Goal: Task Accomplishment & Management: Complete application form

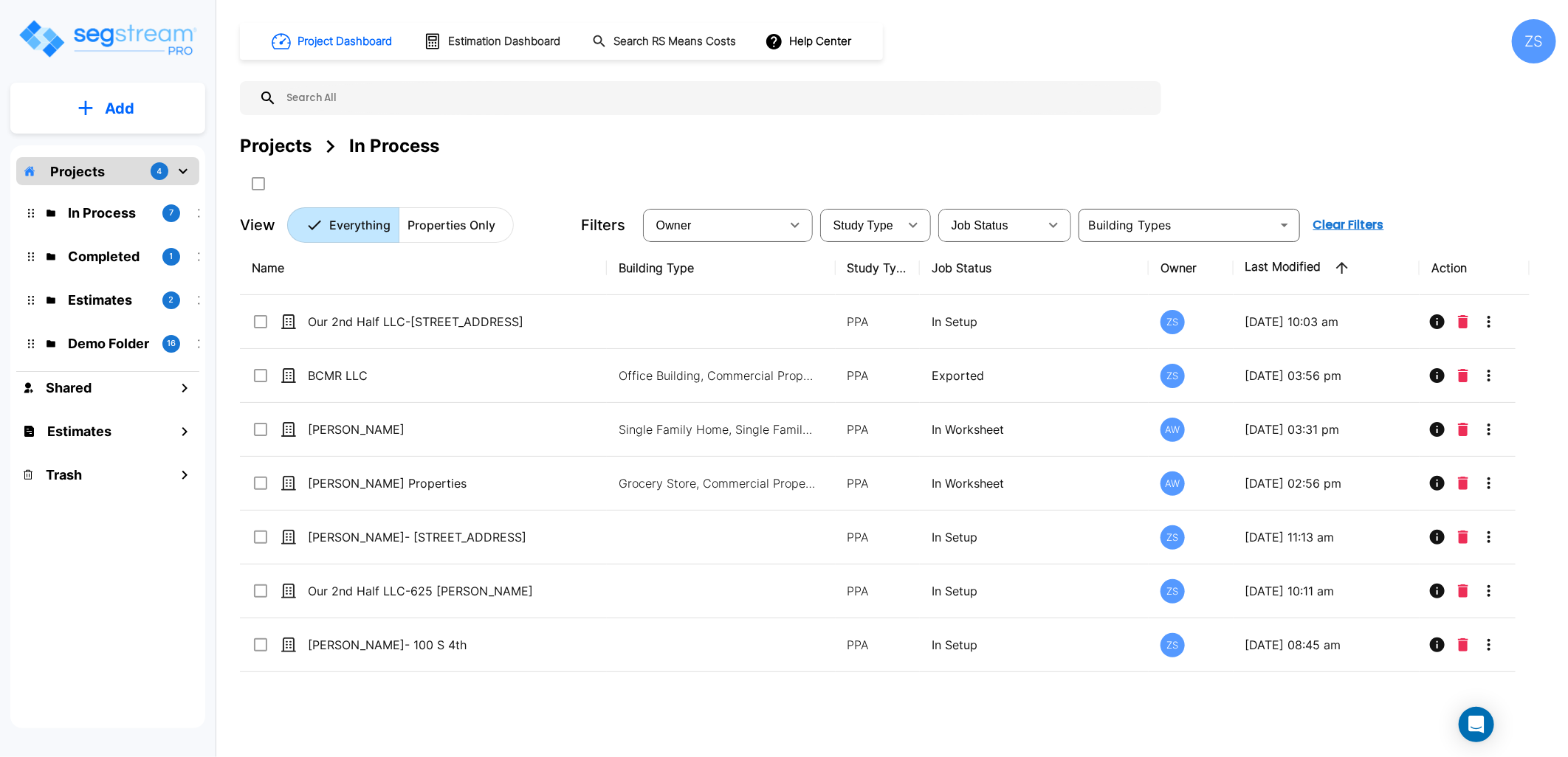
click at [124, 91] on button "Add" at bounding box center [107, 108] width 195 height 43
click at [121, 192] on p "Add Property" at bounding box center [116, 191] width 75 height 18
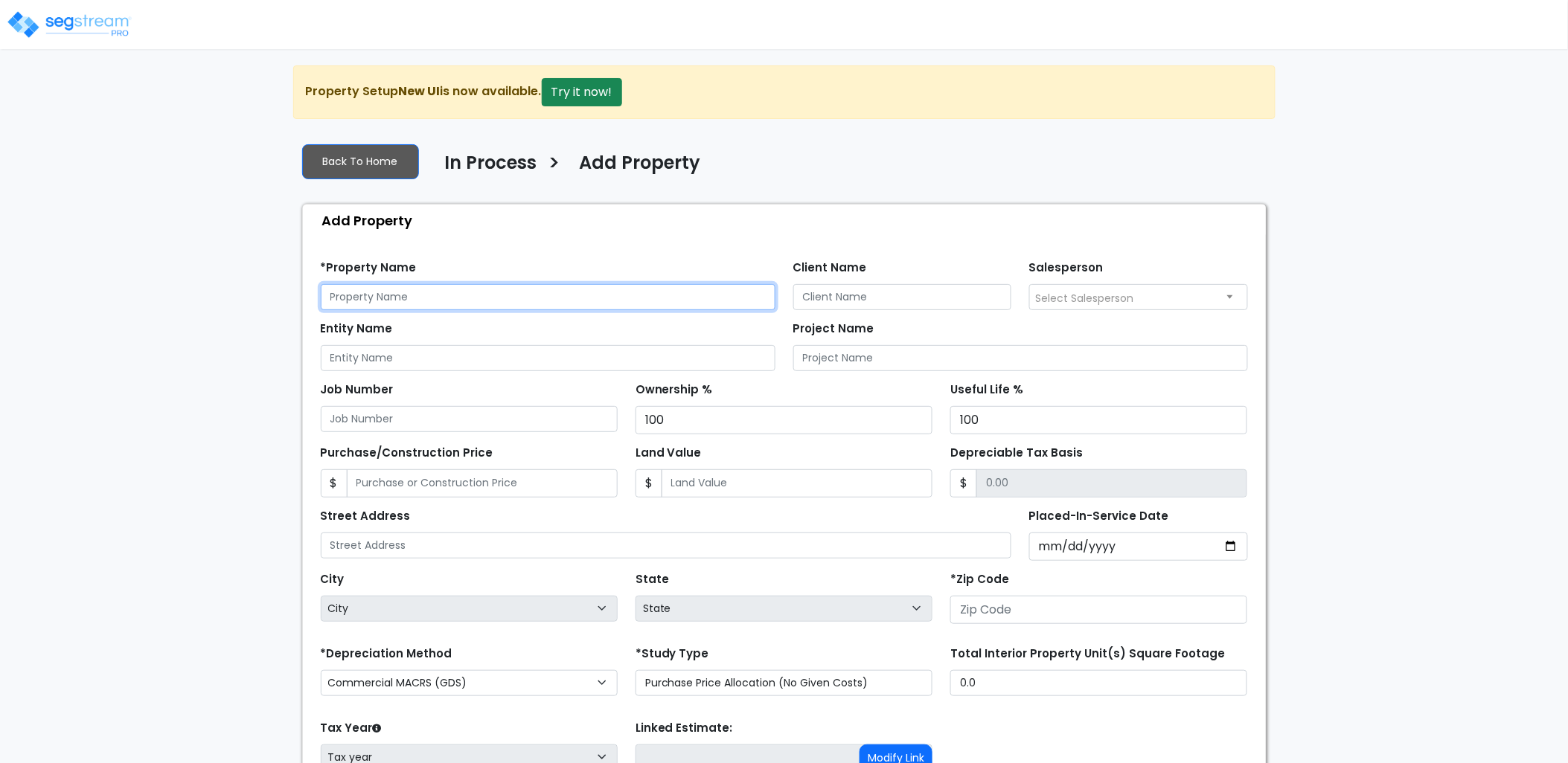
click at [398, 301] on input "text" at bounding box center [548, 297] width 455 height 26
type input "[STREET_ADDRESS]"
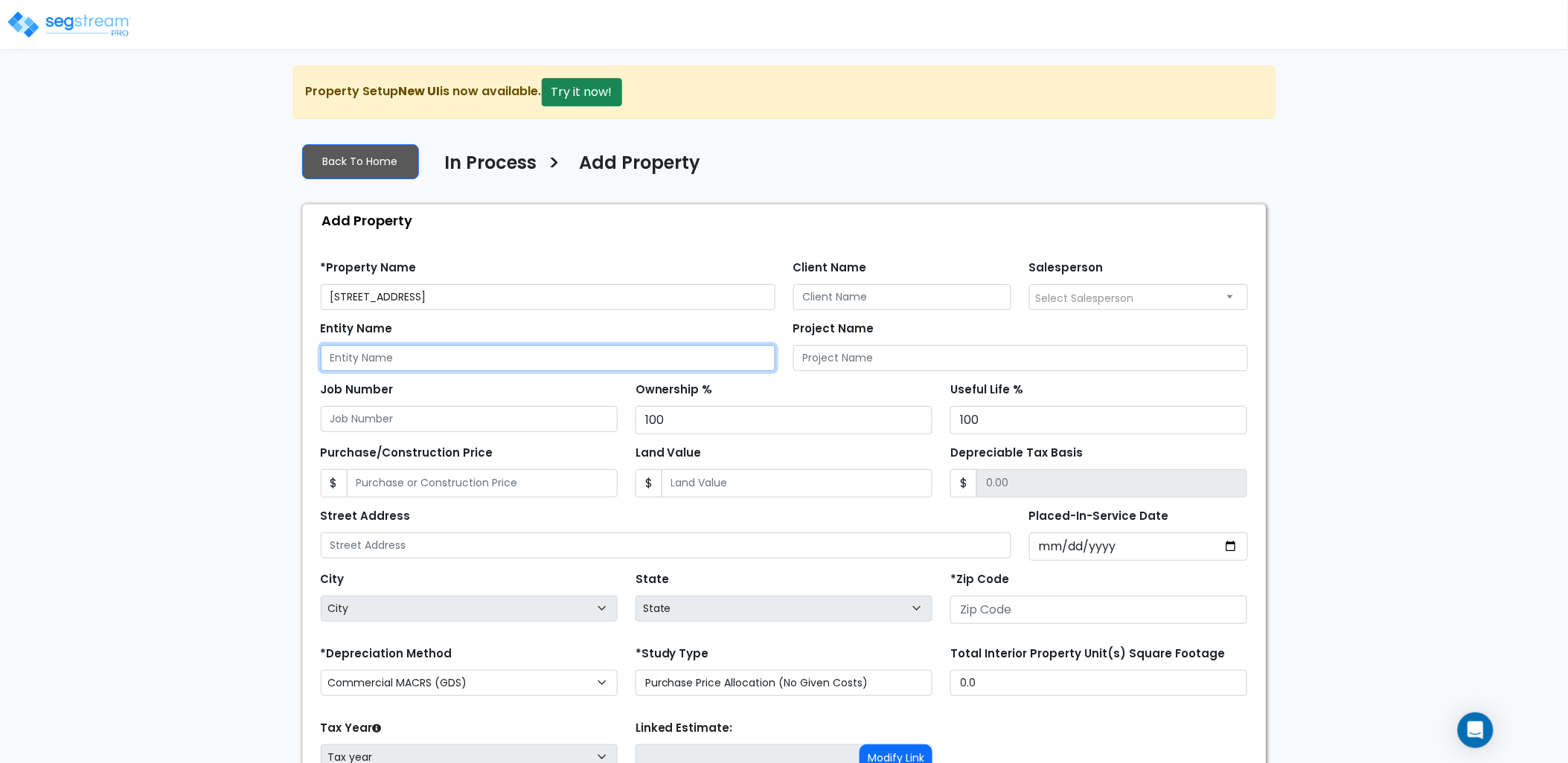
click at [464, 351] on input "Entity Name" at bounding box center [548, 358] width 455 height 26
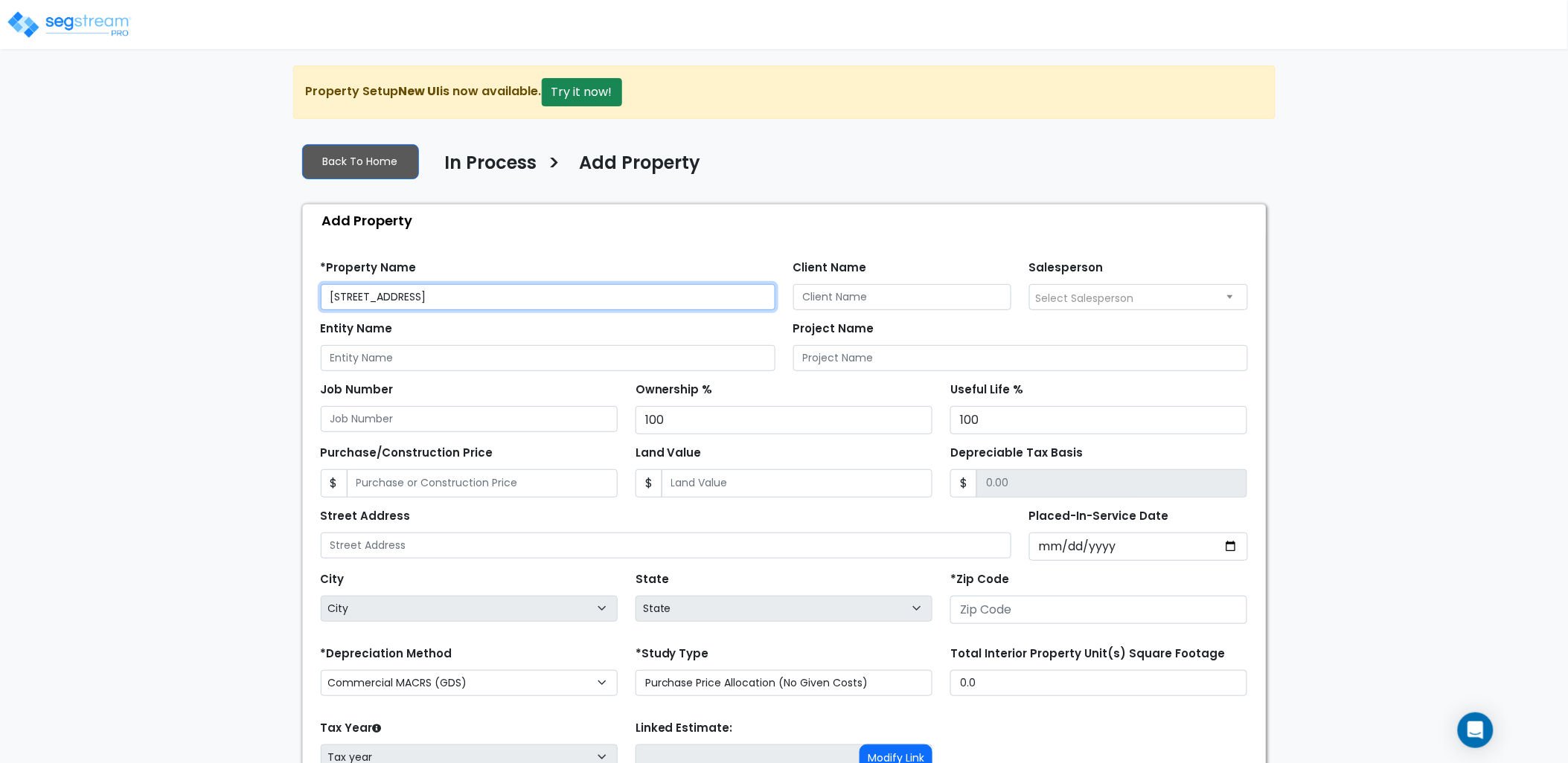
drag, startPoint x: 321, startPoint y: 299, endPoint x: 391, endPoint y: 298, distance: 70.0
click at [391, 298] on input "534 Tappan Private Lane" at bounding box center [548, 297] width 455 height 26
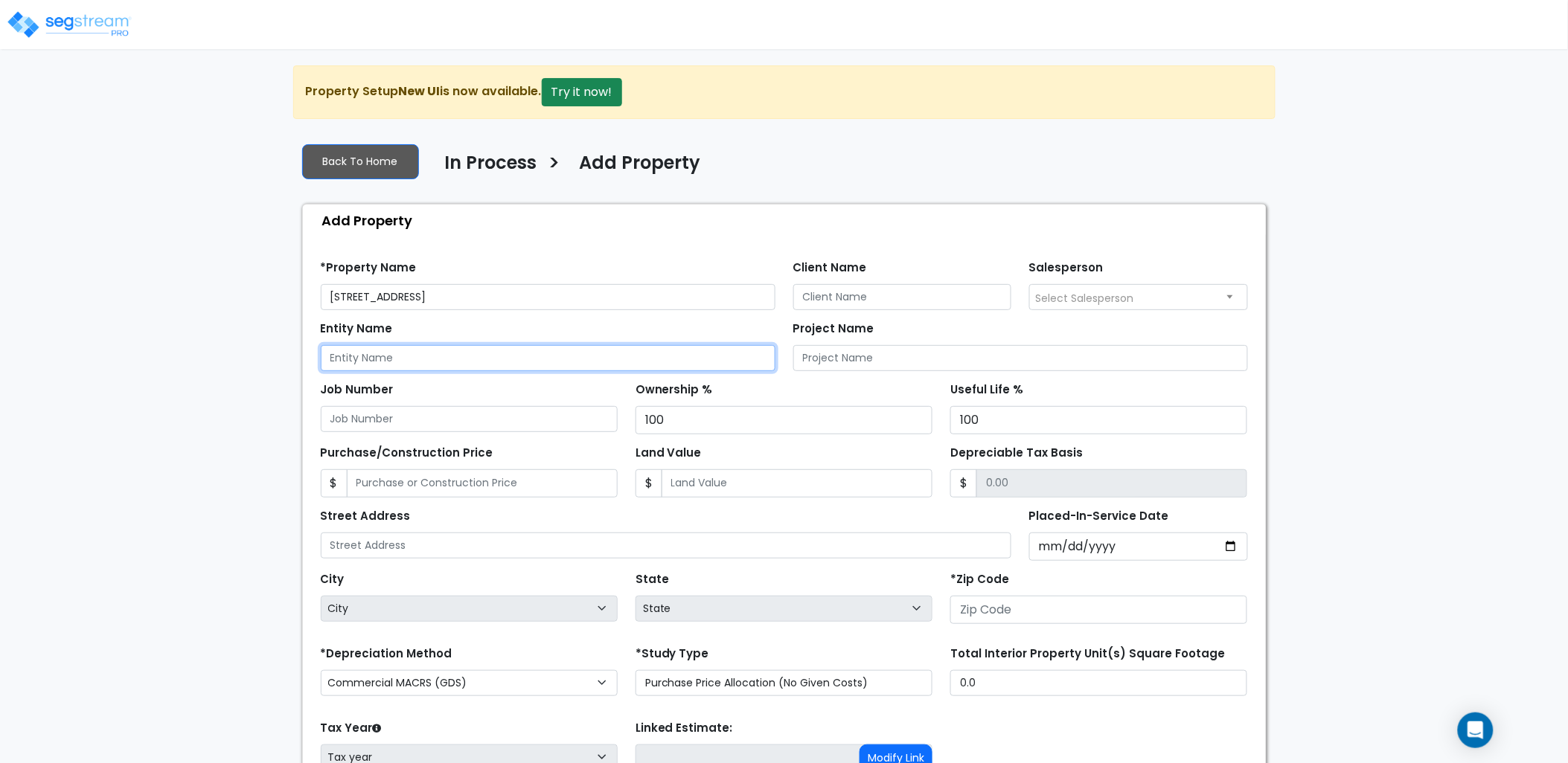
click at [420, 351] on input "Entity Name" at bounding box center [548, 358] width 455 height 26
paste input "534 Tappan"
drag, startPoint x: 452, startPoint y: 360, endPoint x: 231, endPoint y: 363, distance: 221.0
click at [231, 363] on div "We are Building your Property. So please grab a coffee and let us do the heavy …" at bounding box center [784, 480] width 1568 height 829
type input "534 Tappan Lane GP"
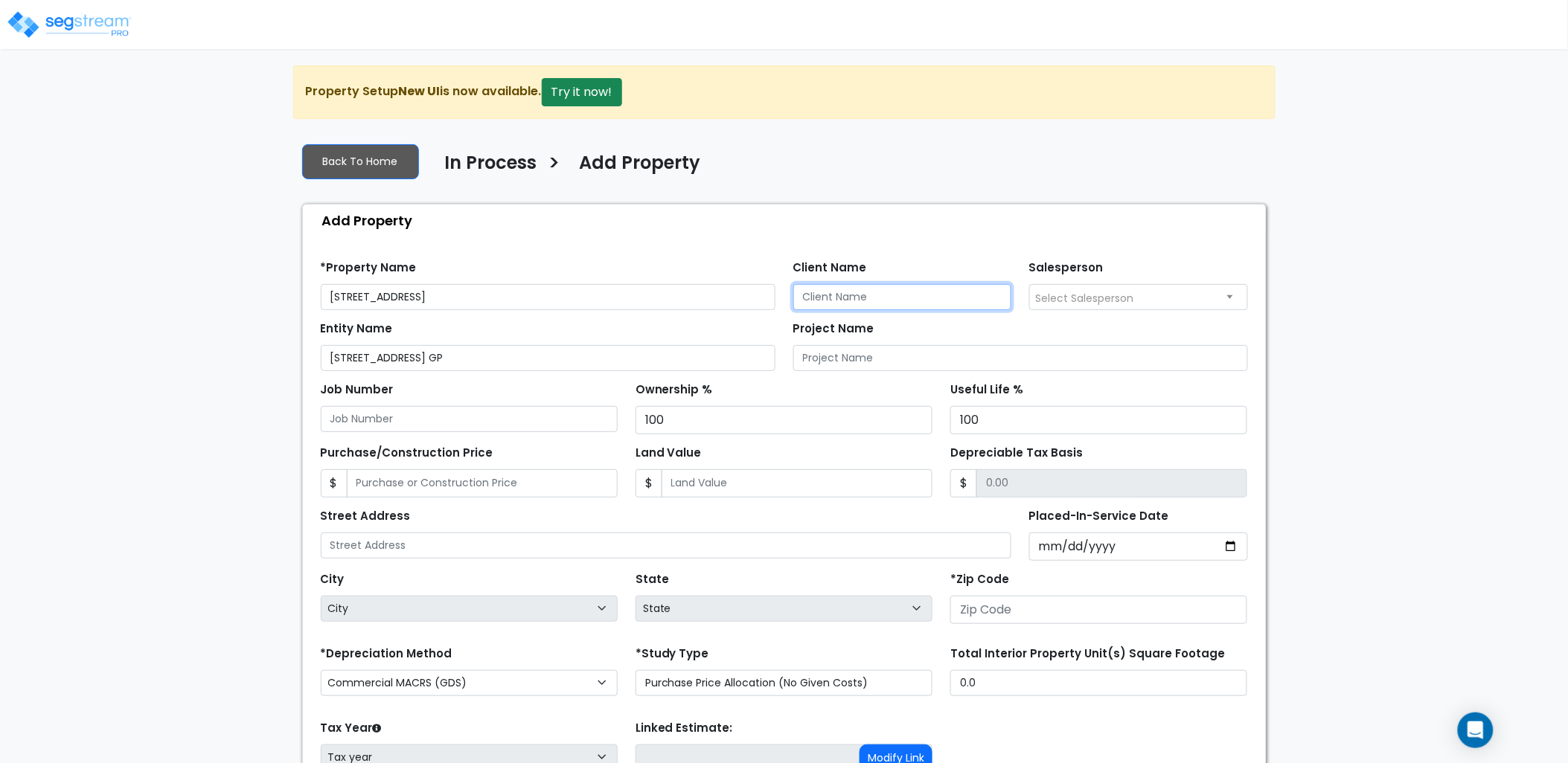
click at [920, 295] on input "Client Name" at bounding box center [903, 297] width 219 height 26
paste input "534 Tappan Lane GP"
type input "534 Tappan Lane GP"
click at [826, 348] on input "Project Name" at bounding box center [1021, 358] width 455 height 26
paste input "534 Tappan Lane GP"
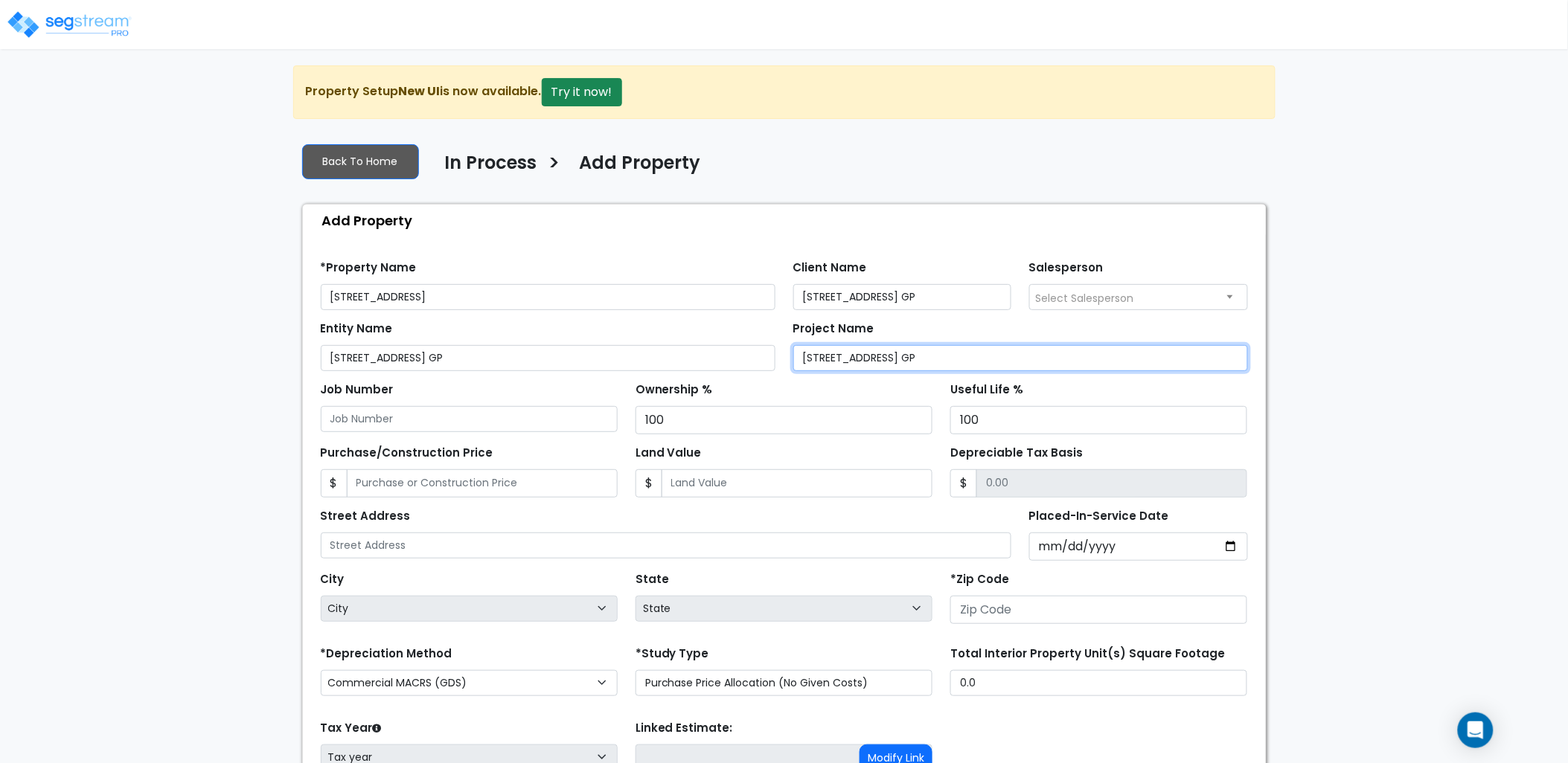
type input "534 Tappan Lane GP"
click at [768, 385] on div "Ownership % 100" at bounding box center [784, 406] width 297 height 56
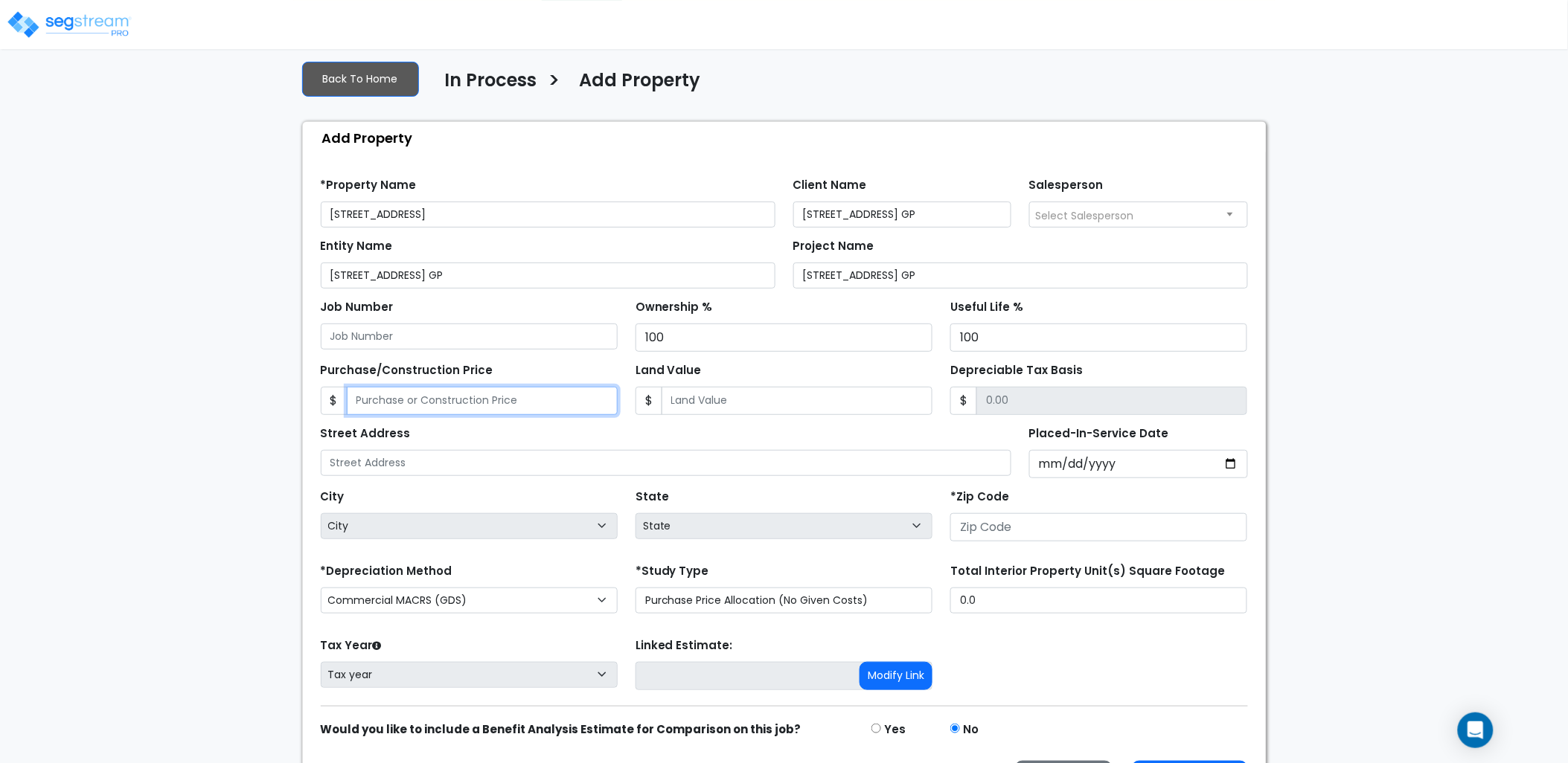
click at [468, 399] on input "Purchase/Construction Price" at bounding box center [482, 401] width 271 height 28
type input "3"
type input "3.00"
type input "30"
type input "30.00"
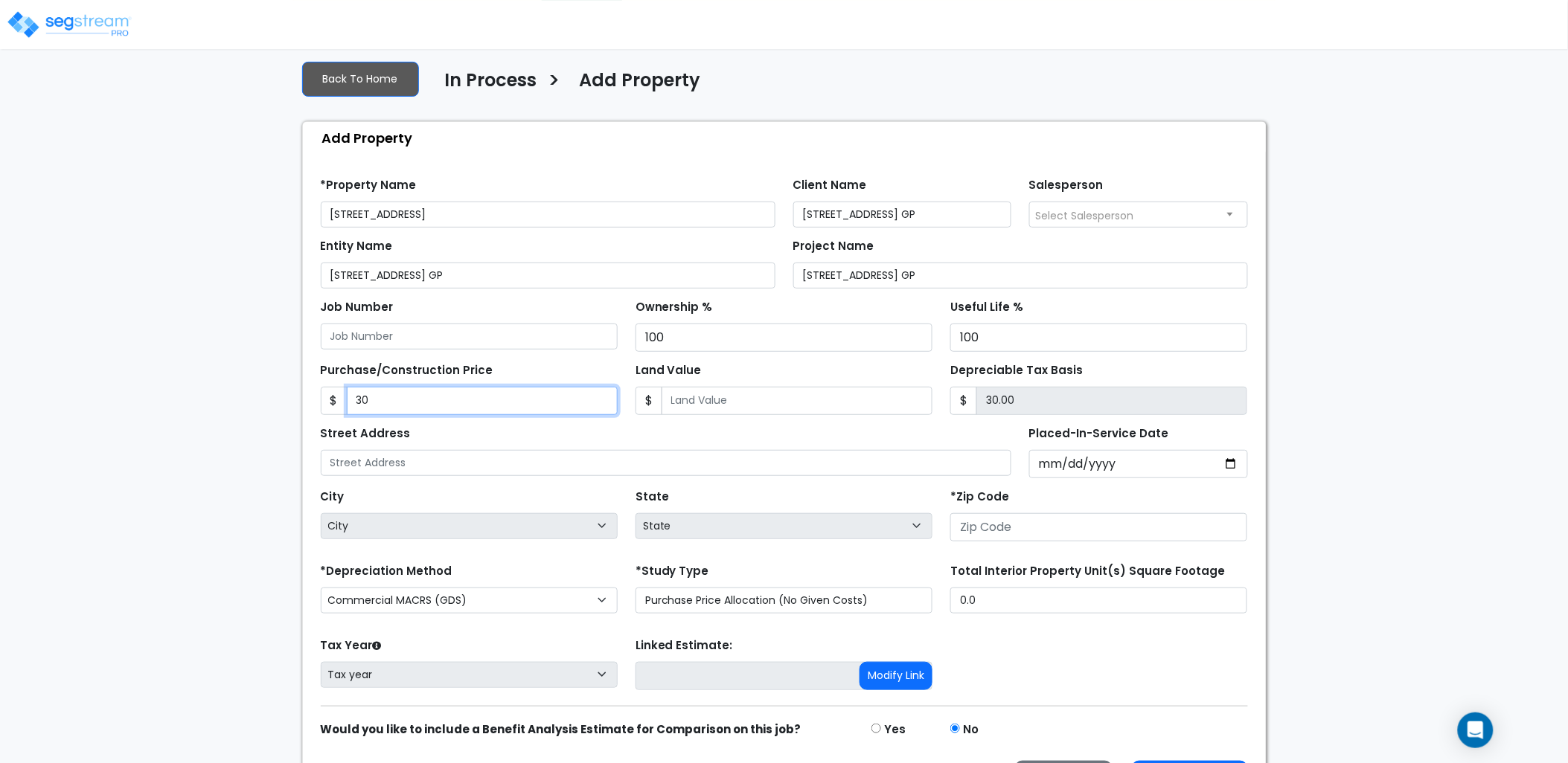
type input "300"
type input "300.00"
type input "3000"
type input "3,000.00"
type input "3,0000"
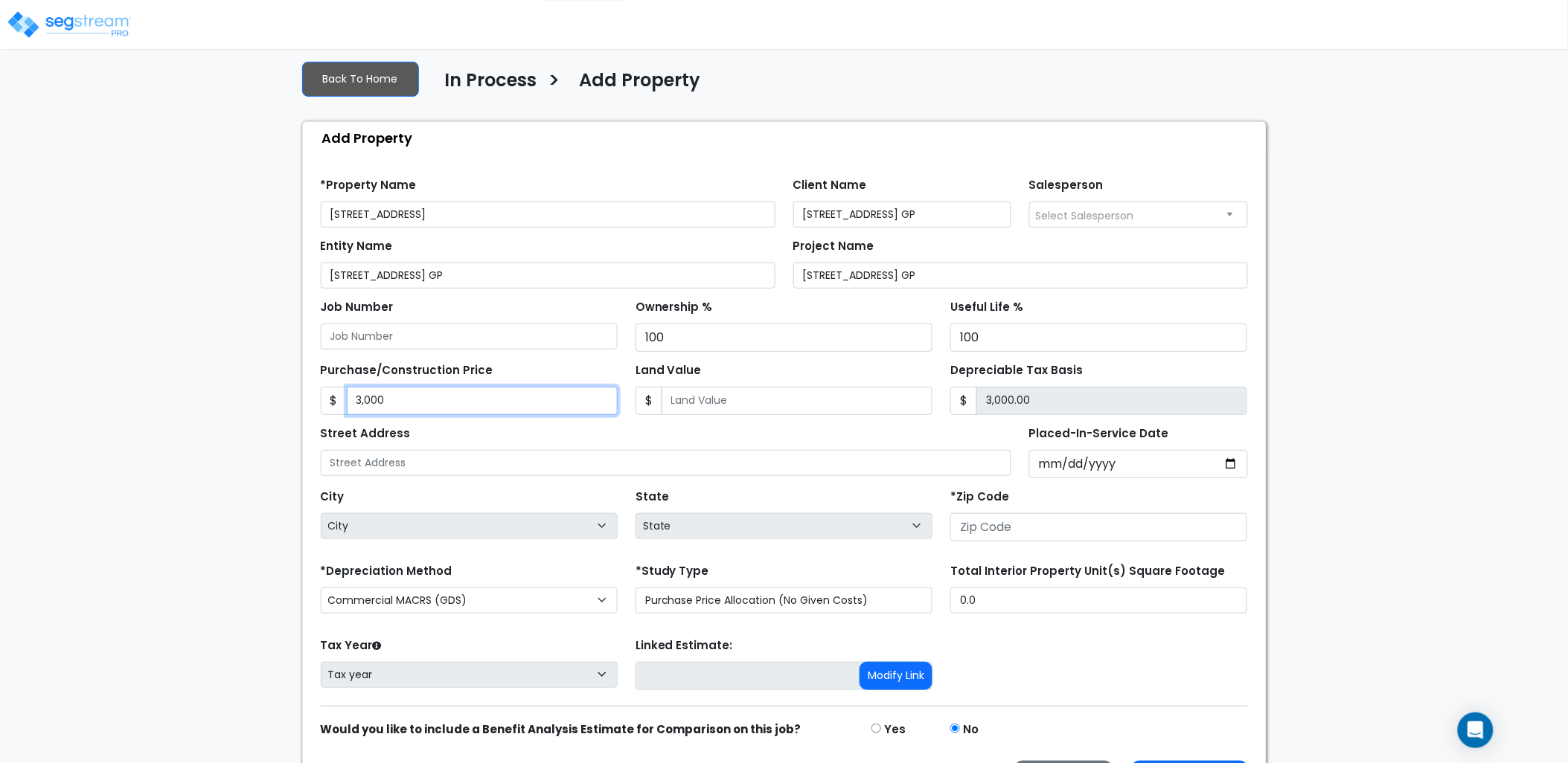
type input "30,000.00"
type input "30,0000"
type input "300,000.00"
type input "300,000"
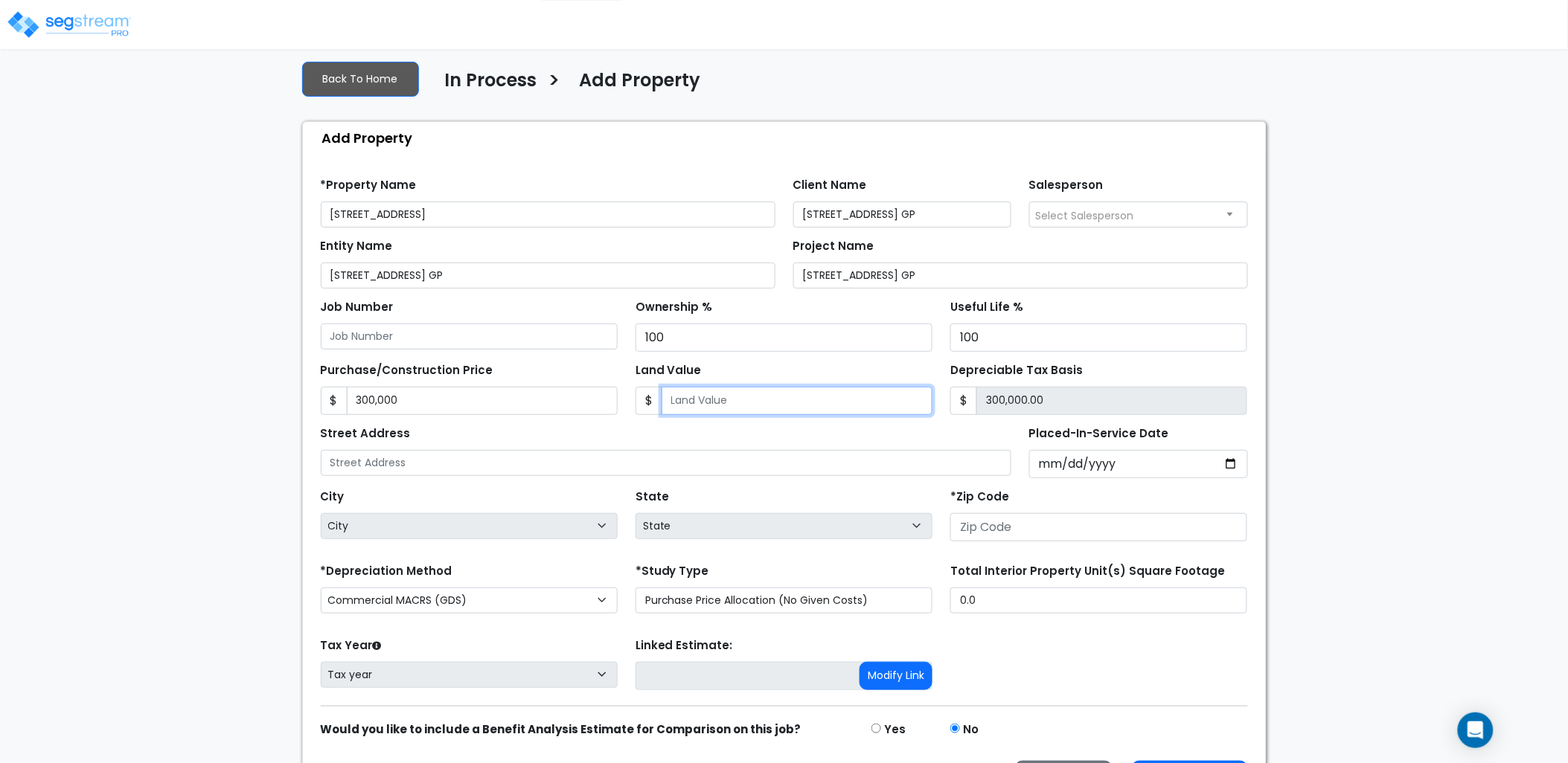
drag, startPoint x: 818, startPoint y: 397, endPoint x: 827, endPoint y: 398, distance: 9.1
click at [818, 397] on input "Land Value" at bounding box center [796, 401] width 271 height 28
type input "8"
type input "299,992.00"
type input "85"
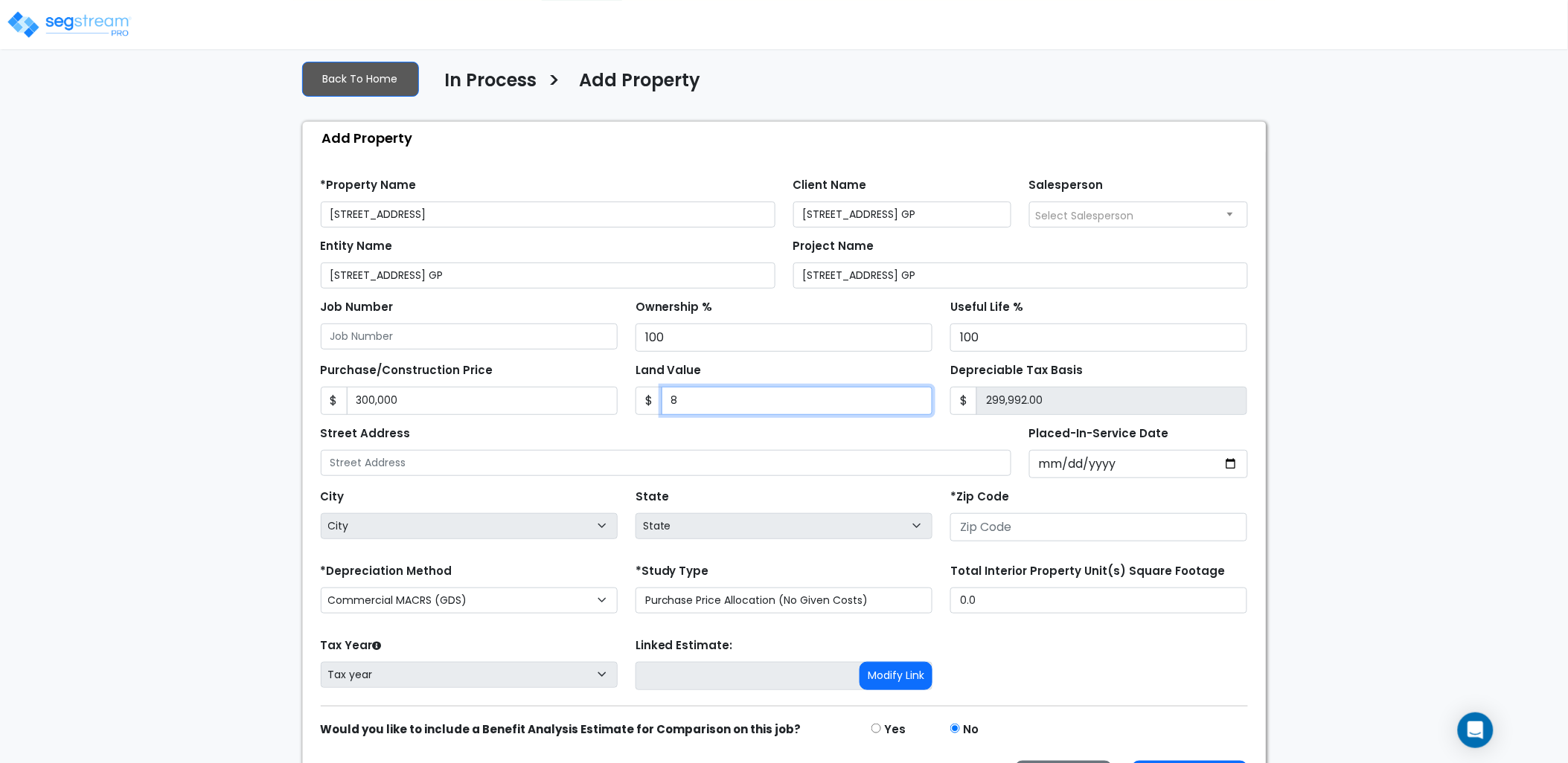
type input "299,915.00"
type input "850"
type input "299,150.00"
type input "8500"
type input "291,500.00"
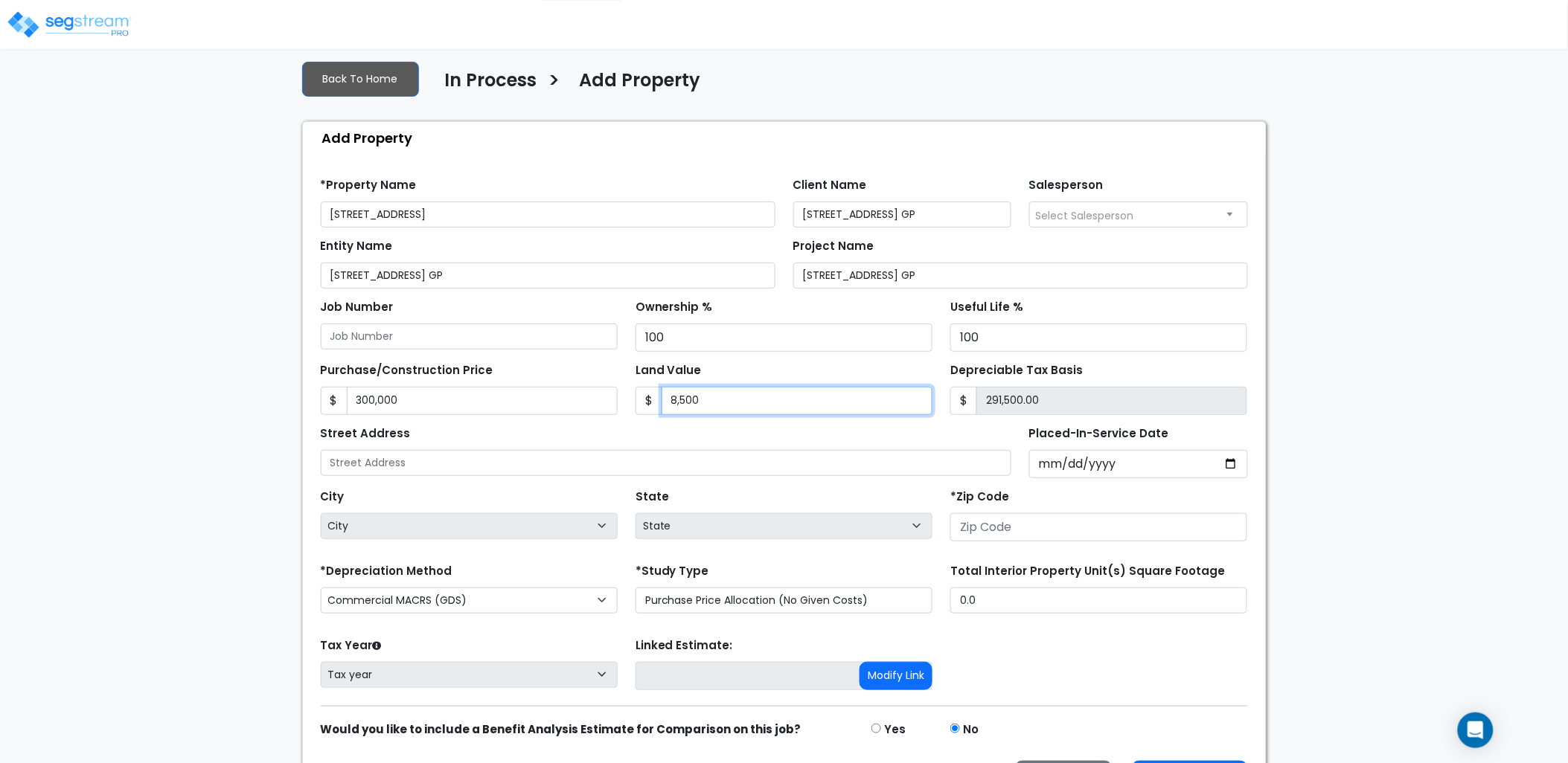
type input "8,5000"
type input "215,000.00"
type input "85,000"
click at [851, 428] on div "Street Address" at bounding box center [666, 449] width 691 height 54
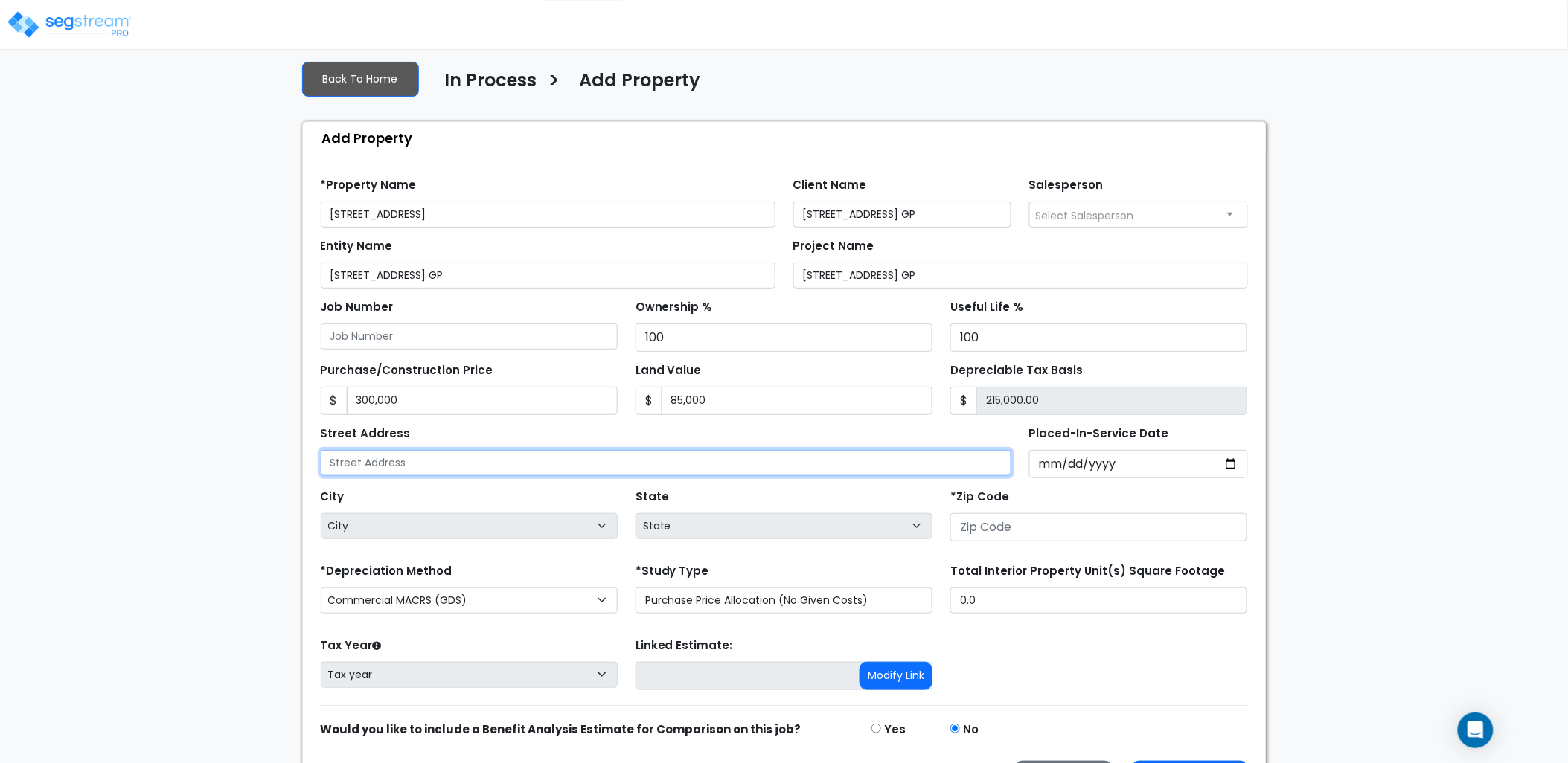
click at [625, 459] on input "text" at bounding box center [666, 463] width 691 height 26
type input "534 Tappan Private Lane"
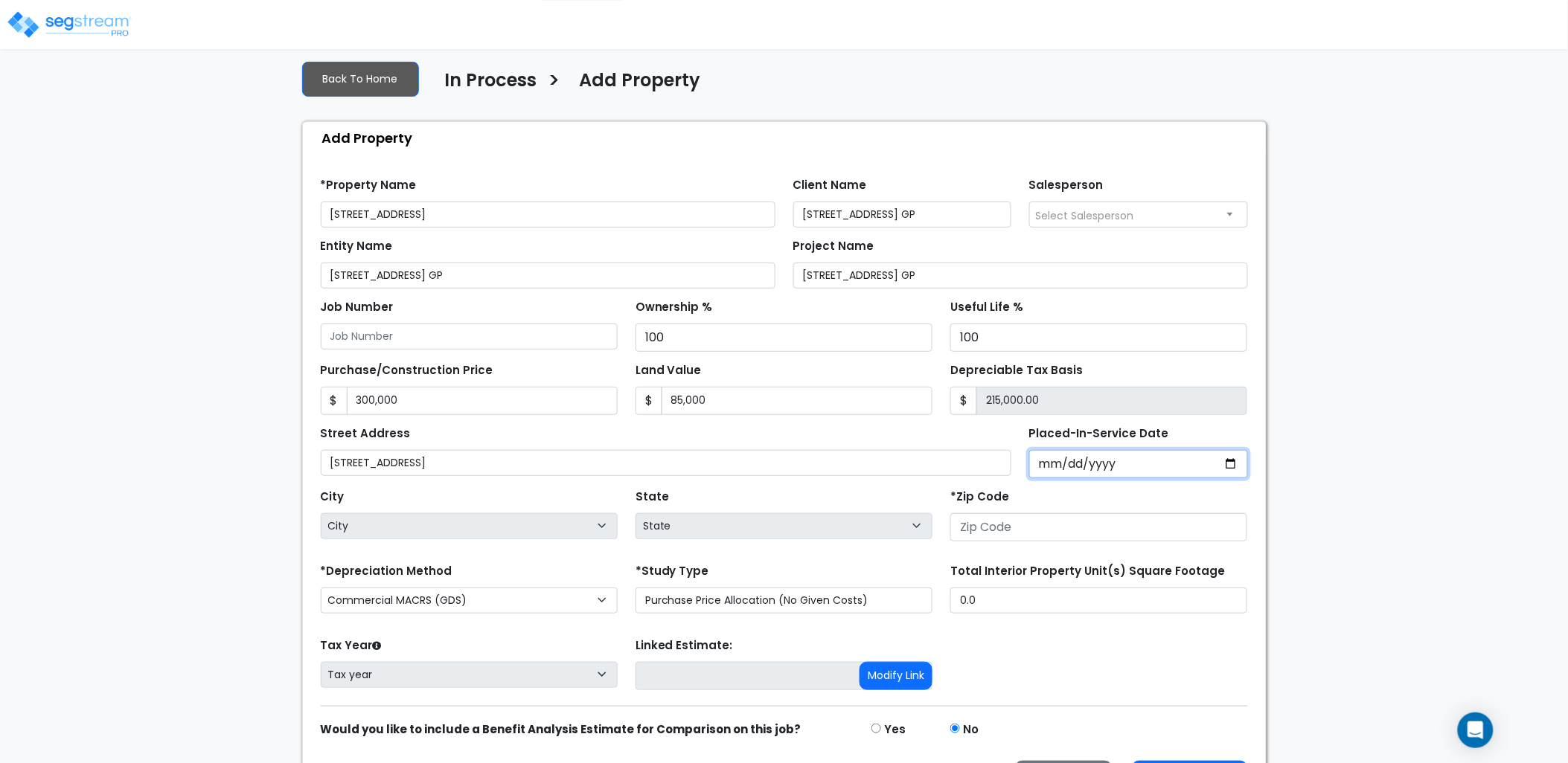
type input "0002-10-21"
select select "2"
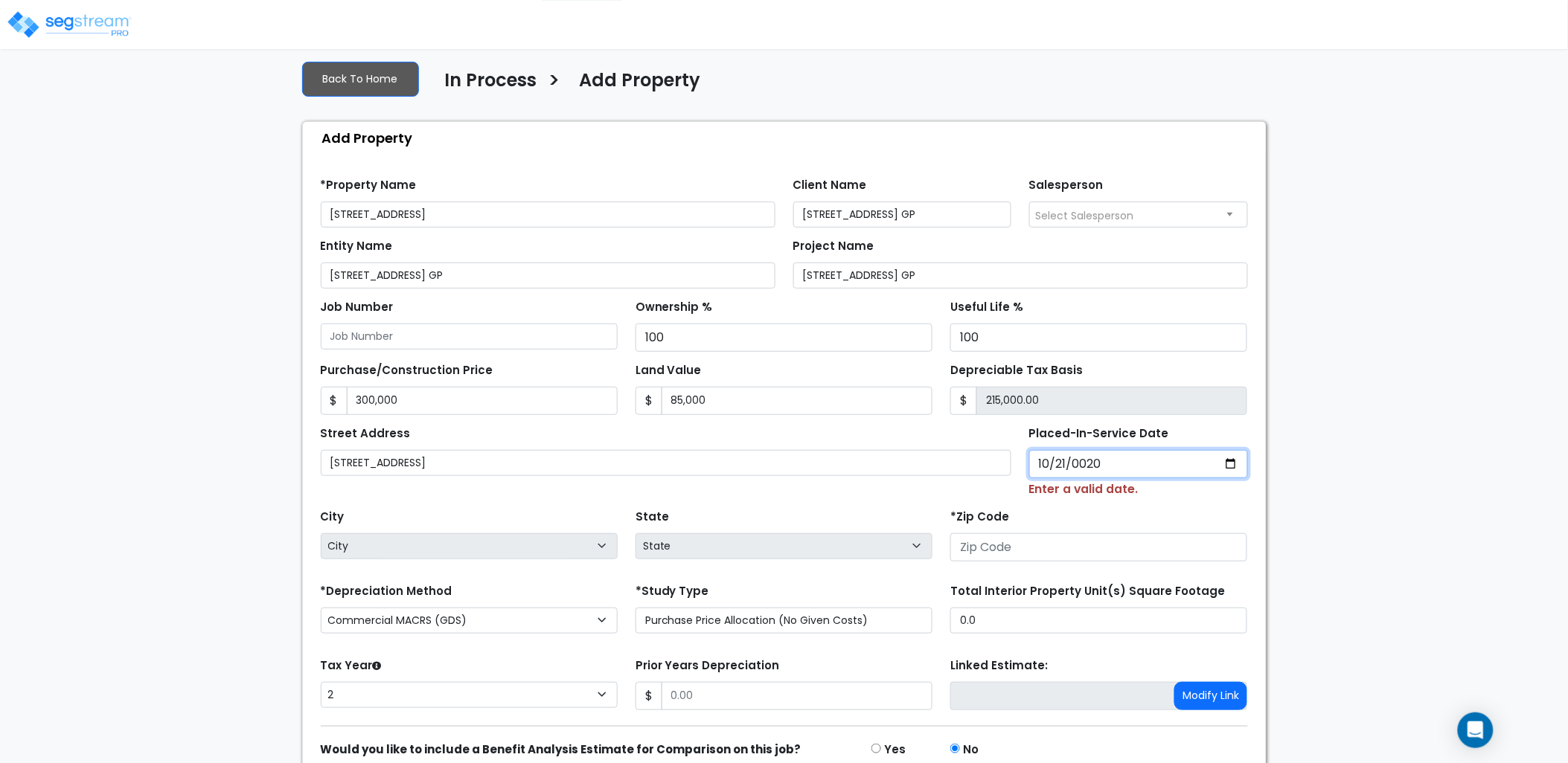
type input "0202-10-21"
select select "202"
type input "2024-10-21"
select select "2024"
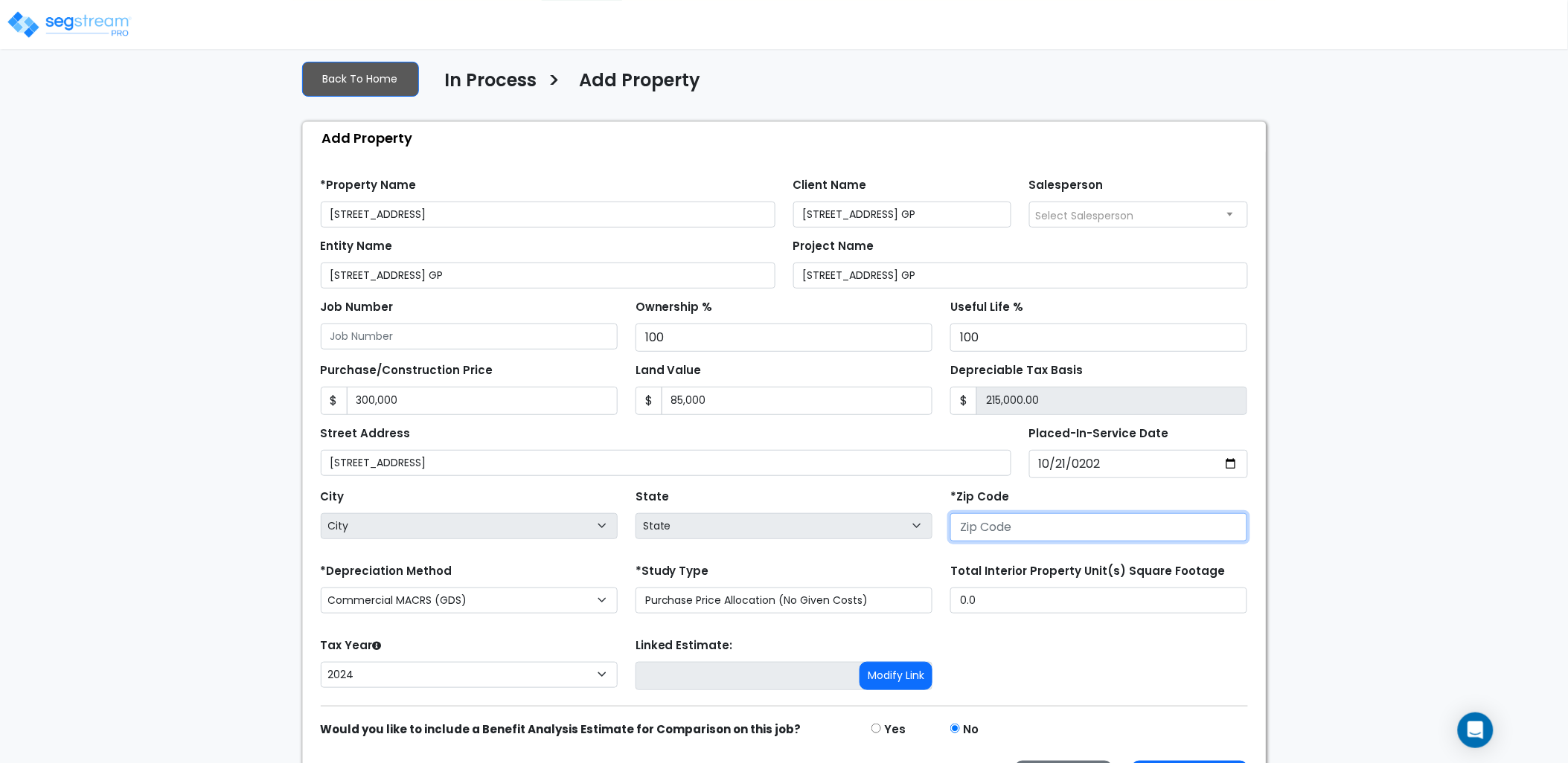
click at [993, 532] on input "number" at bounding box center [1099, 527] width 297 height 28
type input "7"
select select "LA"
select select "National Average"
type input "3"
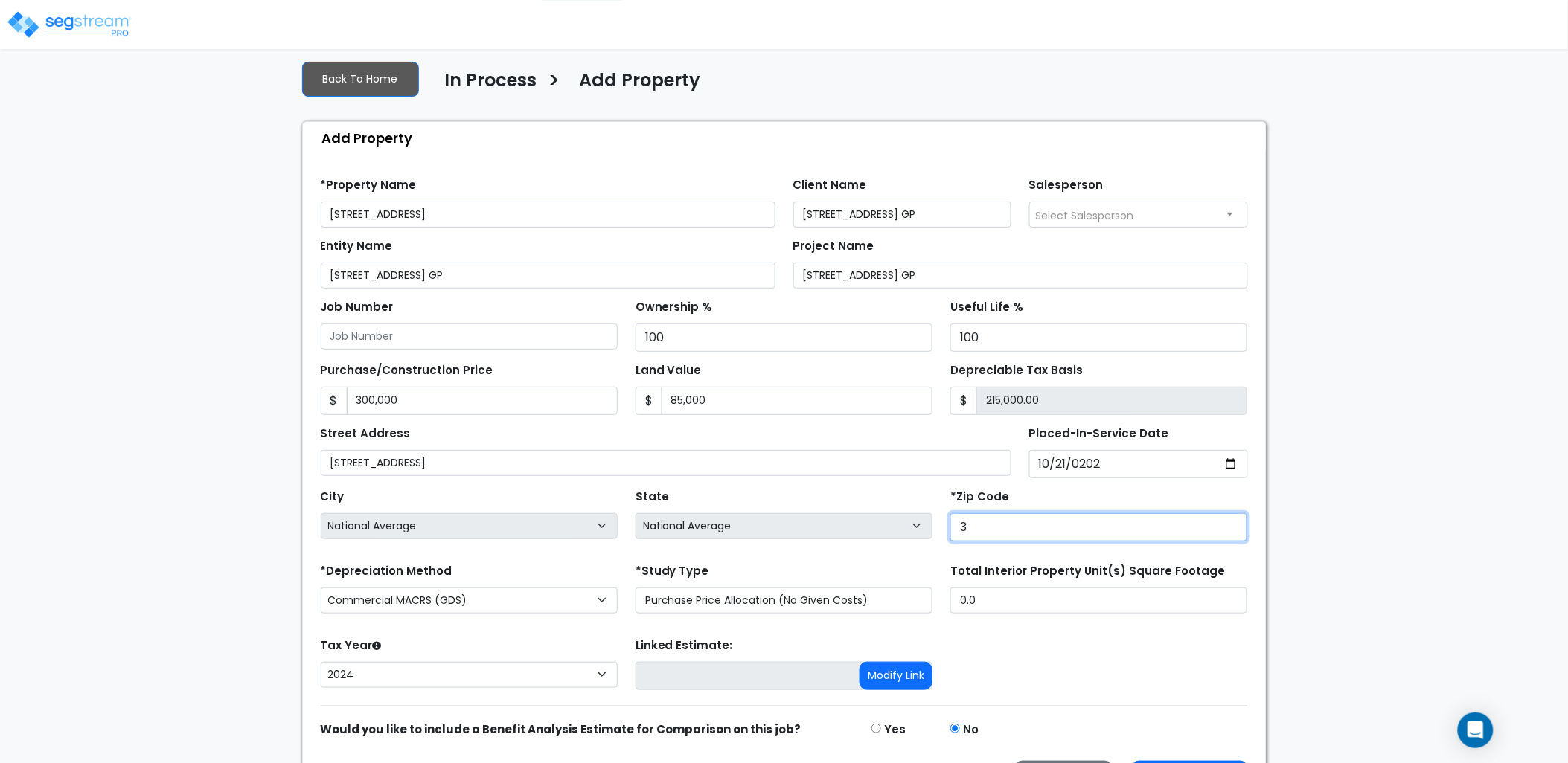
select select "GA"
type input "37"
select select "TN"
type input "37066"
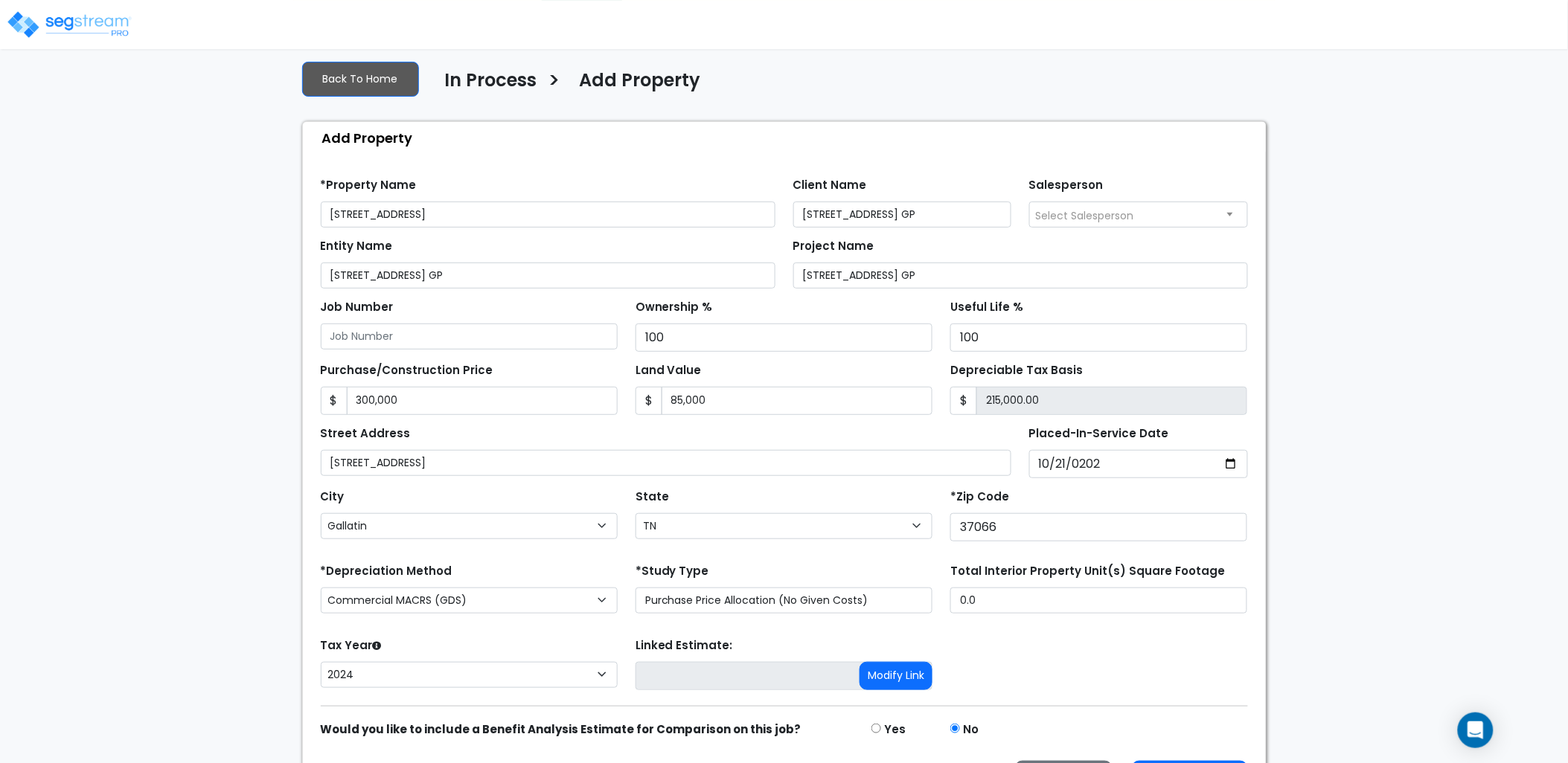
click at [1100, 660] on div "Tax Year Please Enter The Placed In Service Date First. 2026 2025 2024 Prior Ye…" at bounding box center [784, 664] width 945 height 59
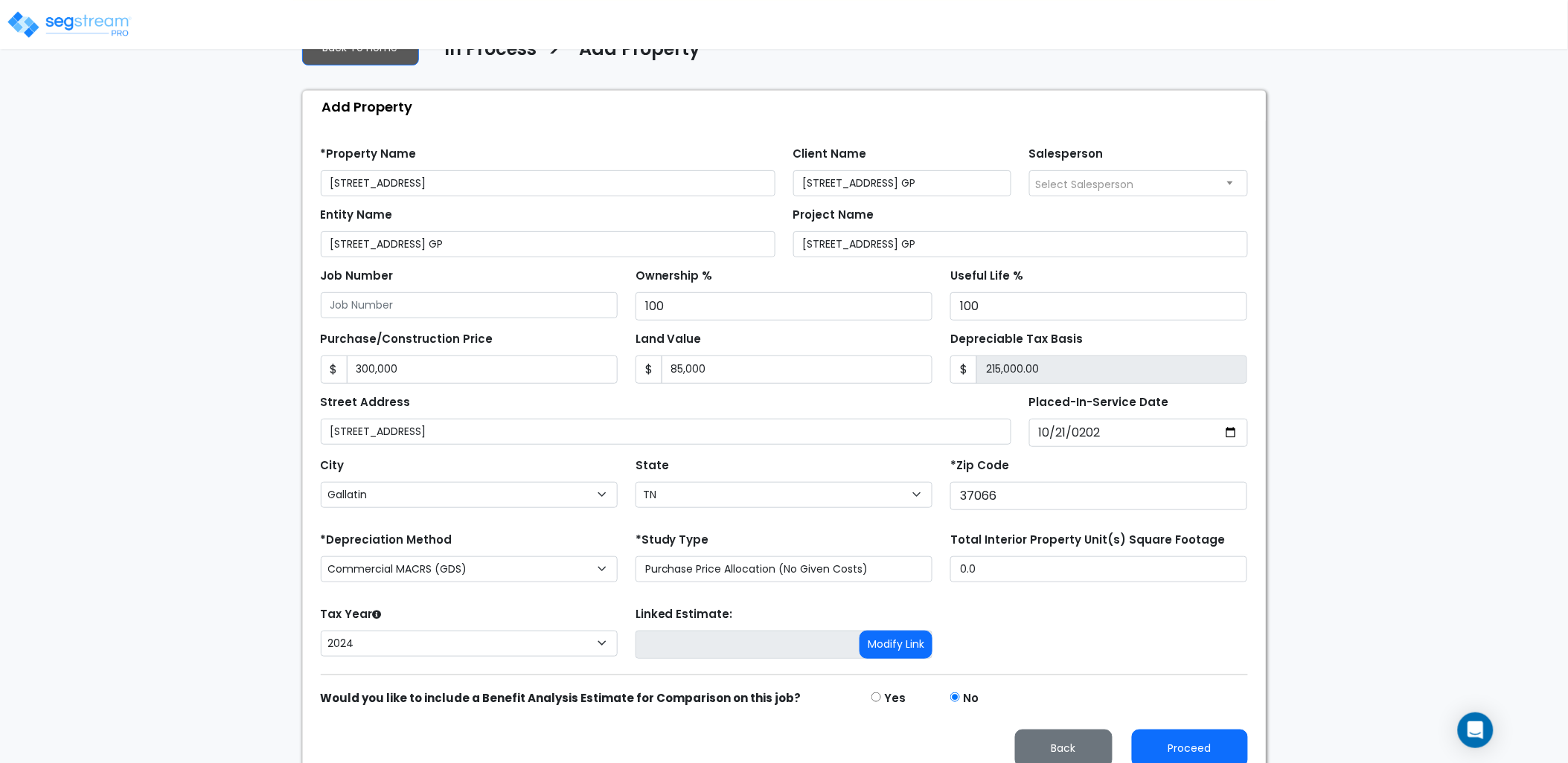
scroll to position [131, 0]
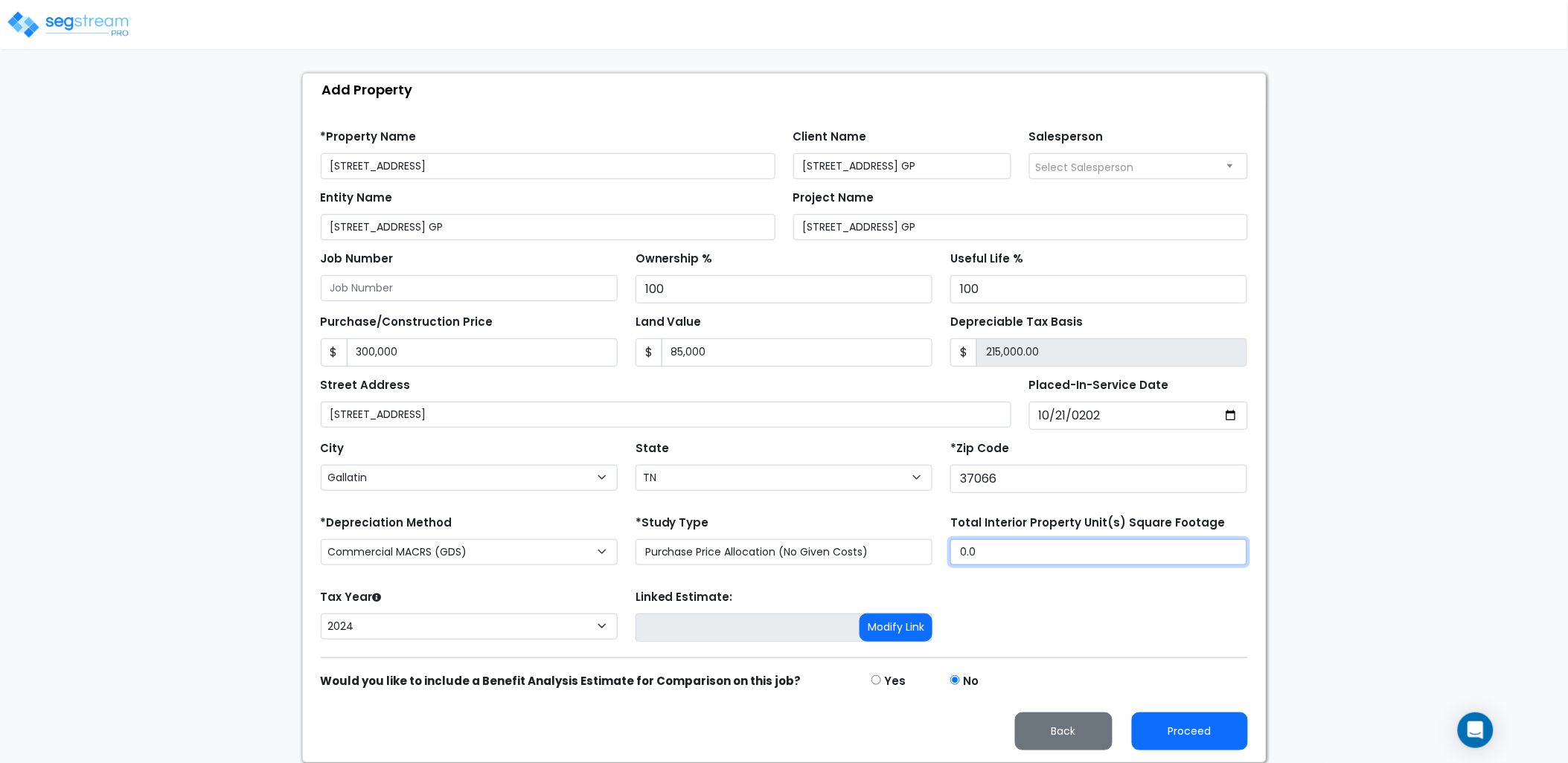
click at [934, 557] on div "*Depreciation Method Commercial MACRS (GDS) Residential Rental MACRS (GDS) Comm…" at bounding box center [784, 541] width 945 height 59
type input "1,214"
drag, startPoint x: 1010, startPoint y: 611, endPoint x: 1001, endPoint y: 612, distance: 9.1
click at [1010, 614] on div "Tax Year Please Enter The Placed In Service Date First. 2026 2025 2024 Prior Ye…" at bounding box center [784, 615] width 945 height 59
click at [1184, 725] on button "Proceed" at bounding box center [1189, 732] width 116 height 38
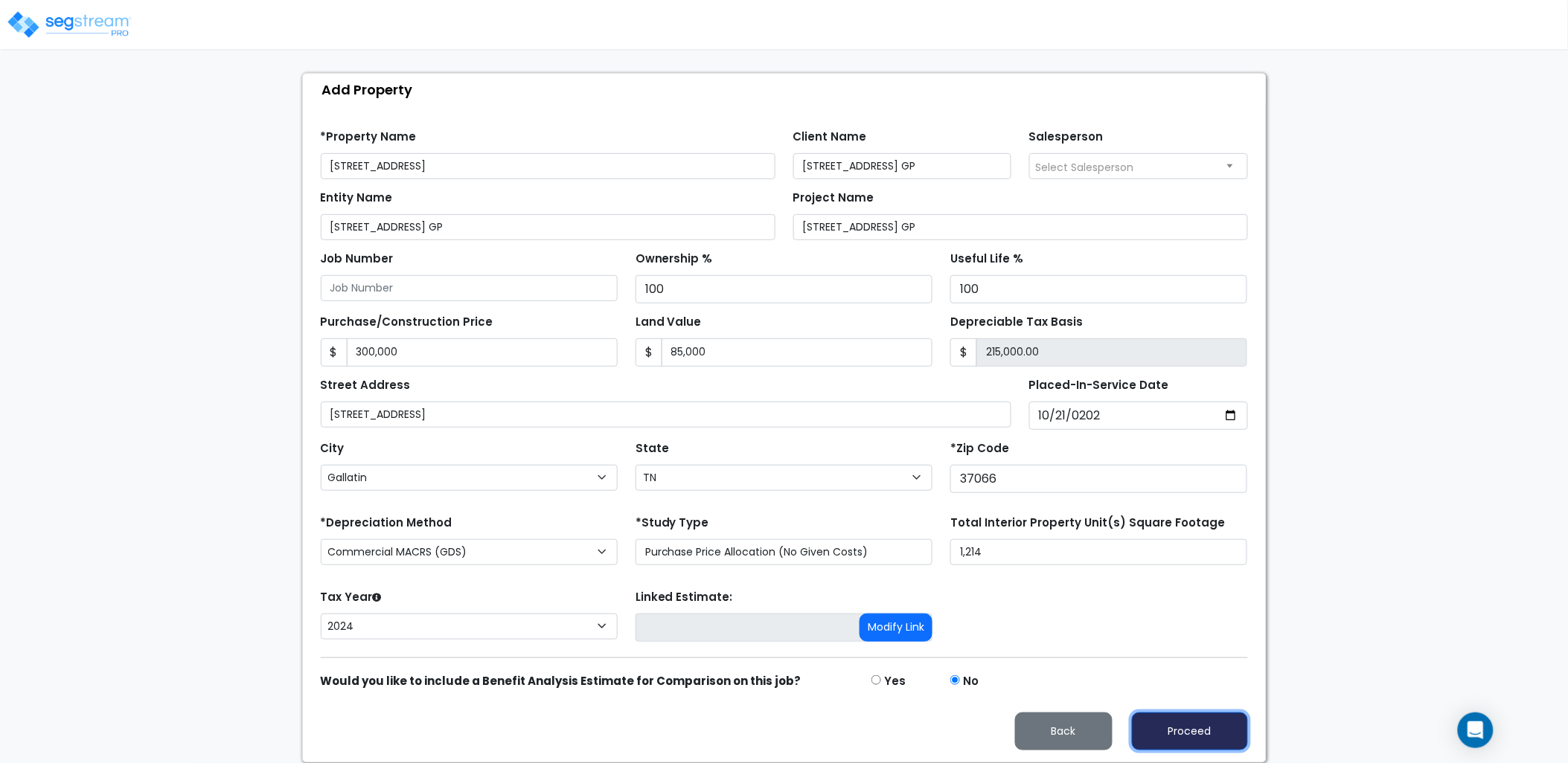
type input "300000"
type input "85000"
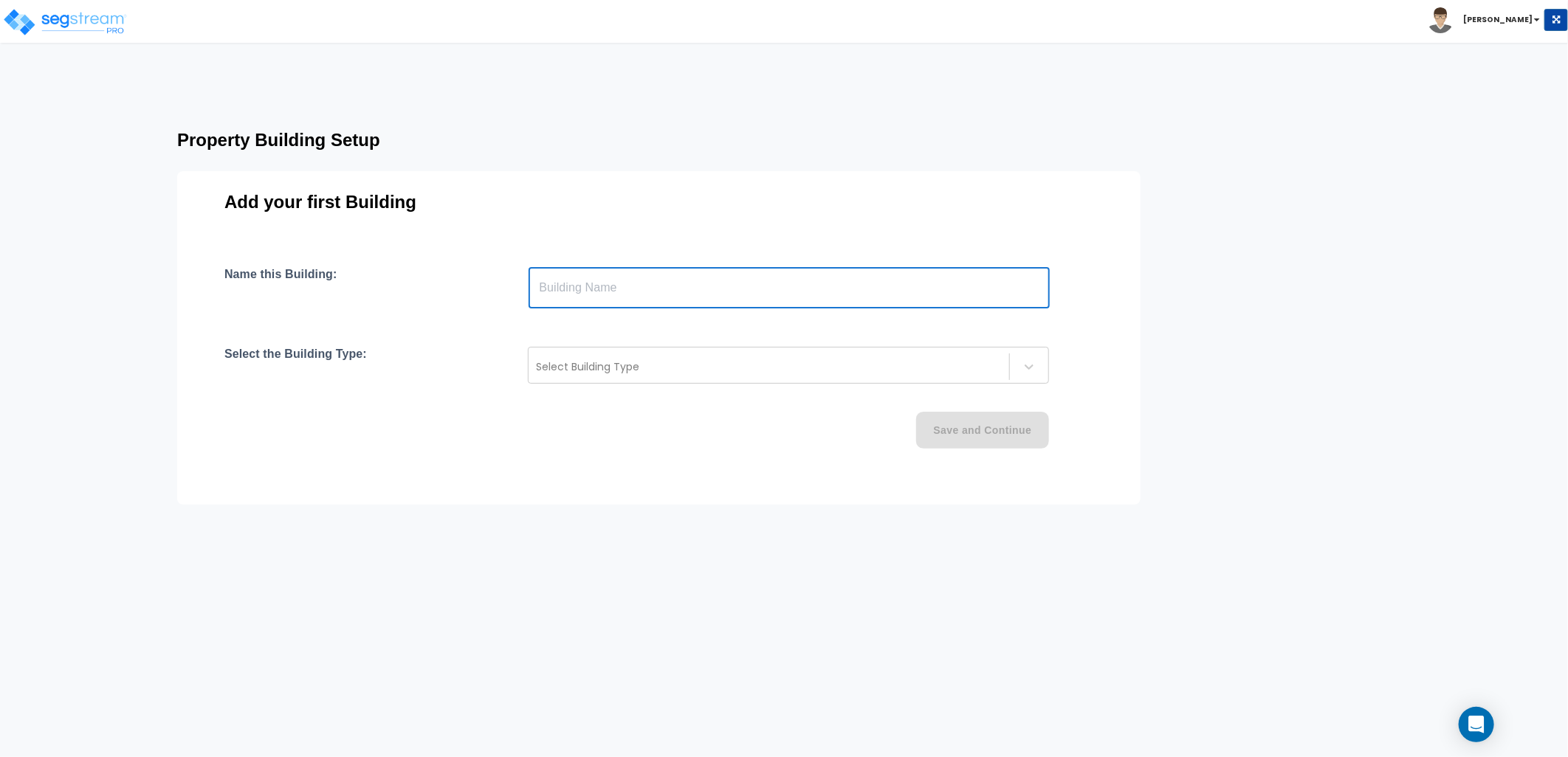
click at [660, 297] on input "text" at bounding box center [788, 288] width 521 height 42
type input "[STREET_ADDRESS]"
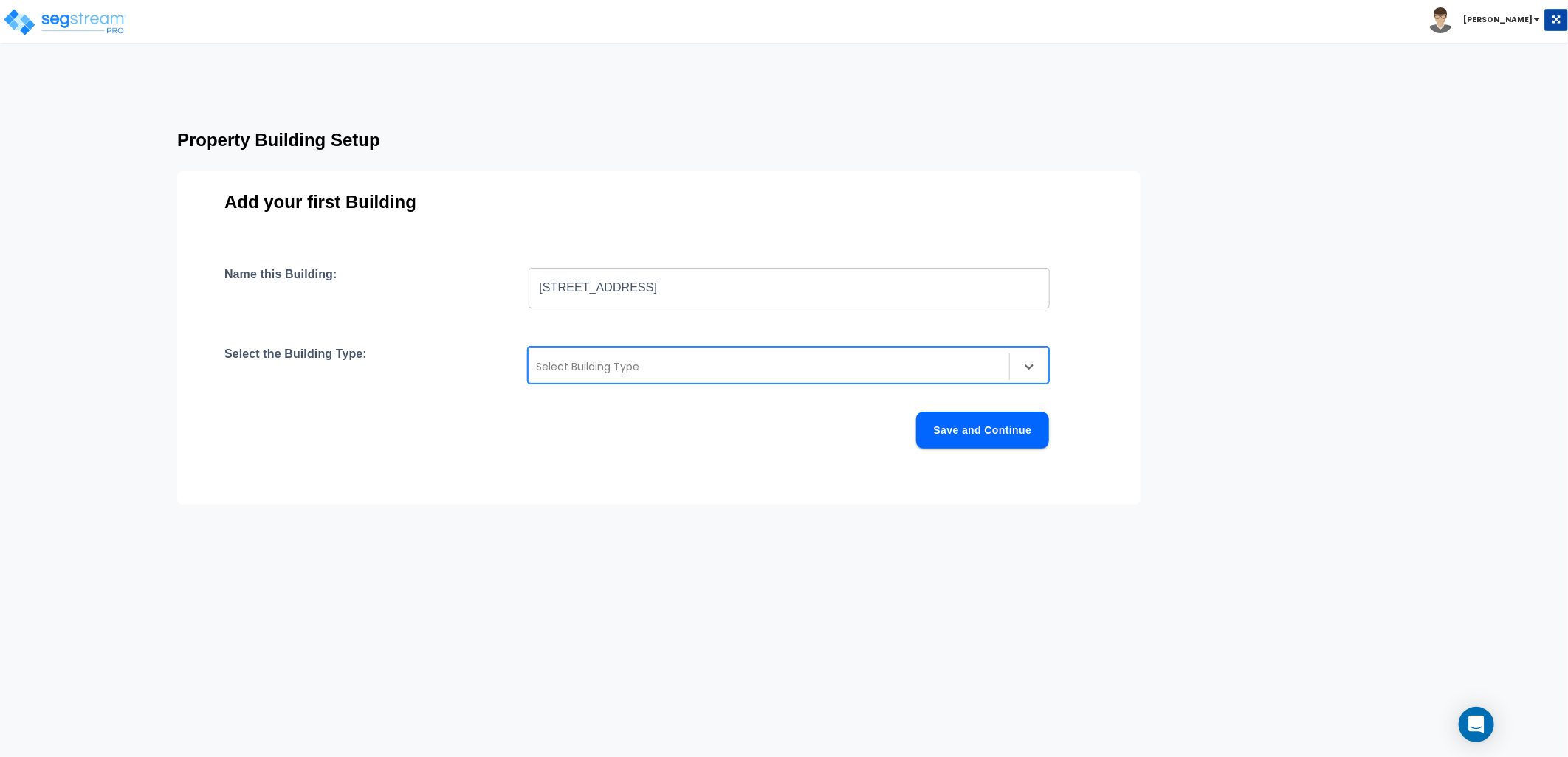
click at [606, 358] on div "Select Building Type" at bounding box center [768, 367] width 480 height 24
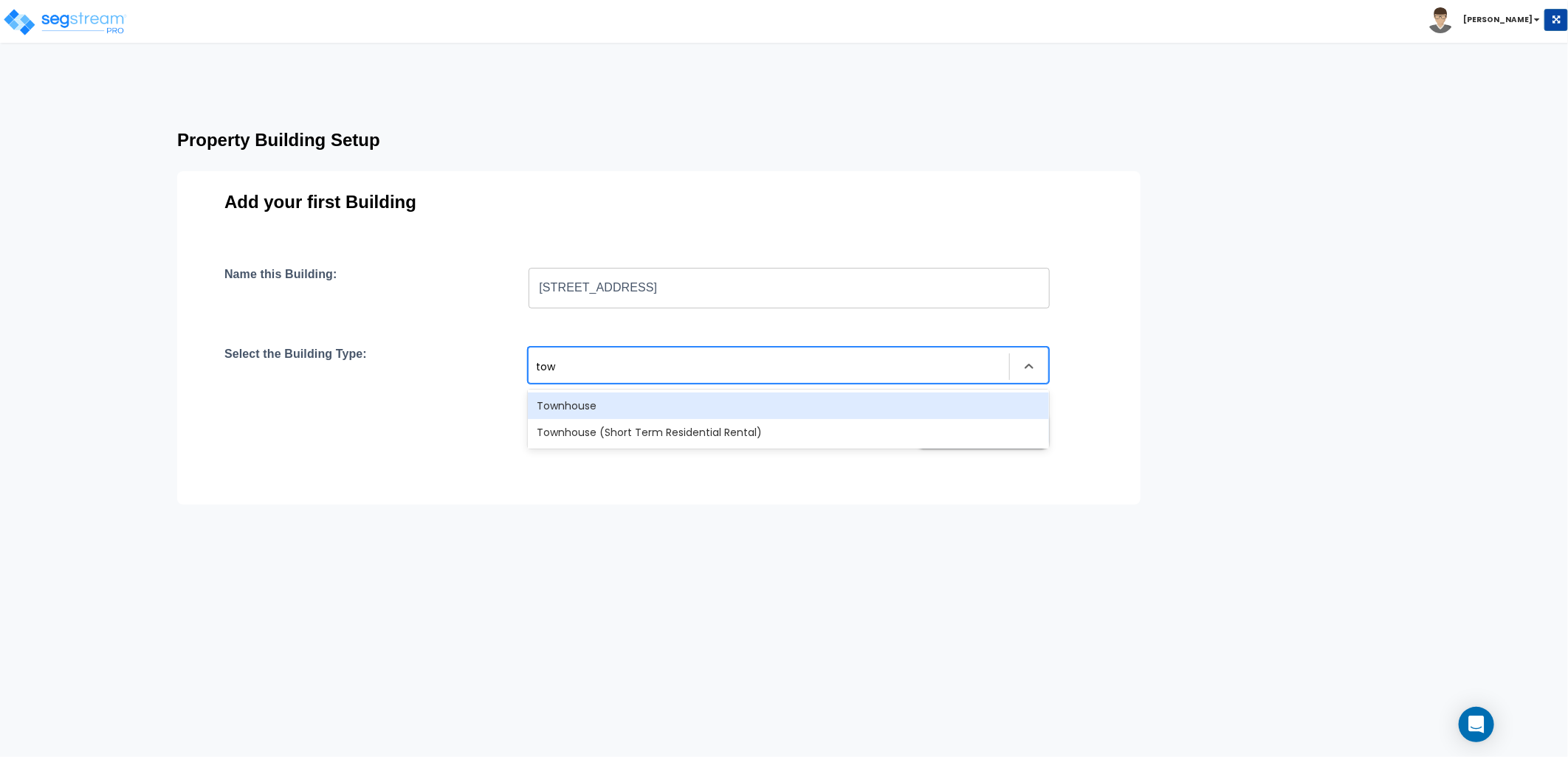
type input "town"
click at [643, 405] on div "Townhouse" at bounding box center [788, 405] width 521 height 26
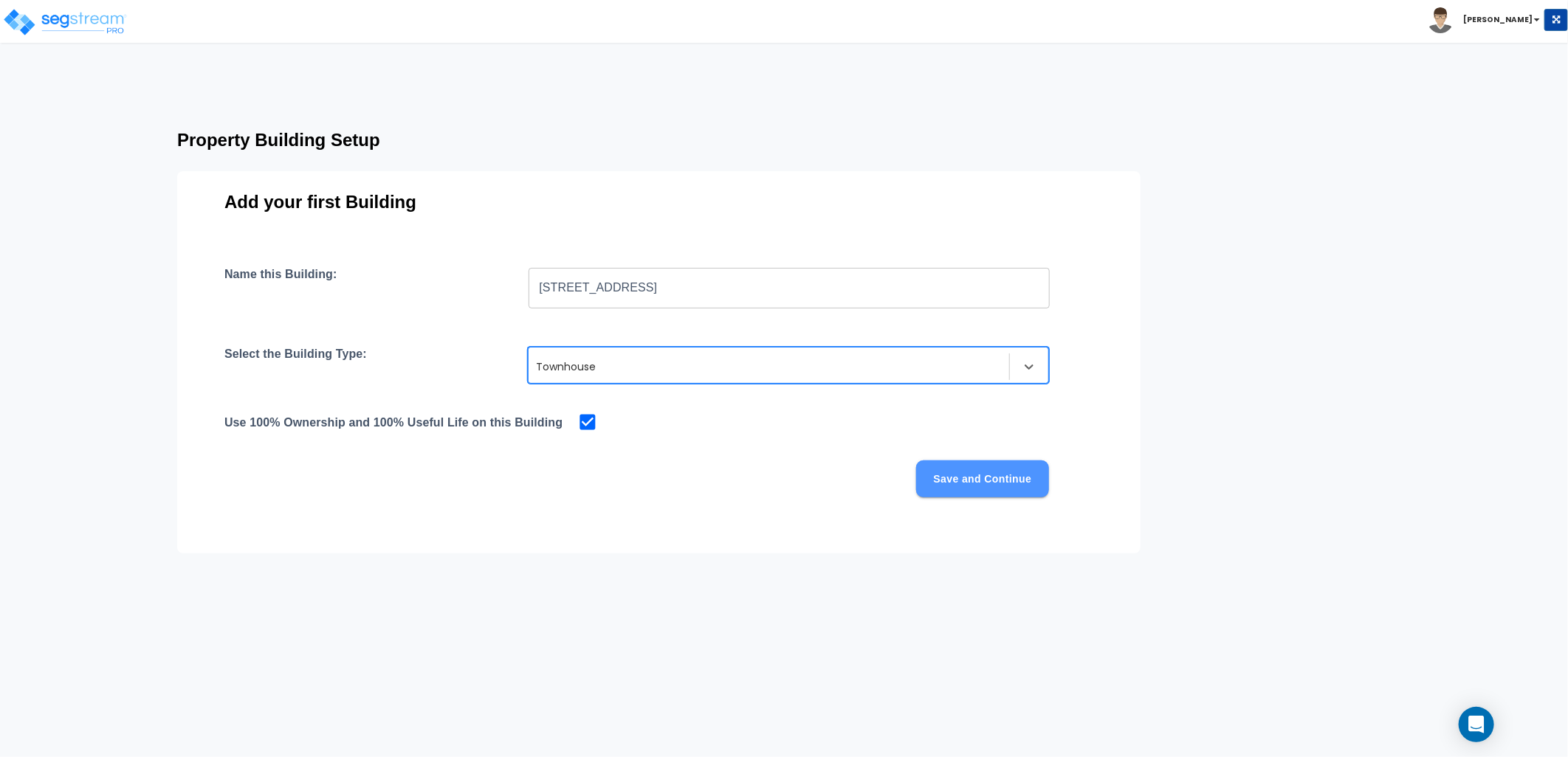
click at [967, 476] on button "Save and Continue" at bounding box center [982, 478] width 133 height 37
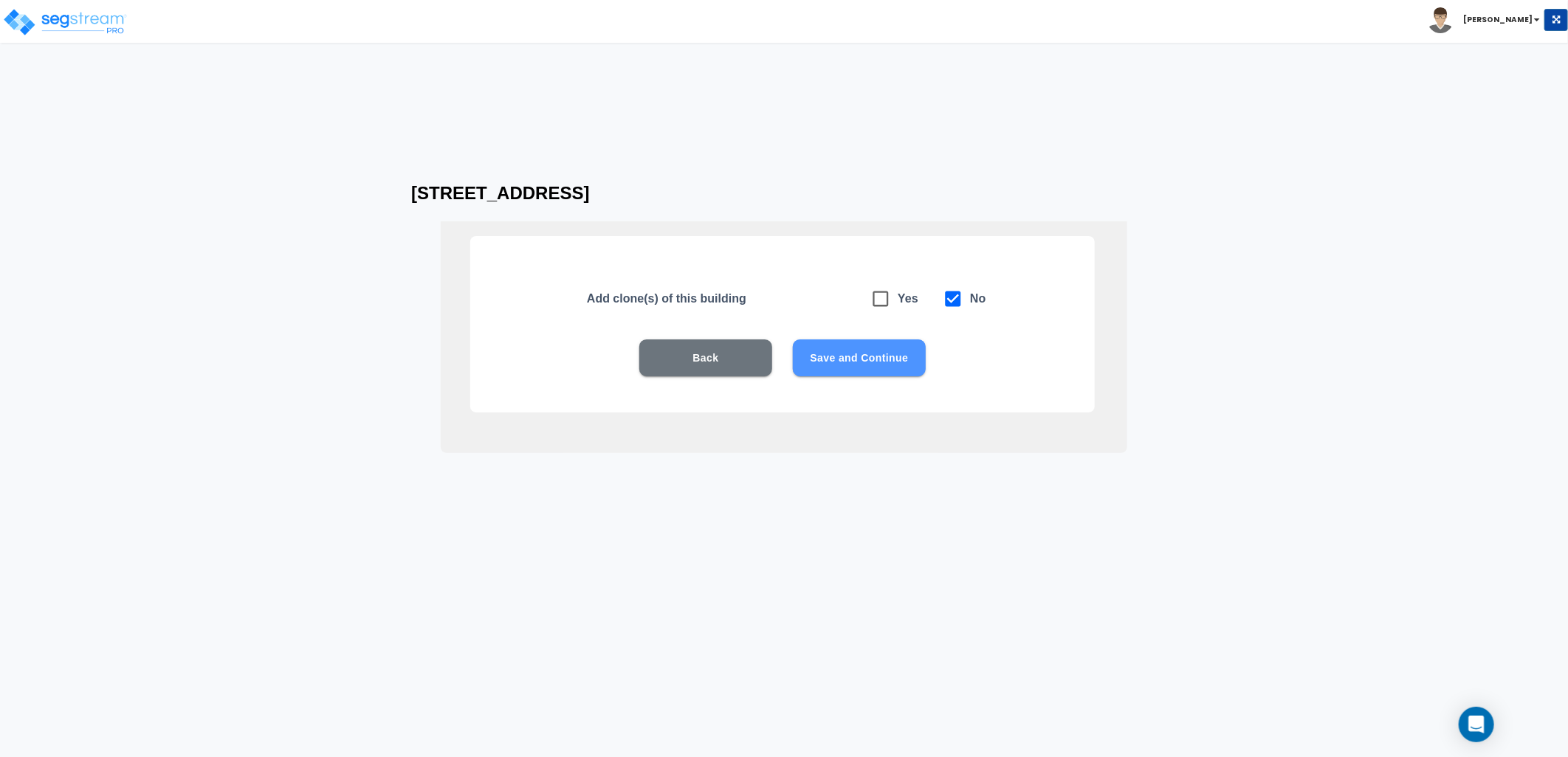
click at [876, 361] on button "Save and Continue" at bounding box center [859, 358] width 133 height 37
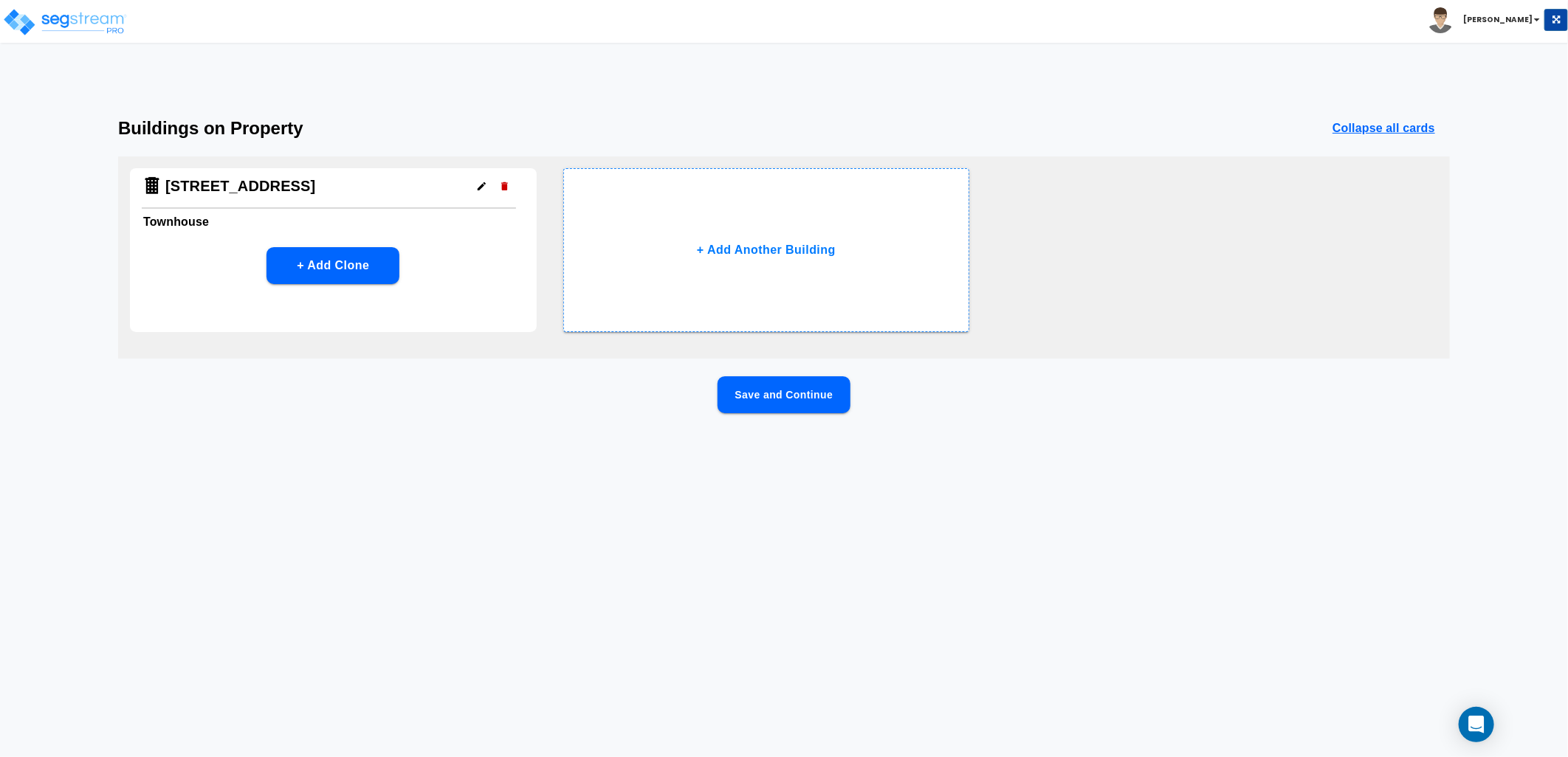
click at [781, 397] on button "Save and Continue" at bounding box center [784, 395] width 133 height 37
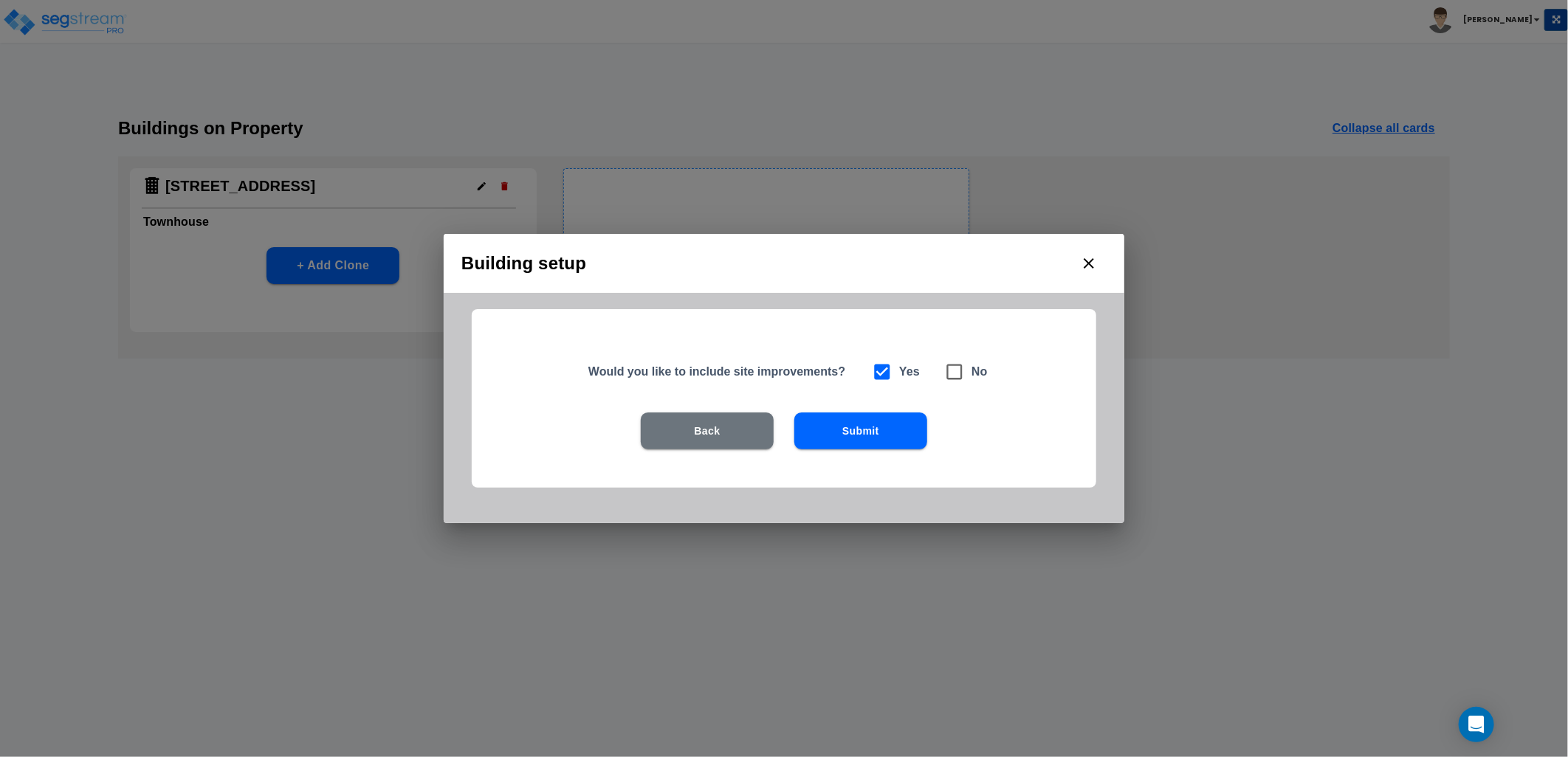
click at [869, 436] on button "Submit" at bounding box center [861, 430] width 133 height 37
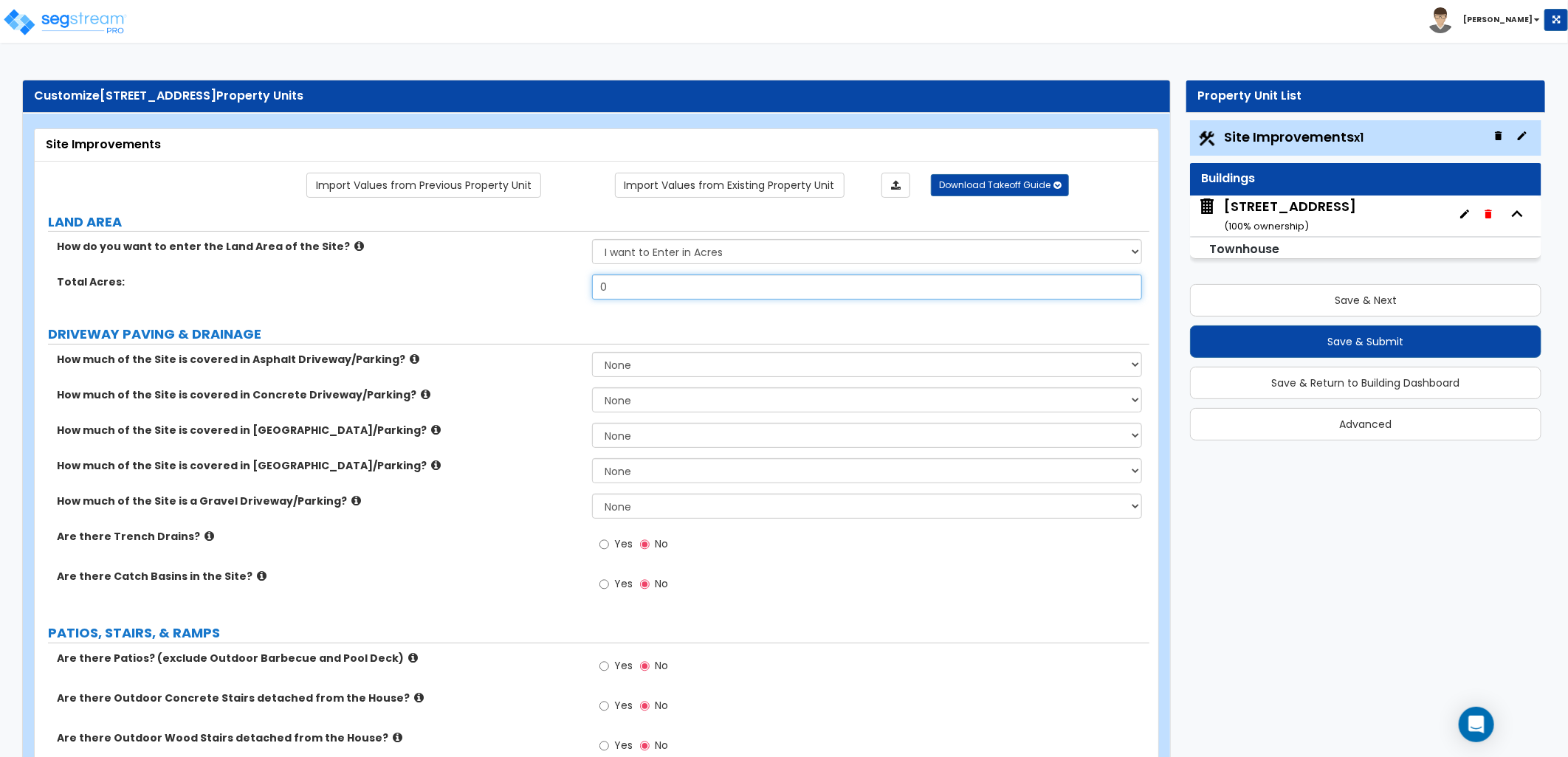
click at [560, 290] on div "Total Acres: 0" at bounding box center [592, 292] width 1114 height 35
type input "1"
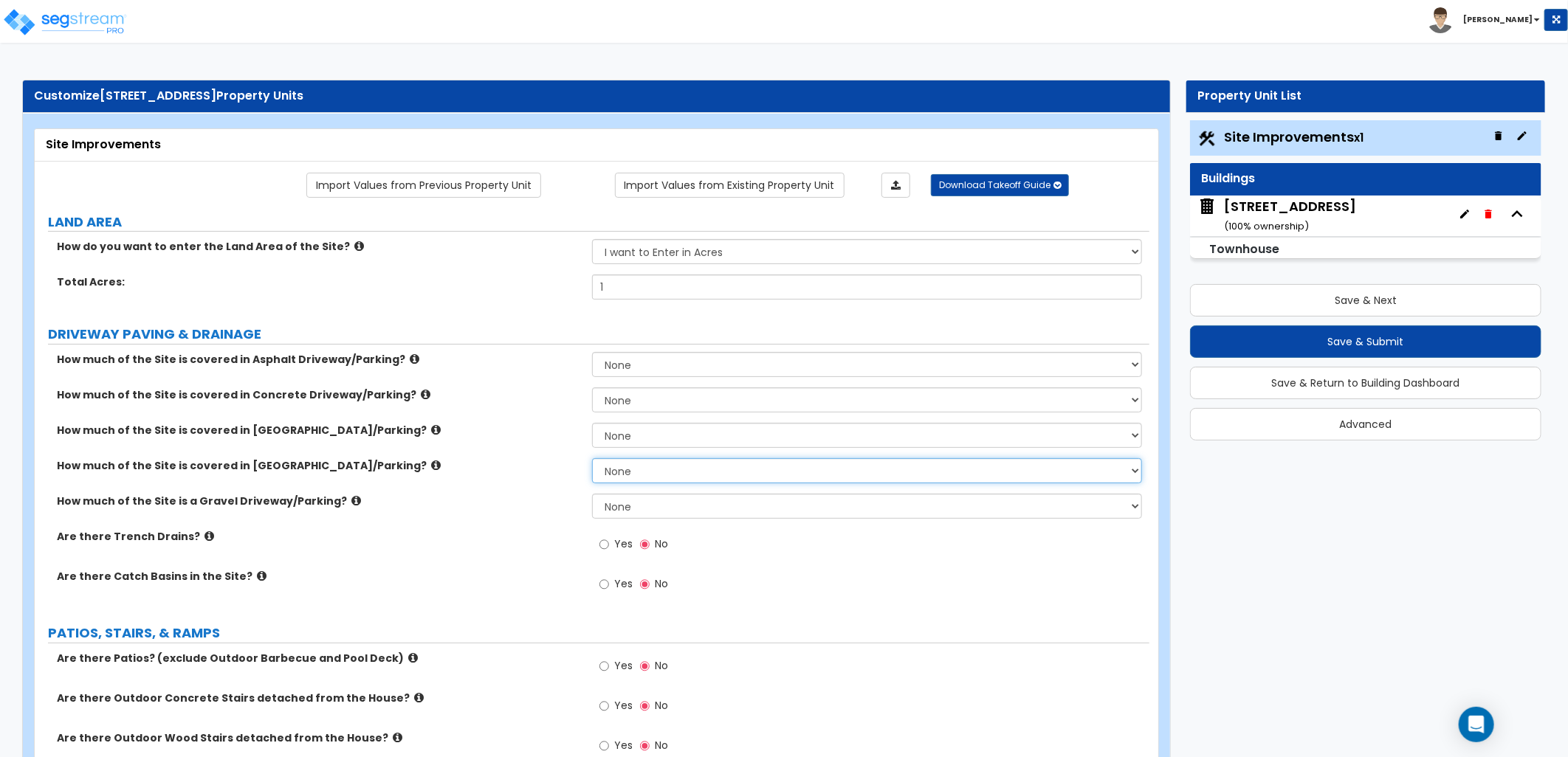
click at [647, 465] on select "None I want to Enter an Approximate Percentage I want to Enter the Square Foota…" at bounding box center [867, 471] width 550 height 25
select select "2"
click at [592, 458] on select "None I want to Enter an Approximate Percentage I want to Enter the Square Foota…" at bounding box center [867, 471] width 550 height 25
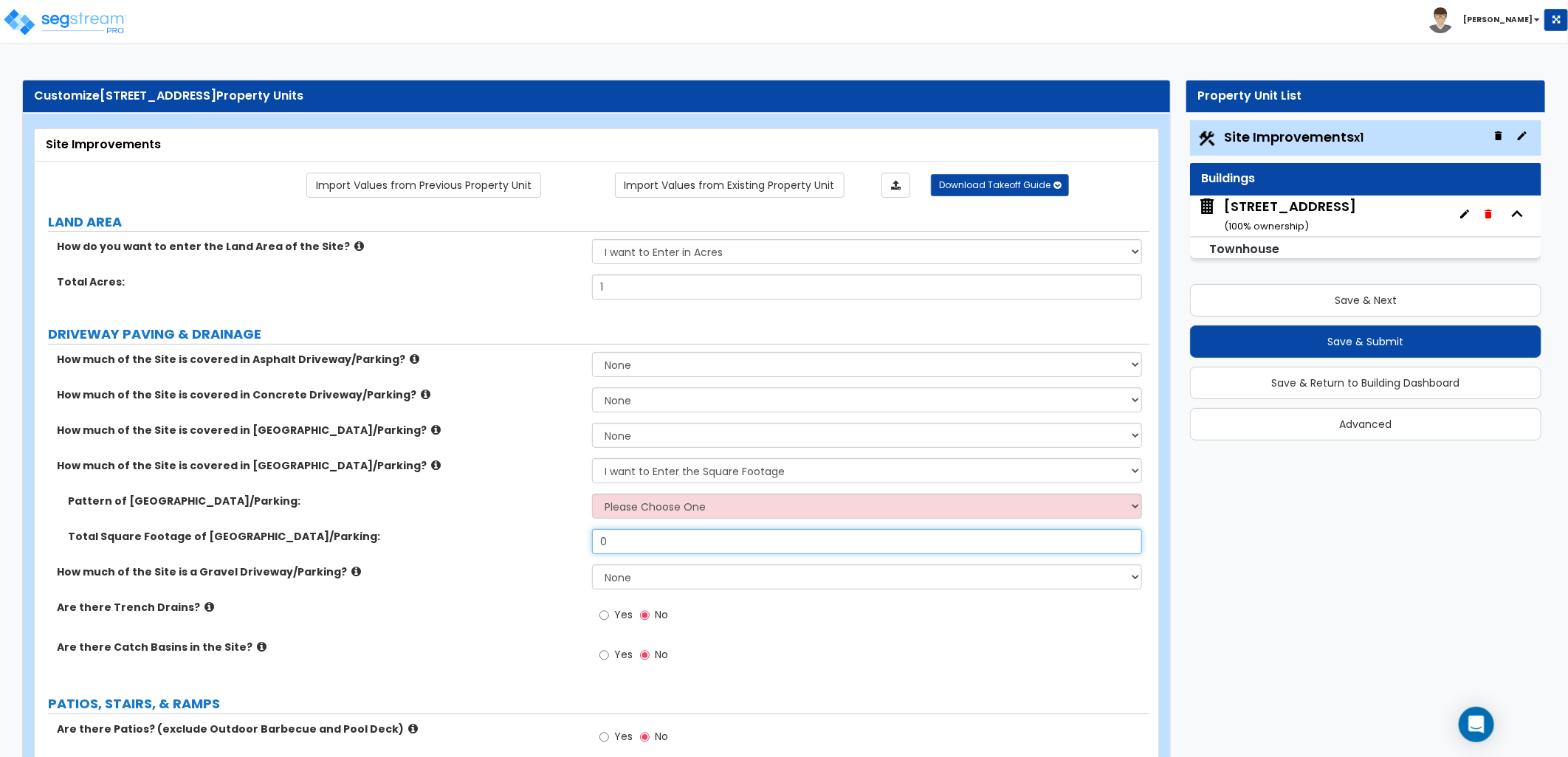
drag, startPoint x: 572, startPoint y: 541, endPoint x: 548, endPoint y: 541, distance: 24.0
click at [548, 541] on div "Total Square Footage of Stone Driveway/Parking: 0" at bounding box center [592, 546] width 1114 height 35
type input "50"
click at [711, 645] on div "Yes No" at bounding box center [871, 659] width 557 height 40
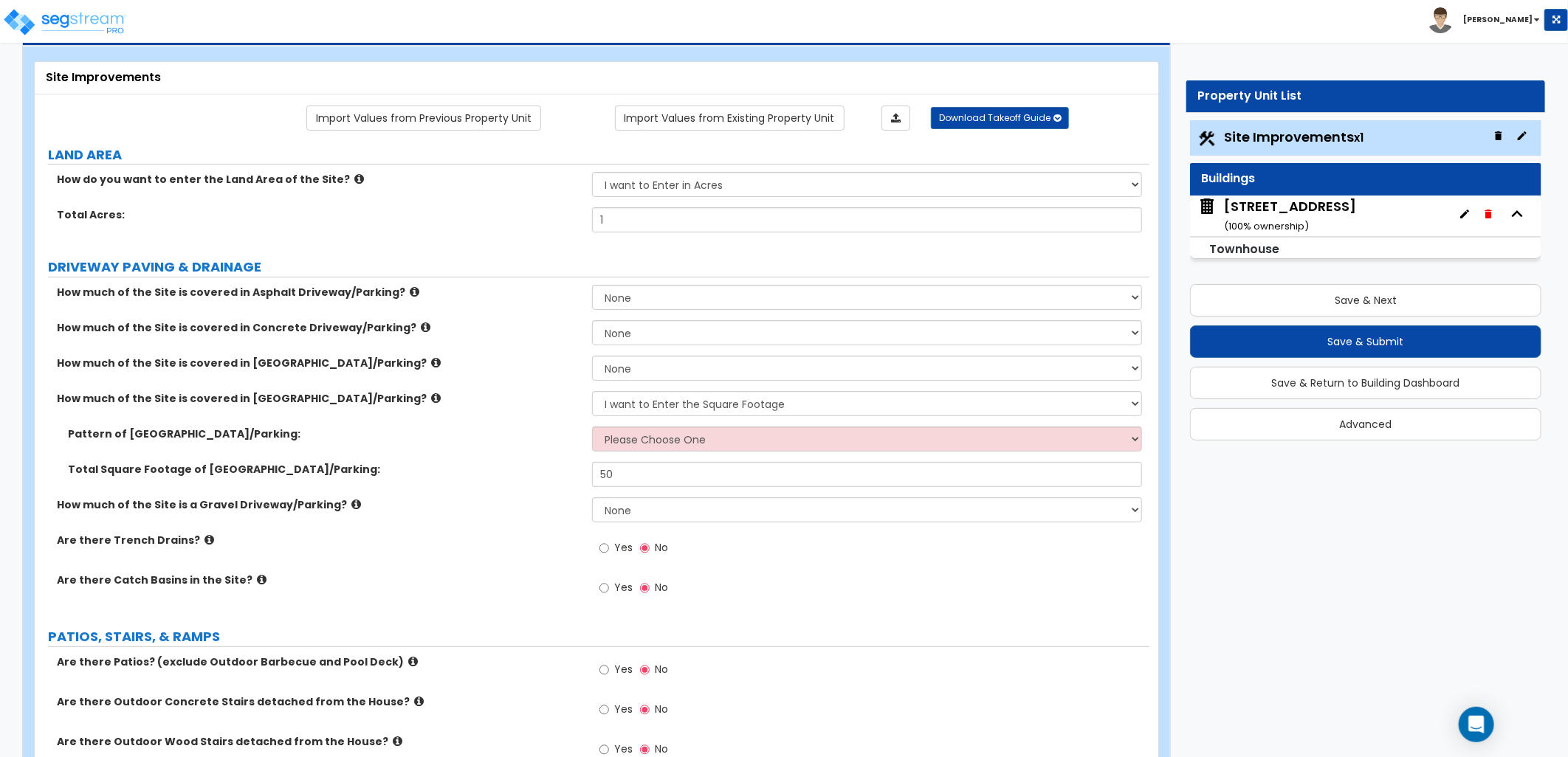
scroll to position [164, 0]
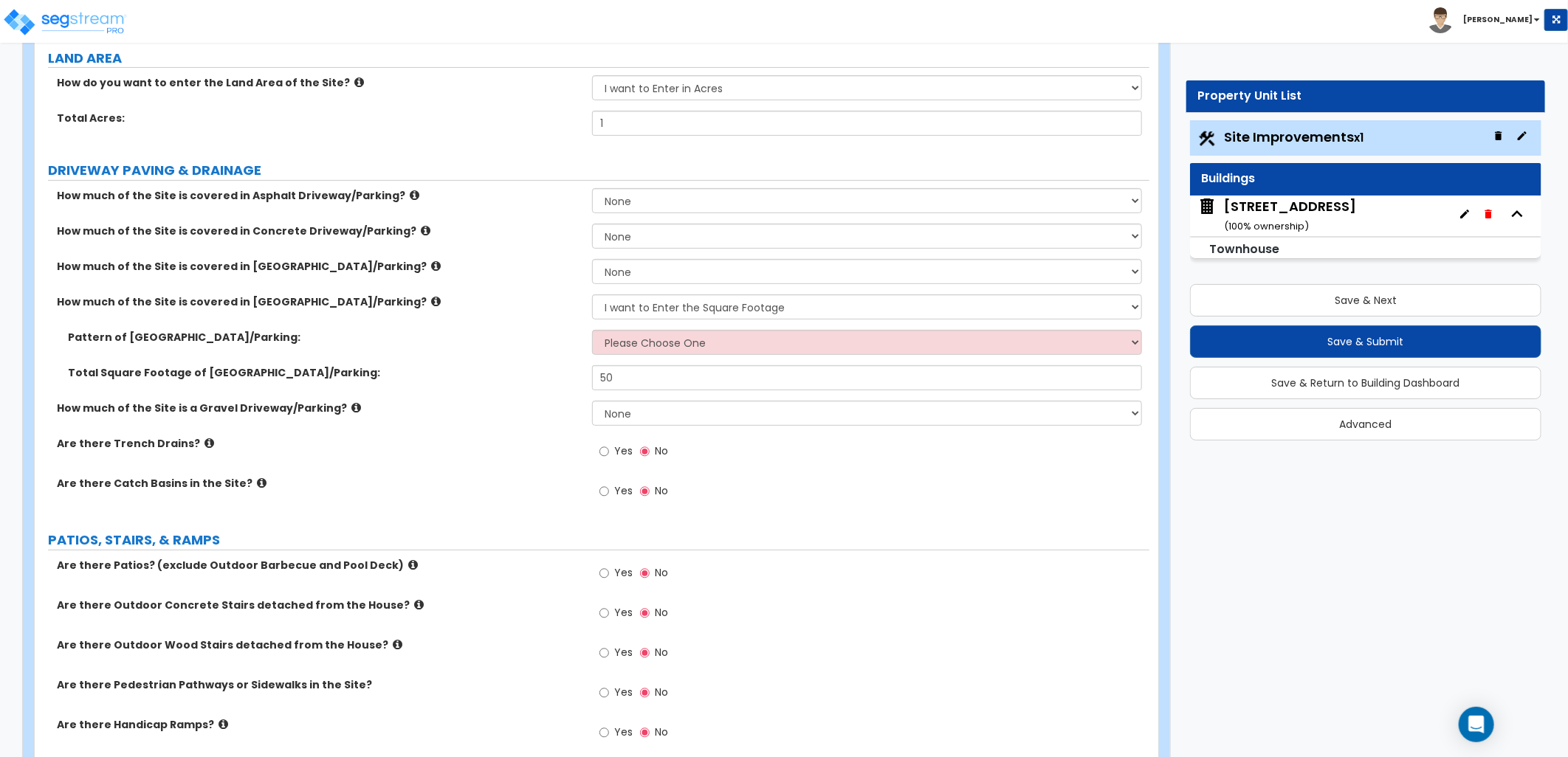
click at [351, 406] on icon at bounding box center [356, 407] width 10 height 11
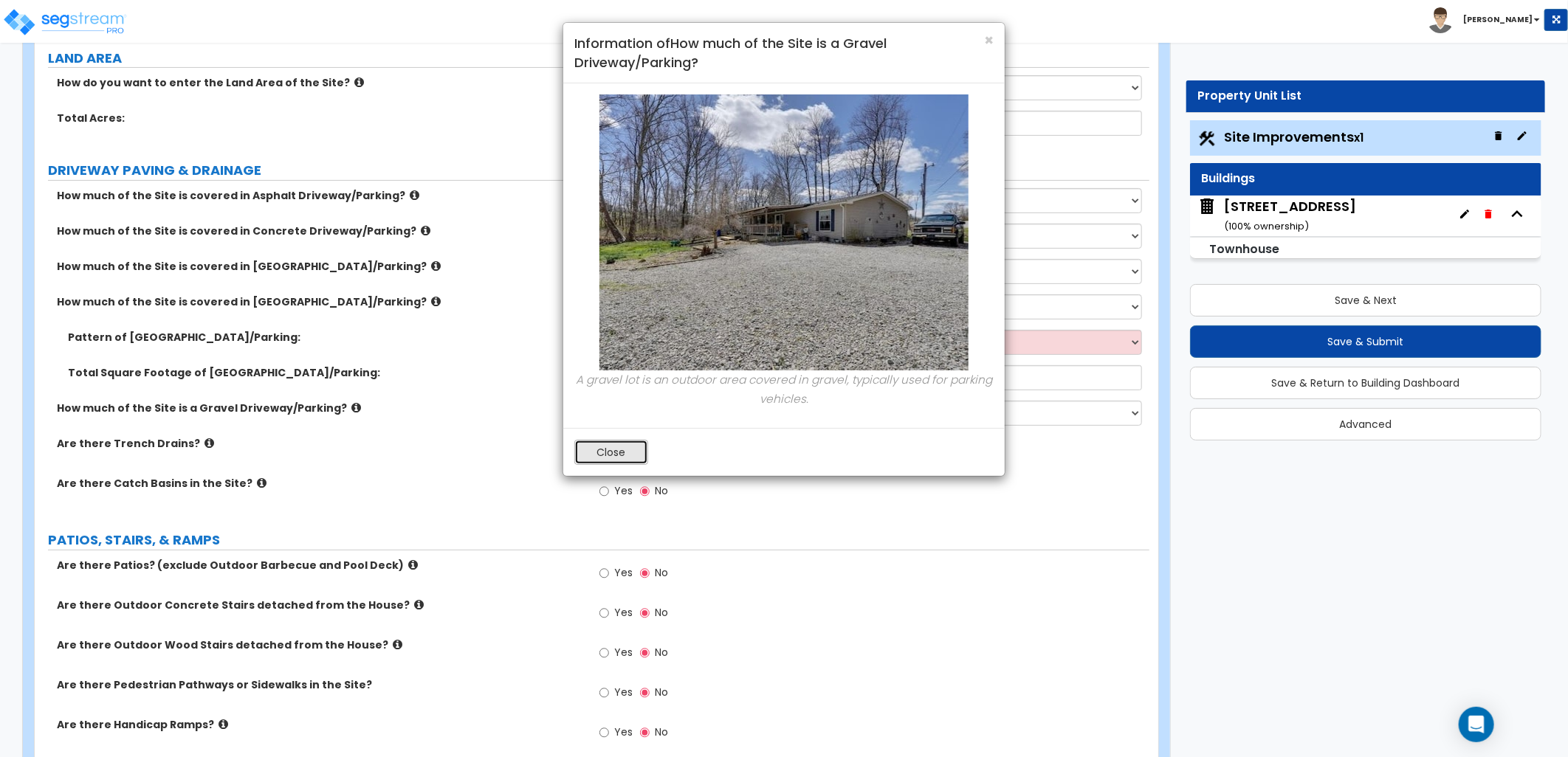
click at [589, 463] on button "Close" at bounding box center [611, 453] width 73 height 25
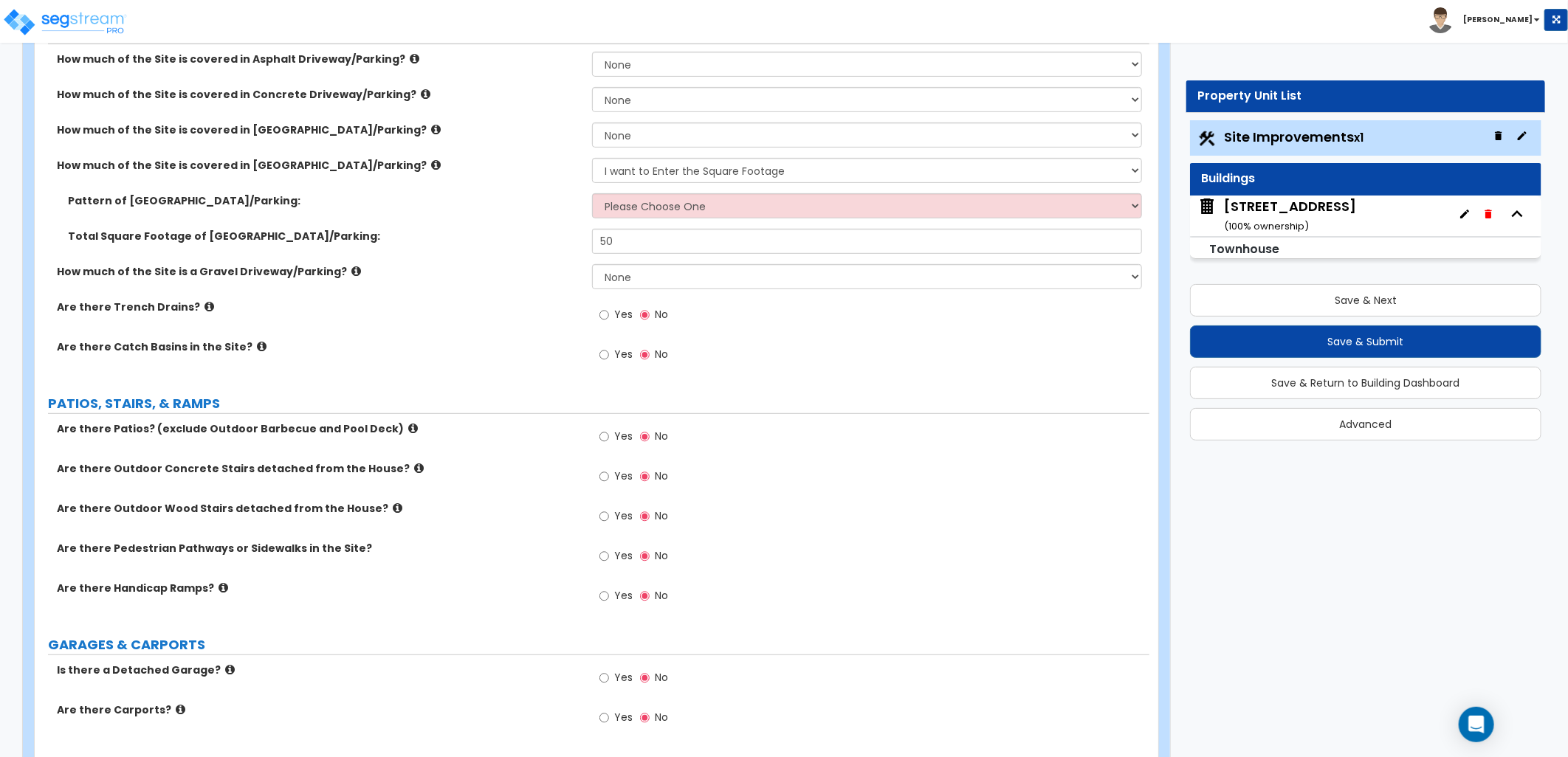
scroll to position [328, 0]
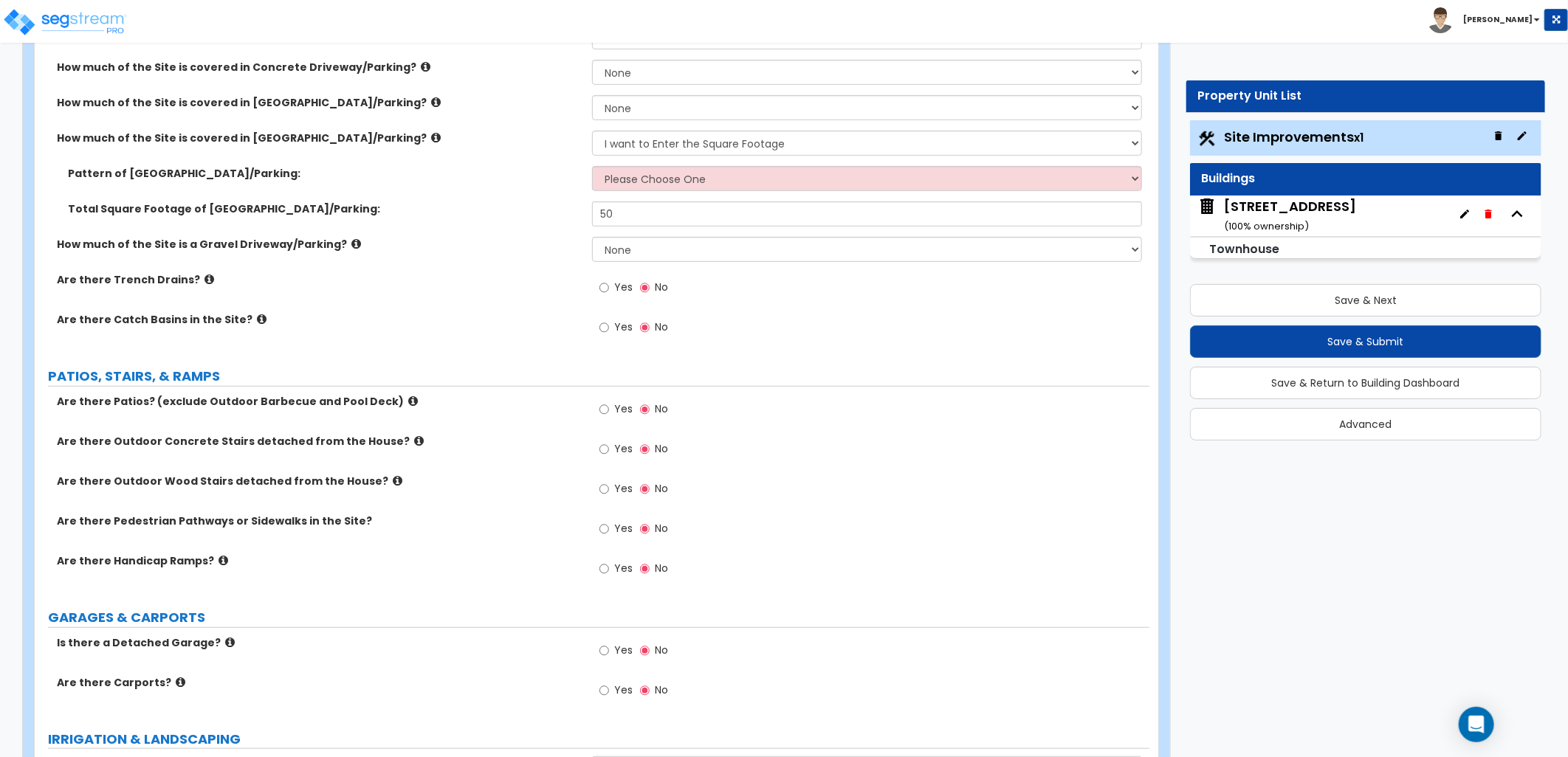
click at [610, 412] on label "Yes" at bounding box center [616, 411] width 34 height 25
click at [609, 412] on input "Yes" at bounding box center [604, 409] width 10 height 16
radio input "true"
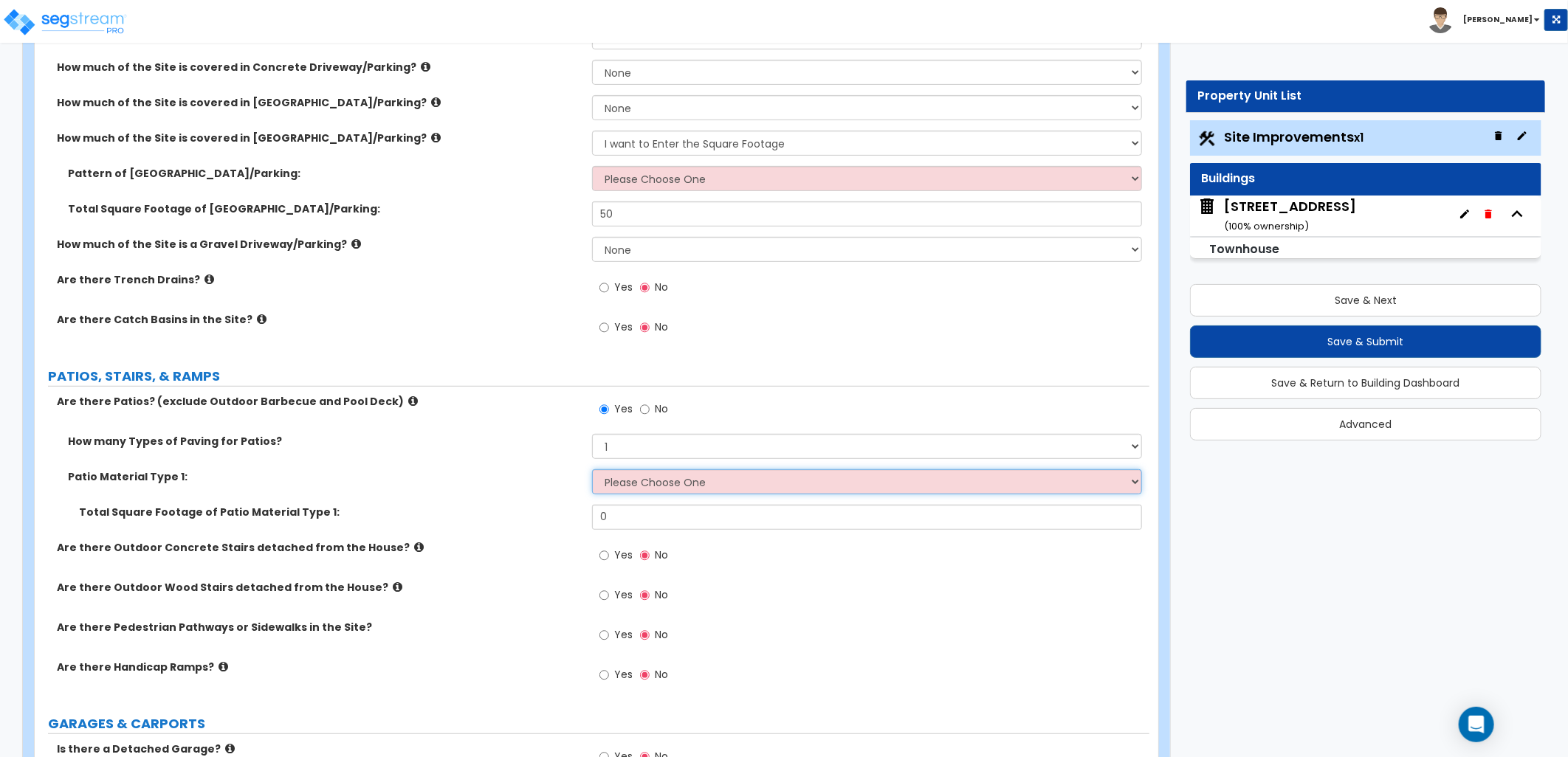
click at [652, 493] on select "Please Choose One Bare Concrete Stamped Concrete Brick Pavers Stone Pavers Tile…" at bounding box center [867, 482] width 550 height 25
select select "1"
click at [592, 469] on select "Please Choose One Bare Concrete Stamped Concrete Brick Pavers Stone Pavers Tile…" at bounding box center [867, 482] width 550 height 25
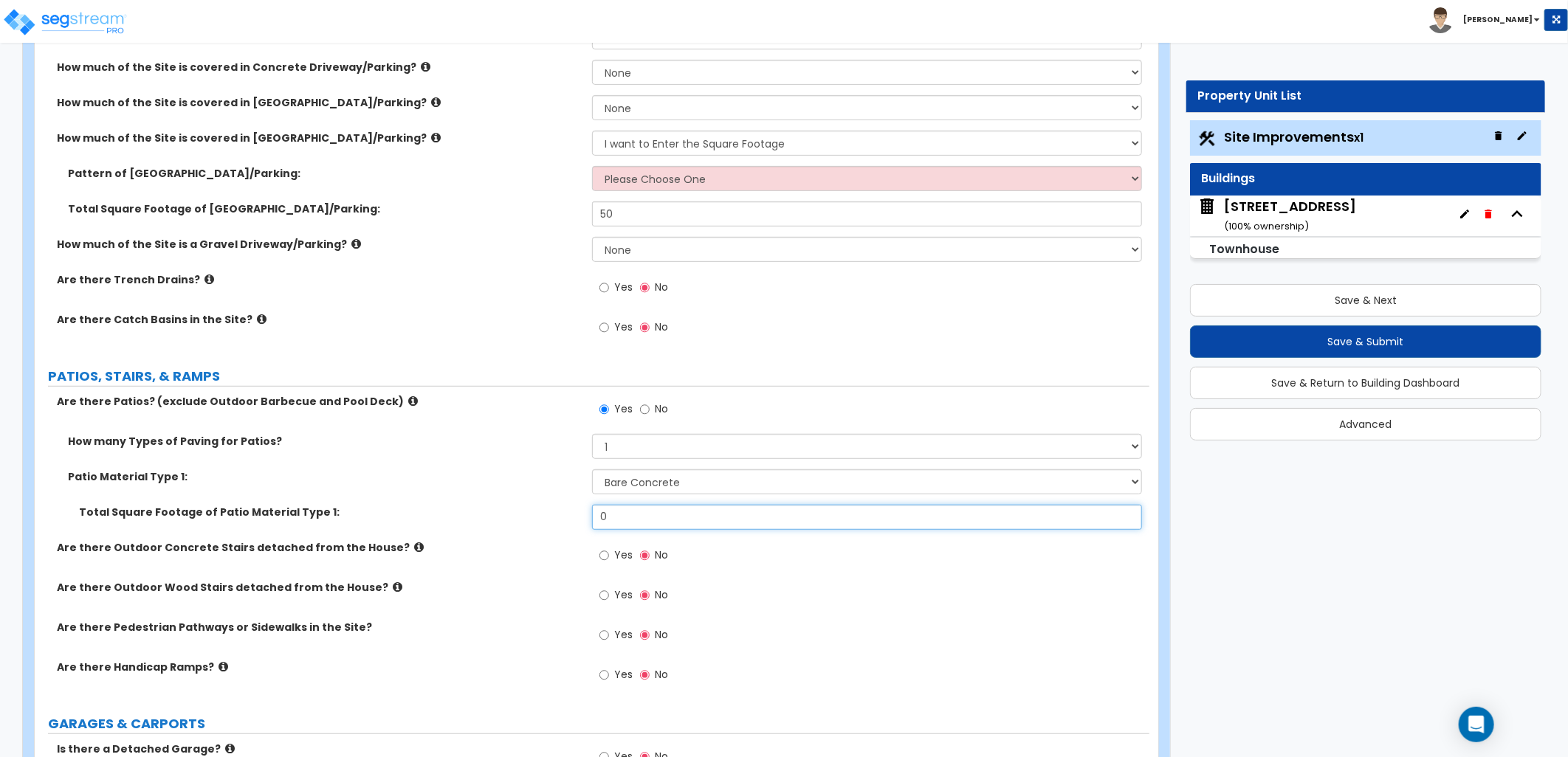
drag, startPoint x: 574, startPoint y: 516, endPoint x: 676, endPoint y: 525, distance: 102.4
click at [553, 517] on div "Total Square Footage of Patio Material Type 1: 0" at bounding box center [592, 522] width 1114 height 35
type input "50"
click at [786, 559] on div "Yes No" at bounding box center [871, 560] width 557 height 40
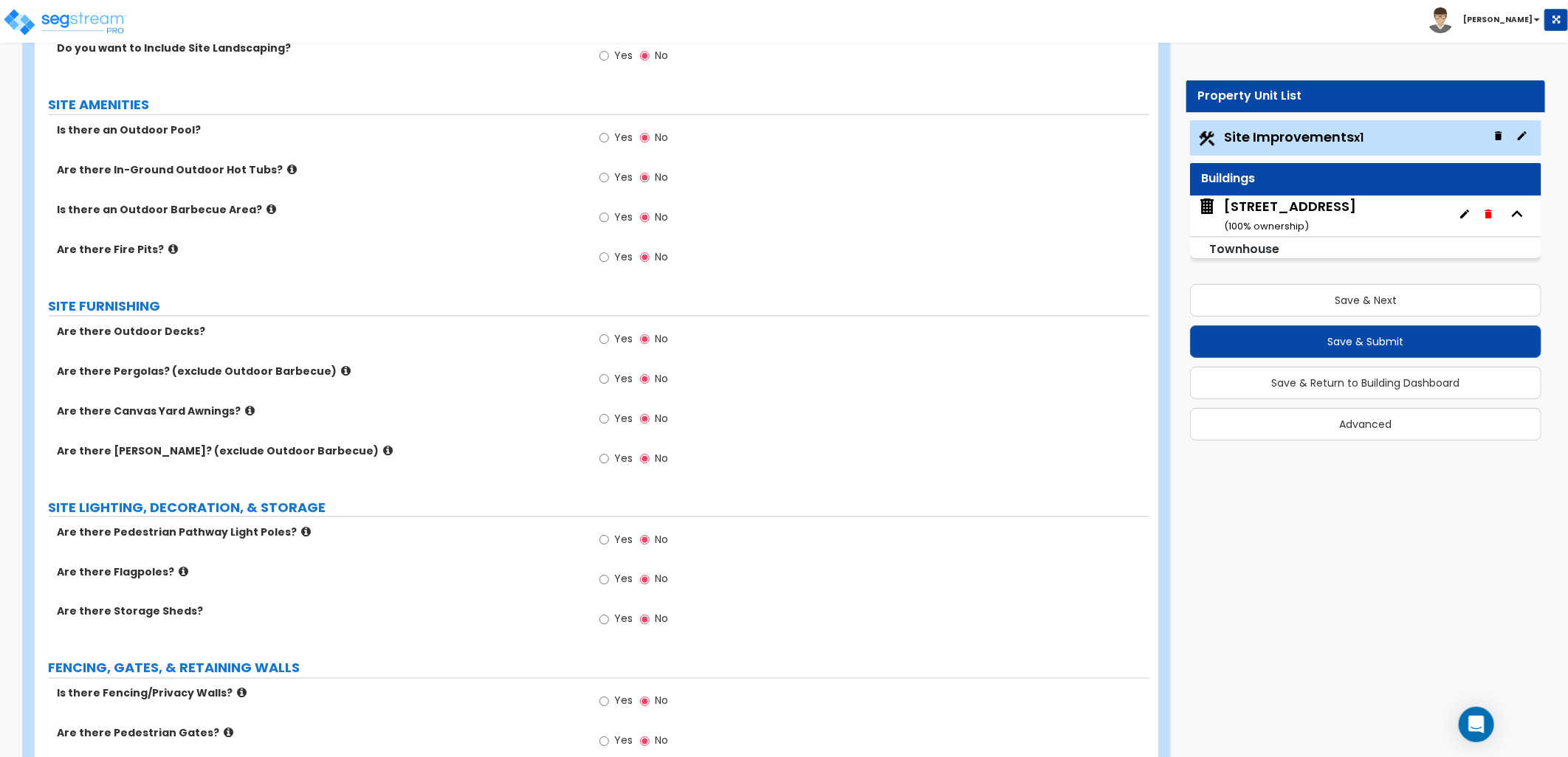
scroll to position [1311, 0]
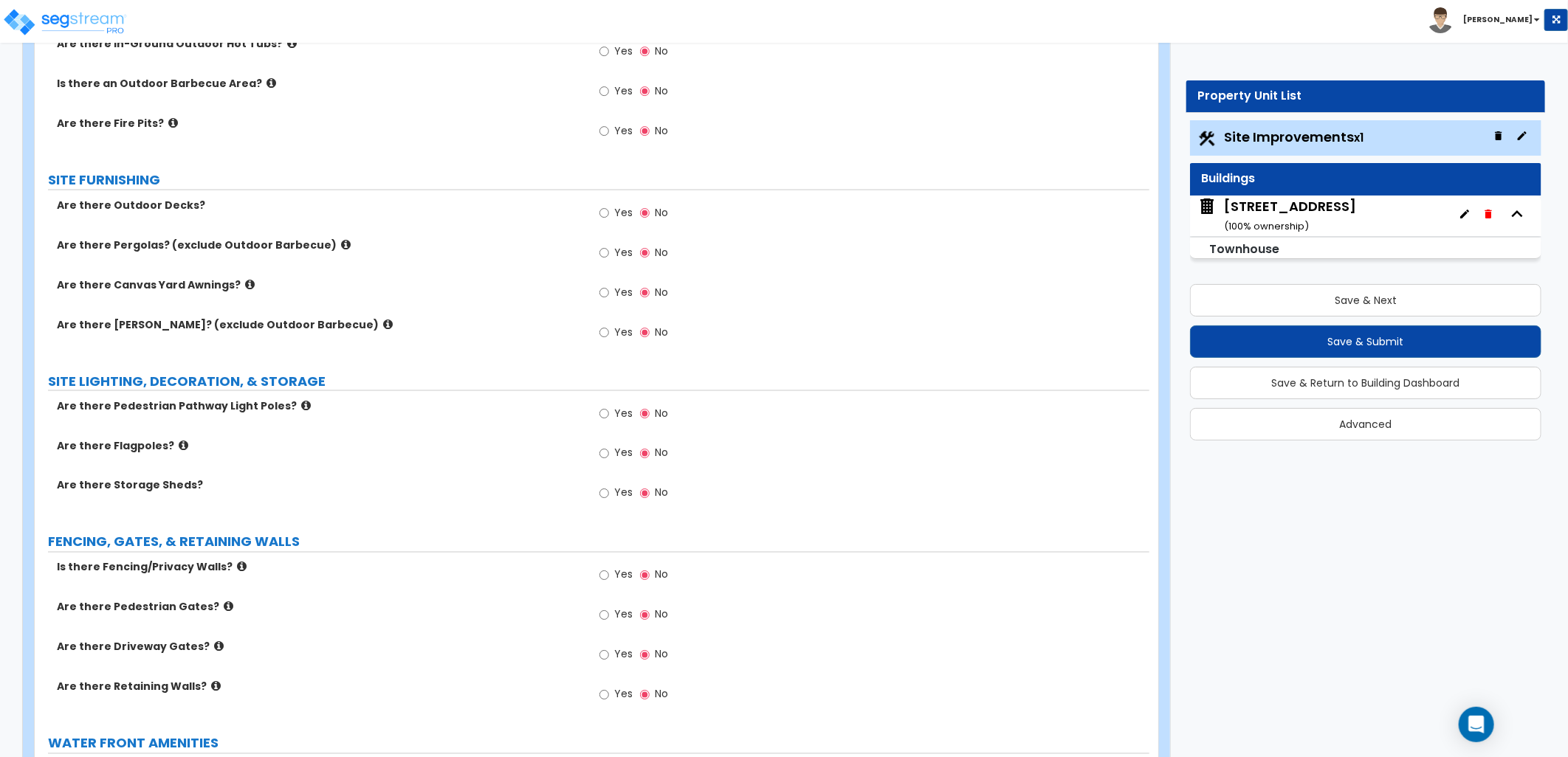
click at [1274, 207] on div "534 Tappan Private Lane ( 100 % ownership)" at bounding box center [1290, 216] width 132 height 38
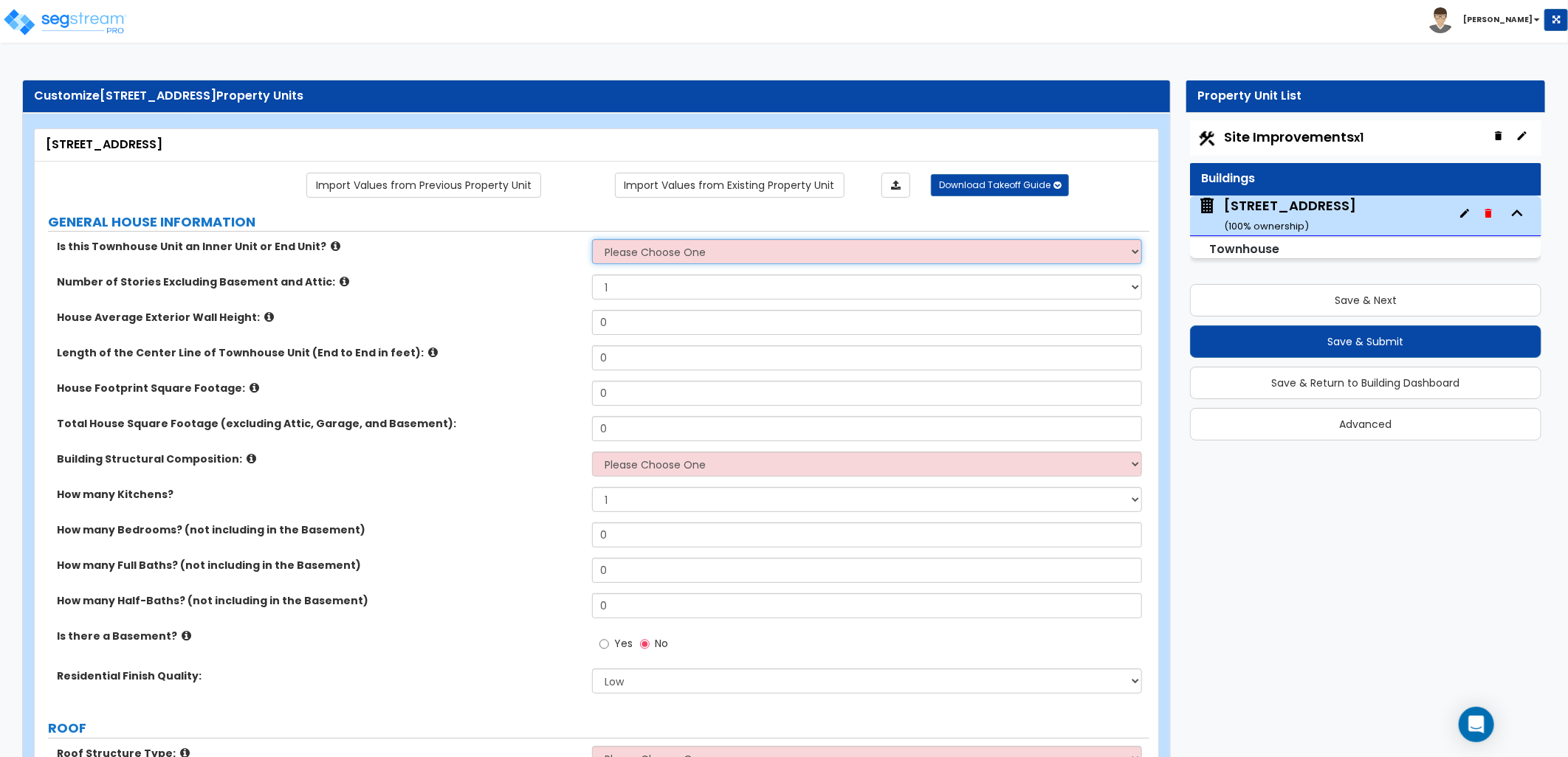
click at [798, 253] on select "Please Choose One Inner Unit End Unit" at bounding box center [867, 252] width 550 height 25
click at [490, 264] on div "Is this Townhouse Unit an Inner Unit or End Unit? Please Choose One Inner Unit …" at bounding box center [592, 256] width 1114 height 35
drag, startPoint x: 632, startPoint y: 292, endPoint x: 551, endPoint y: 292, distance: 81.0
click at [551, 292] on div "Number of Stories Excluding Basement and Attic: 1 2 3 4 5" at bounding box center [592, 292] width 1114 height 35
select select "2"
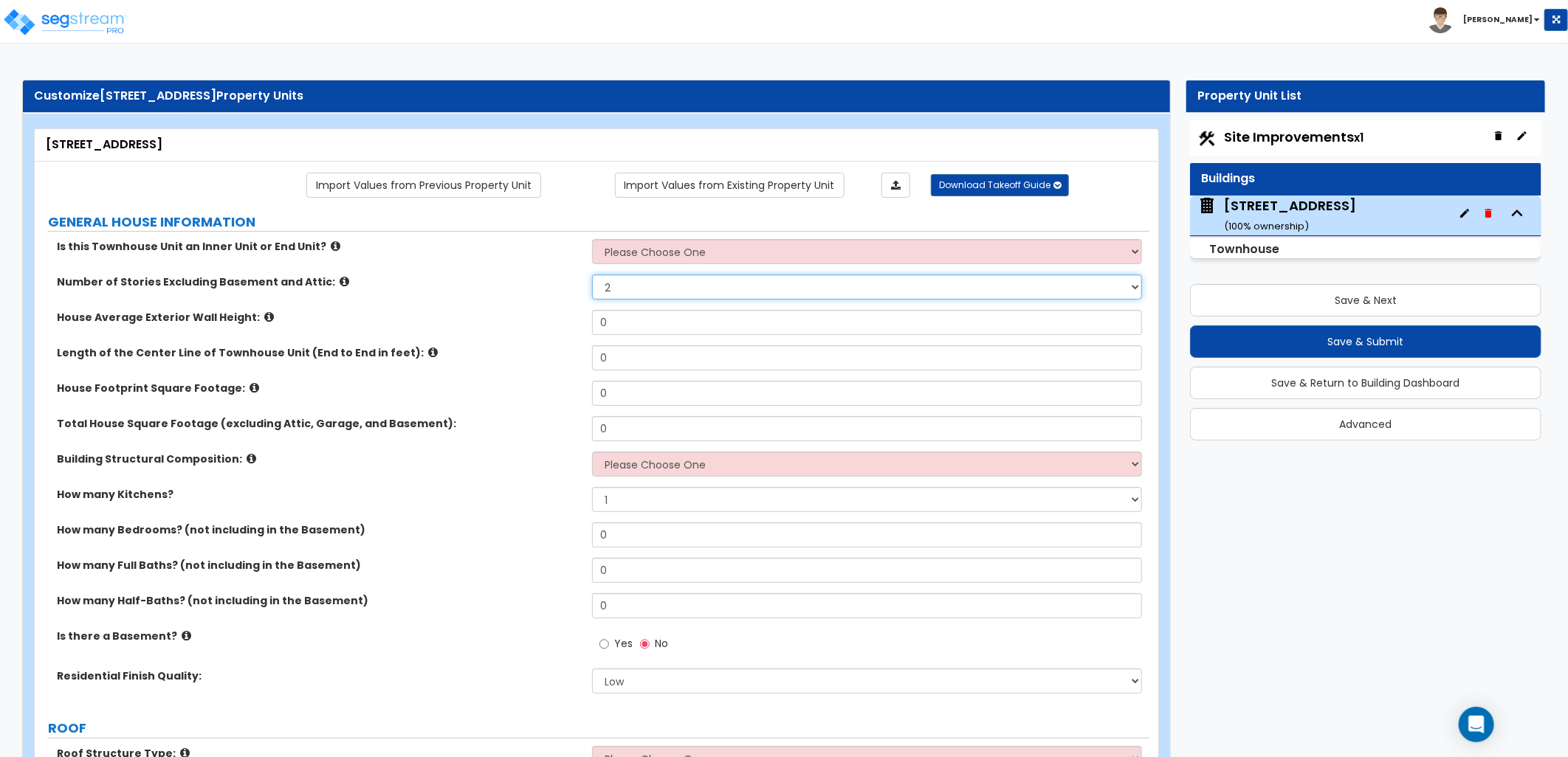
click at [592, 275] on select "1 2 3 4 5" at bounding box center [867, 287] width 550 height 25
drag, startPoint x: 567, startPoint y: 403, endPoint x: 557, endPoint y: 407, distance: 10.8
click at [557, 407] on div "House Footprint Square Footage: 0" at bounding box center [592, 398] width 1114 height 35
drag, startPoint x: 608, startPoint y: 389, endPoint x: 572, endPoint y: 395, distance: 36.5
click at [572, 395] on div "House Footprint Square Footage: 0" at bounding box center [592, 398] width 1114 height 35
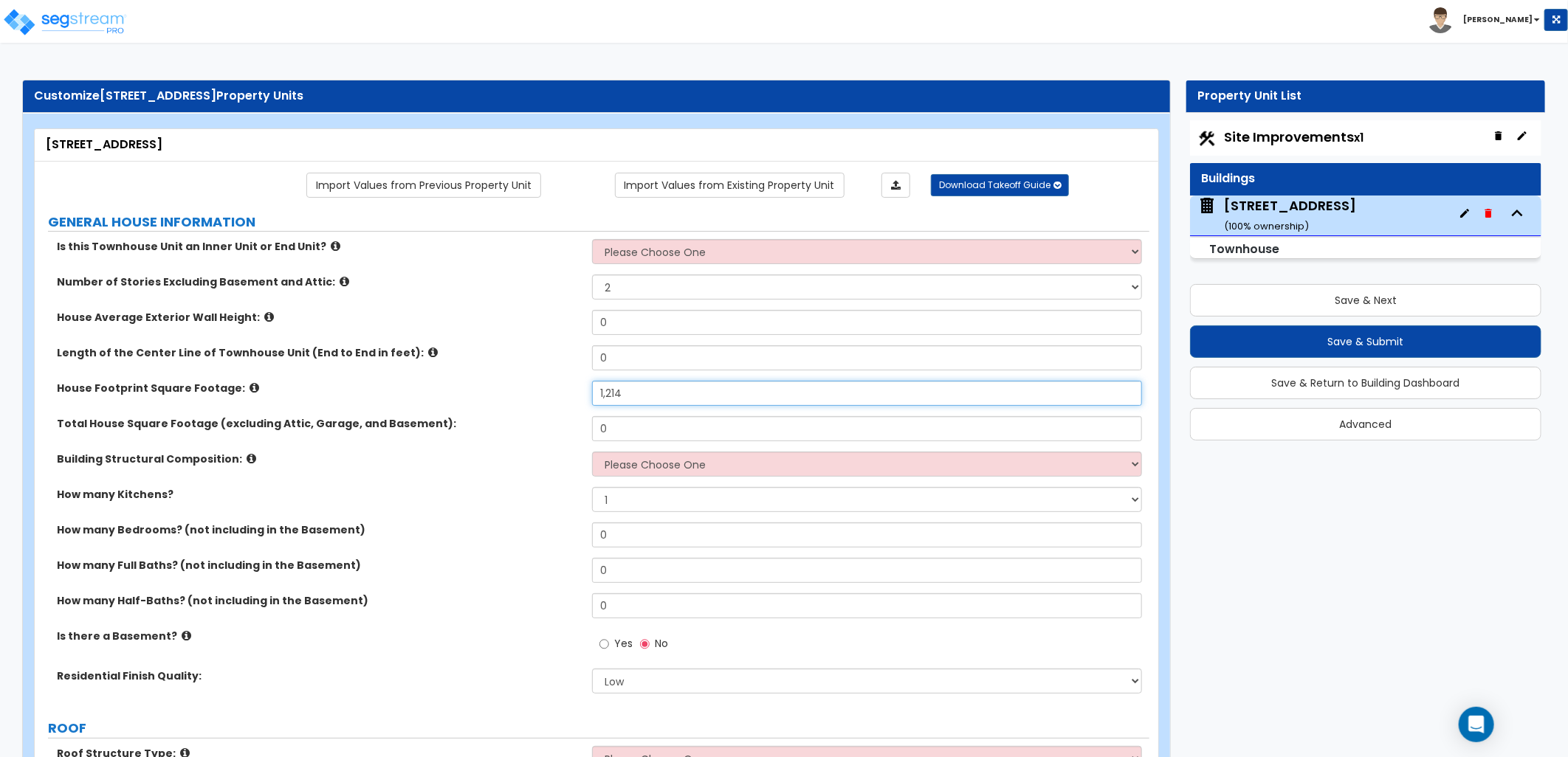
type input "1,214"
drag, startPoint x: 598, startPoint y: 432, endPoint x: 589, endPoint y: 433, distance: 9.1
click at [592, 433] on input "0" at bounding box center [867, 429] width 550 height 25
type input "1,214"
click at [652, 462] on select "Please Choose One Reinforced Concrete Structural Steel Brick Masonry CMU Masonr…" at bounding box center [867, 465] width 550 height 25
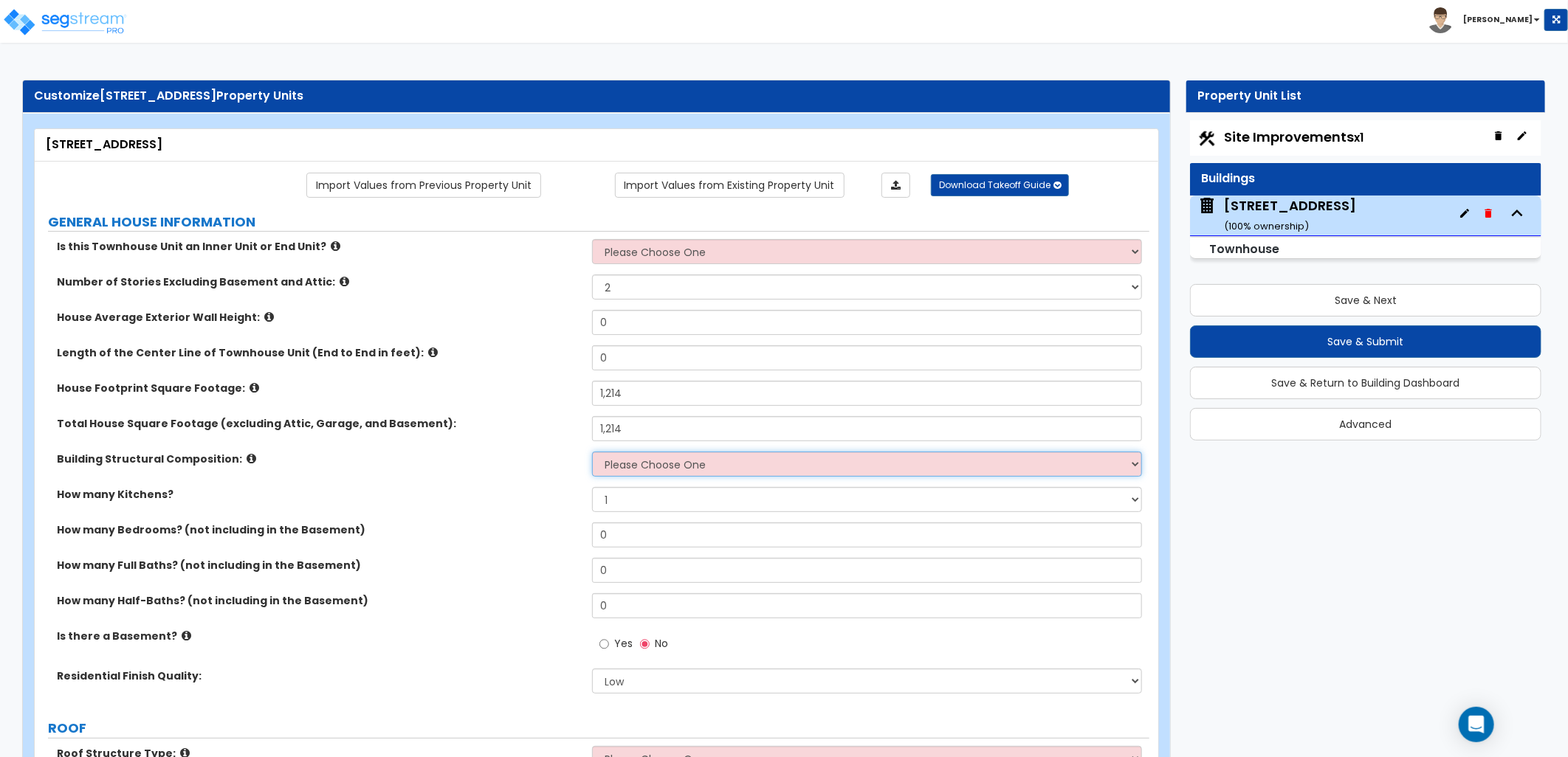
select select "6"
click at [592, 452] on select "Please Choose One Reinforced Concrete Structural Steel Brick Masonry CMU Masonr…" at bounding box center [867, 465] width 550 height 25
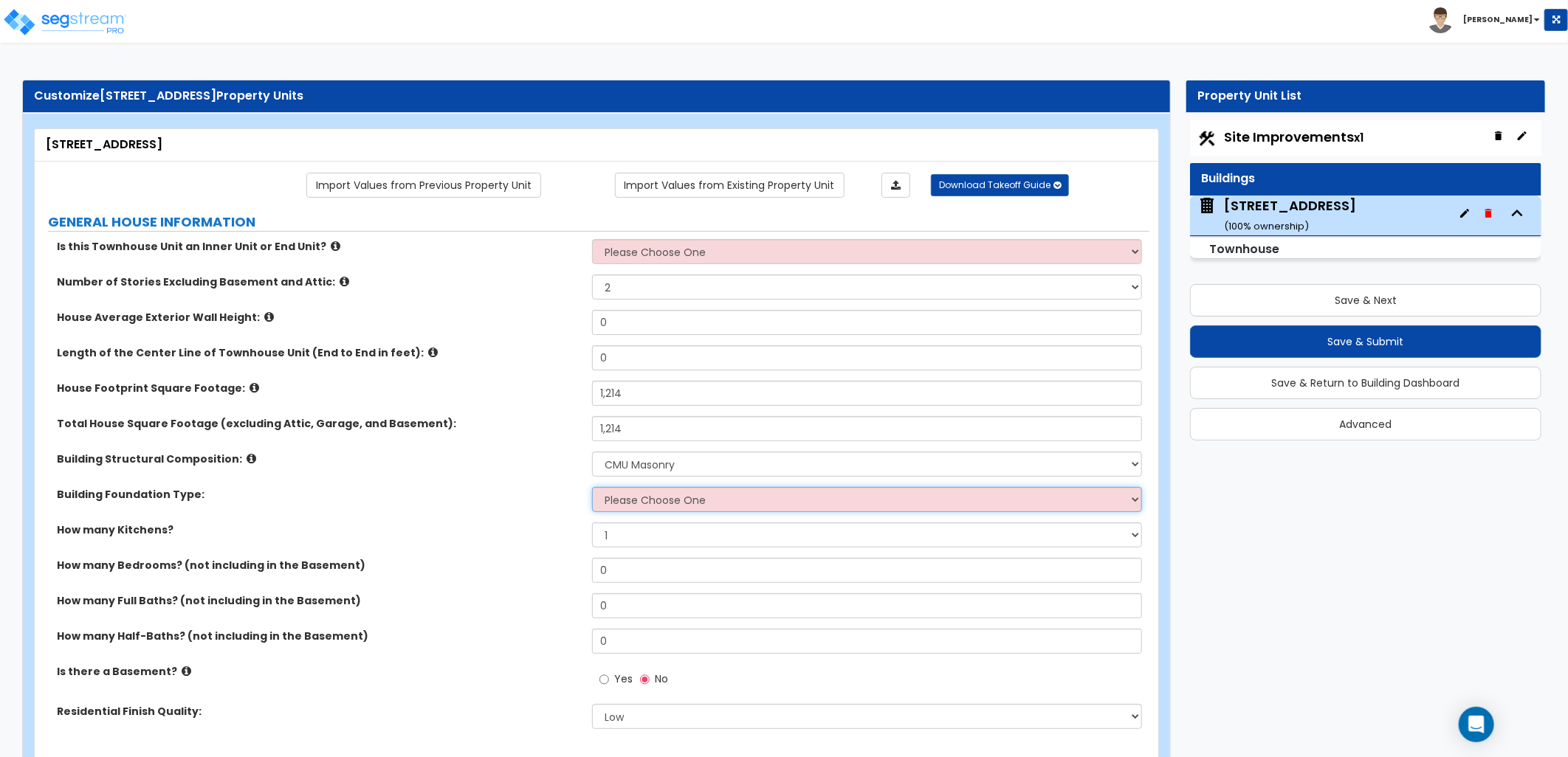
click at [679, 508] on select "Please Choose One Spread Ftg, Col, & Beam FDN Slab on Grade" at bounding box center [867, 500] width 550 height 25
select select "2"
click at [592, 487] on select "Please Choose One Spread Ftg, Col, & Beam FDN Slab on Grade" at bounding box center [867, 500] width 550 height 25
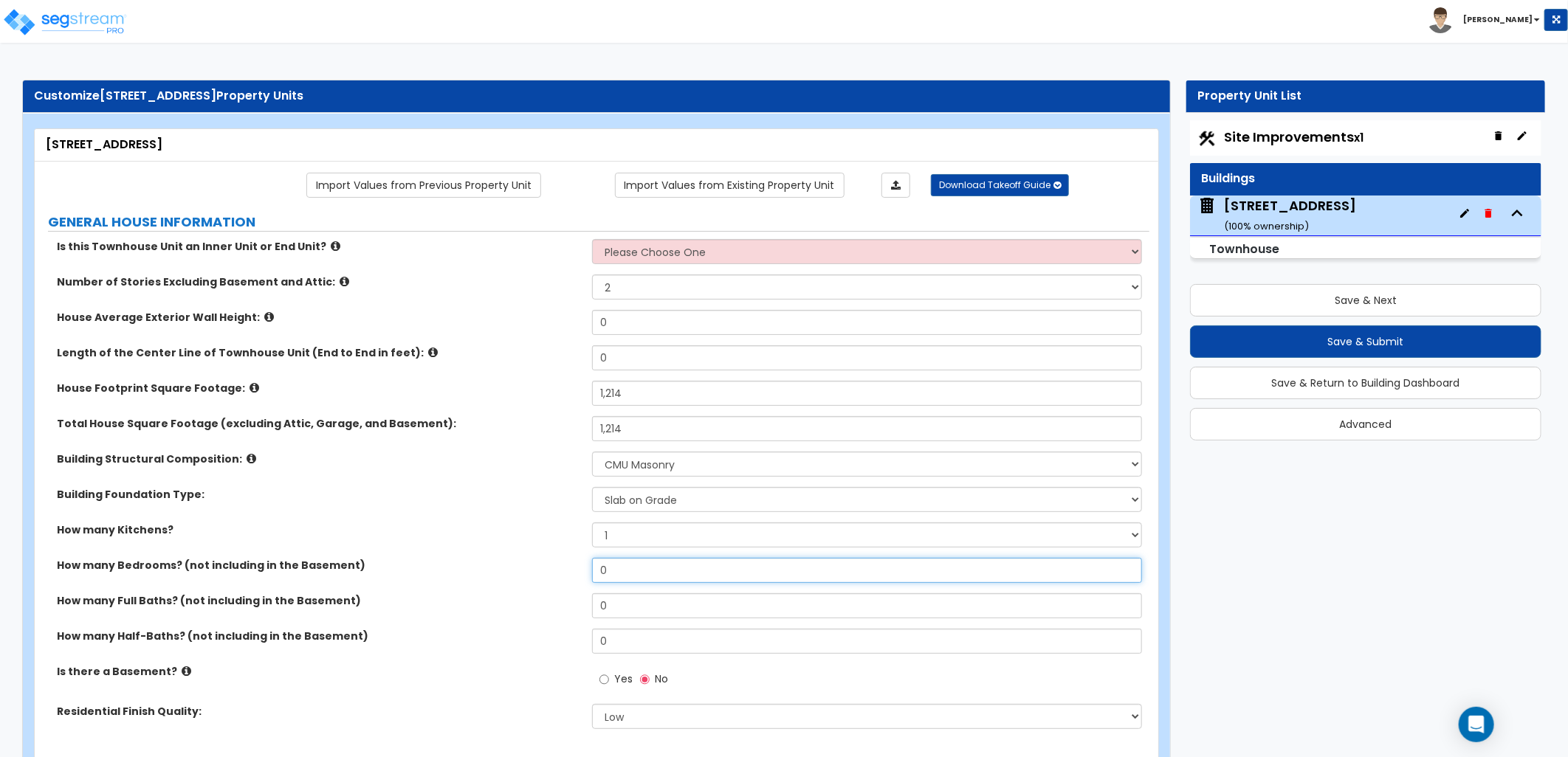
drag, startPoint x: 618, startPoint y: 566, endPoint x: 560, endPoint y: 563, distance: 58.1
click at [563, 563] on div "How many Bedrooms? (not including in the Basement) 0" at bounding box center [592, 575] width 1114 height 35
type input "2"
click at [524, 607] on div "How many Full Baths? (not including in the Basement) 0" at bounding box center [592, 610] width 1114 height 35
type input "2"
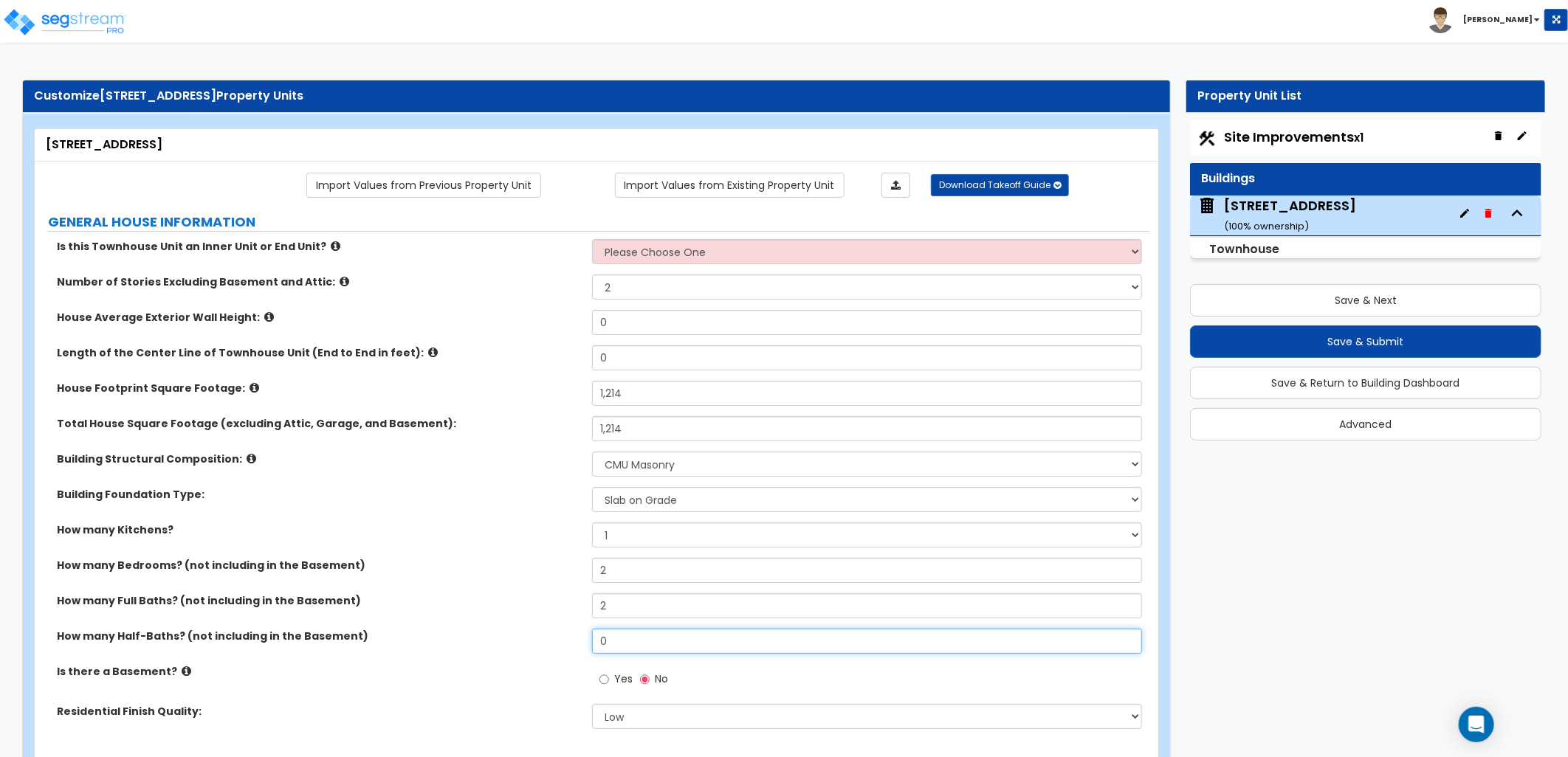
drag, startPoint x: 614, startPoint y: 642, endPoint x: 572, endPoint y: 645, distance: 42.1
click at [572, 645] on div "How many Half-Baths? (not including in the Basement) 0" at bounding box center [592, 646] width 1114 height 35
type input "1"
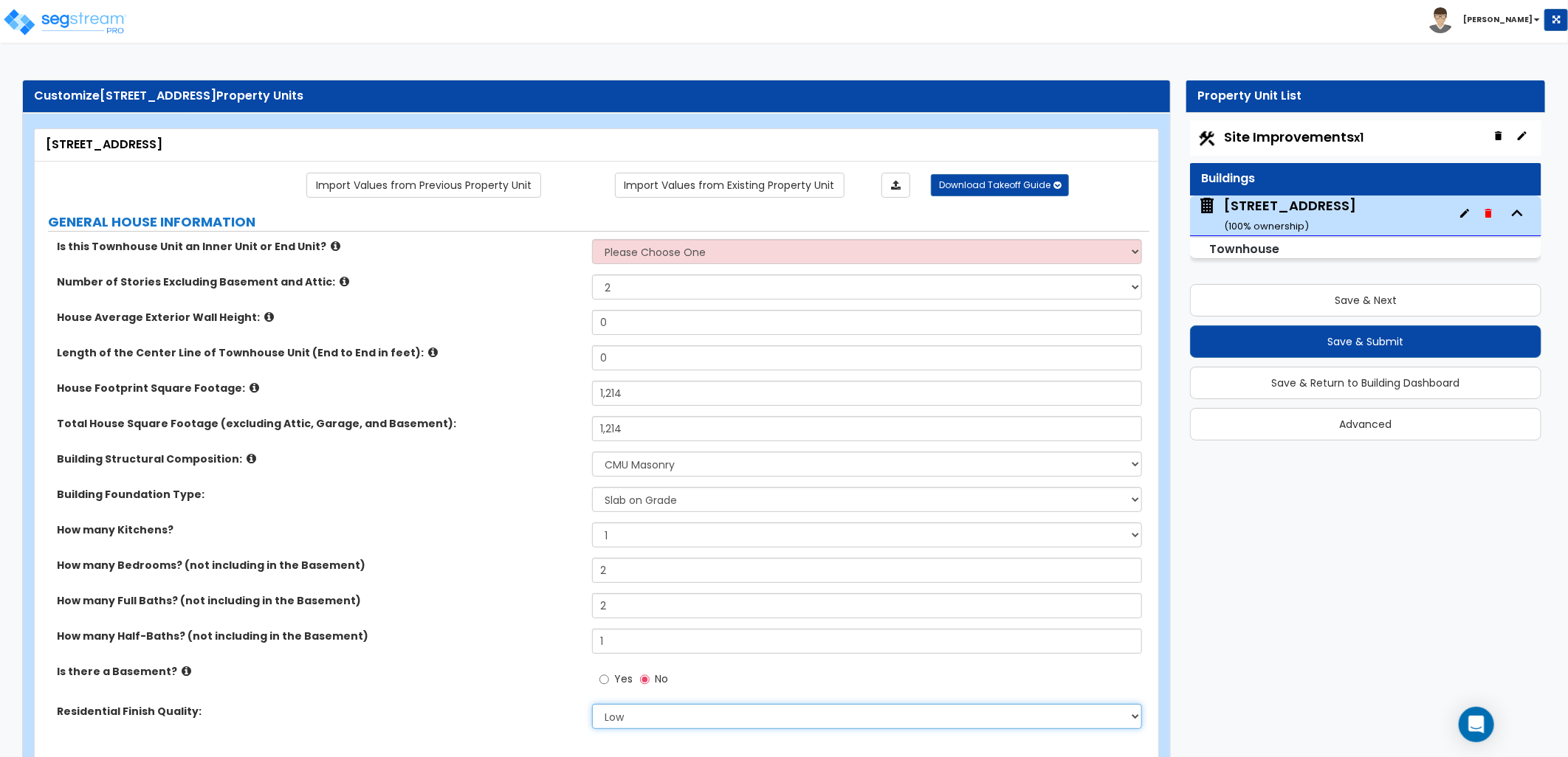
click at [659, 707] on select "Low Average High" at bounding box center [867, 716] width 550 height 25
select select "2"
click at [592, 704] on select "Low Average High" at bounding box center [867, 716] width 550 height 25
click at [520, 686] on div "Is there a Basement? Yes No" at bounding box center [592, 684] width 1114 height 40
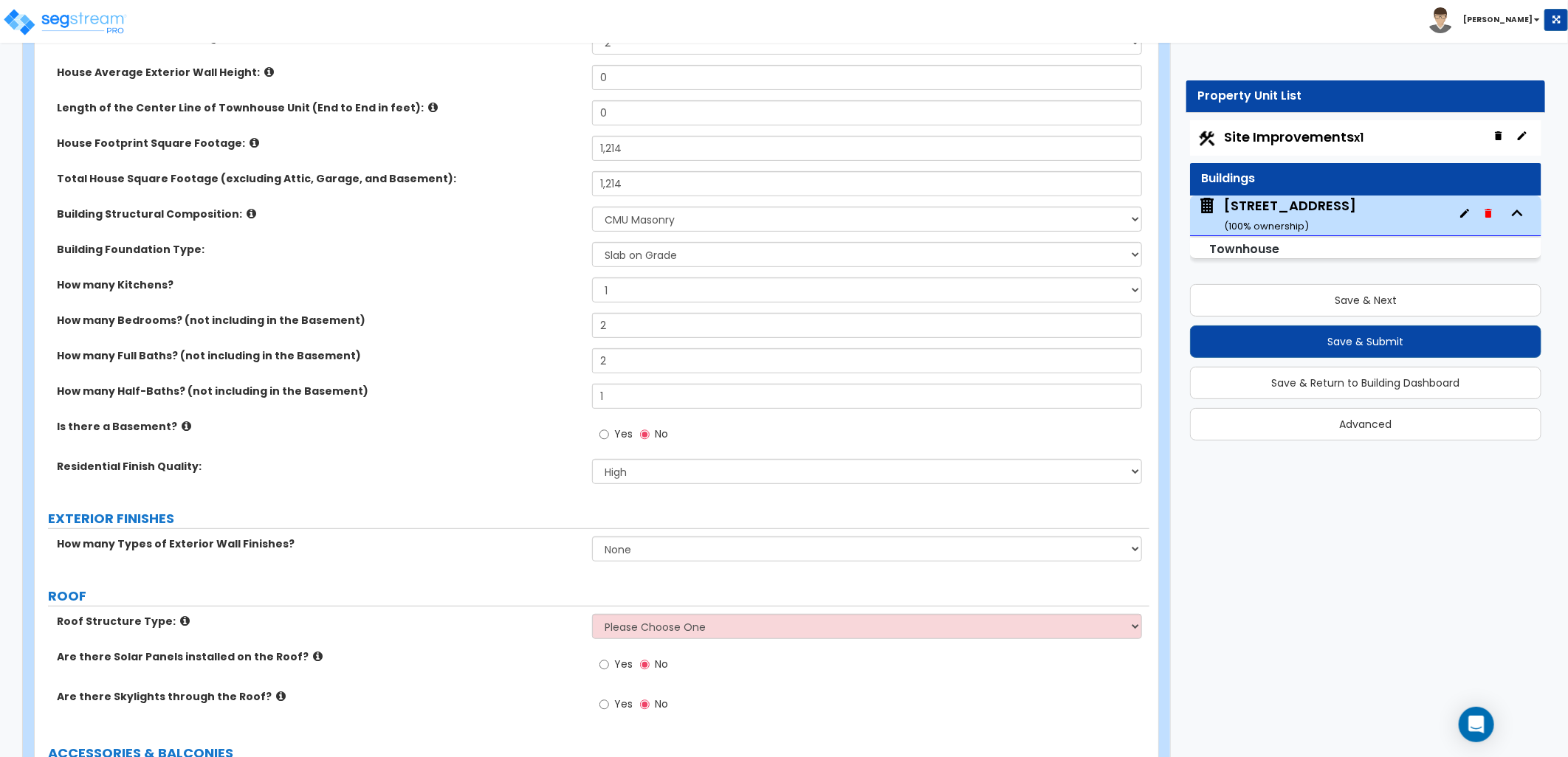
scroll to position [245, 0]
click at [643, 636] on select "Please Choose One Gable Roof Flat Roof Hybrid Gable & Flat Roof" at bounding box center [867, 626] width 550 height 25
select select "1"
click at [592, 613] on select "Please Choose One Gable Roof Flat Roof Hybrid Gable & Flat Roof" at bounding box center [867, 626] width 550 height 25
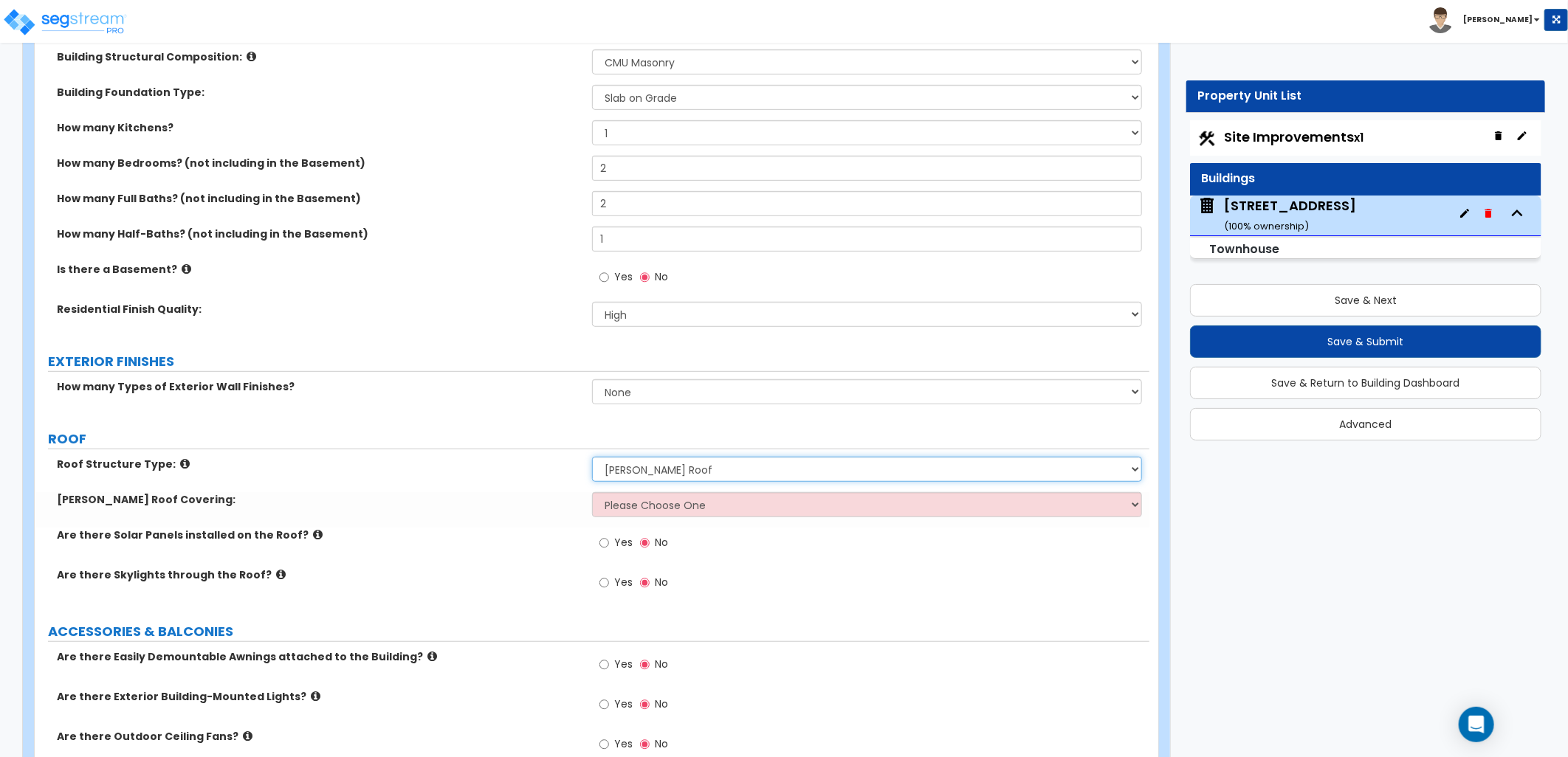
scroll to position [492, 0]
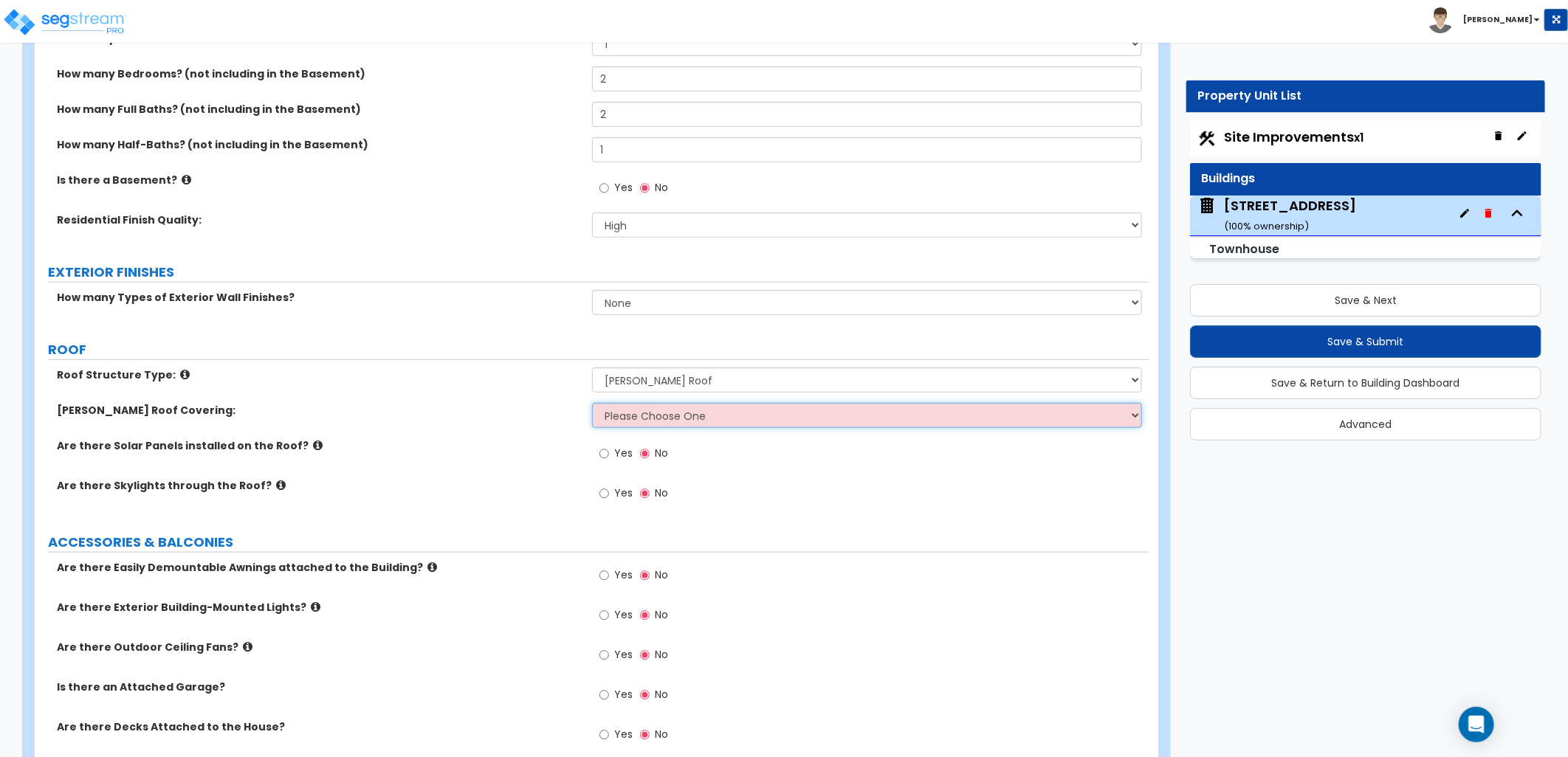
click at [648, 423] on select "Please Choose One Asphalt Shingle Clay Tile Wood Shingle Metal Shingle Standing…" at bounding box center [867, 416] width 550 height 25
select select "1"
click at [592, 403] on select "Please Choose One Asphalt Shingle Clay Tile Wood Shingle Metal Shingle Standing…" at bounding box center [867, 416] width 550 height 25
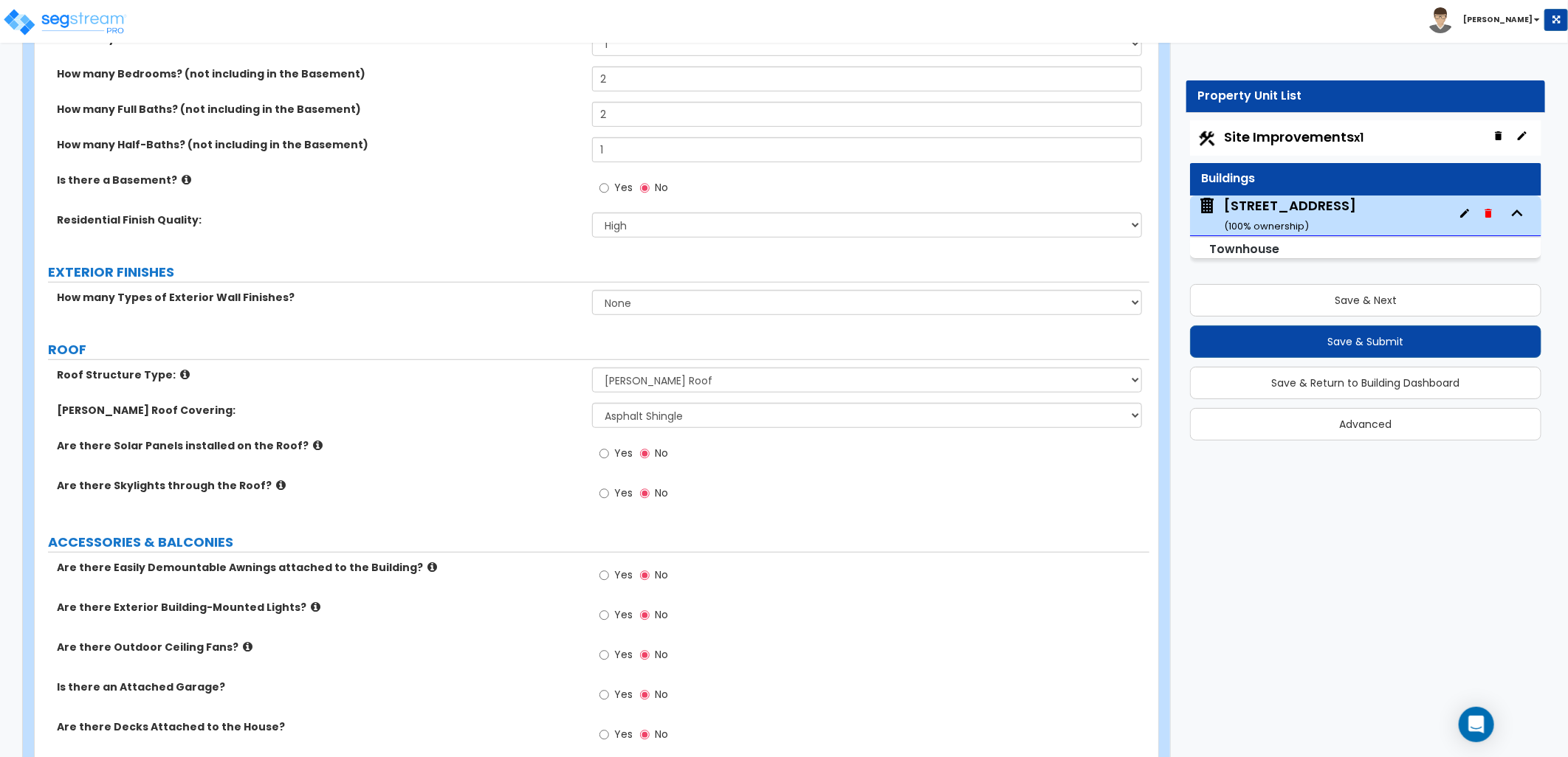
click at [563, 505] on div "Are there Skylights through the Roof? Yes No" at bounding box center [592, 498] width 1114 height 40
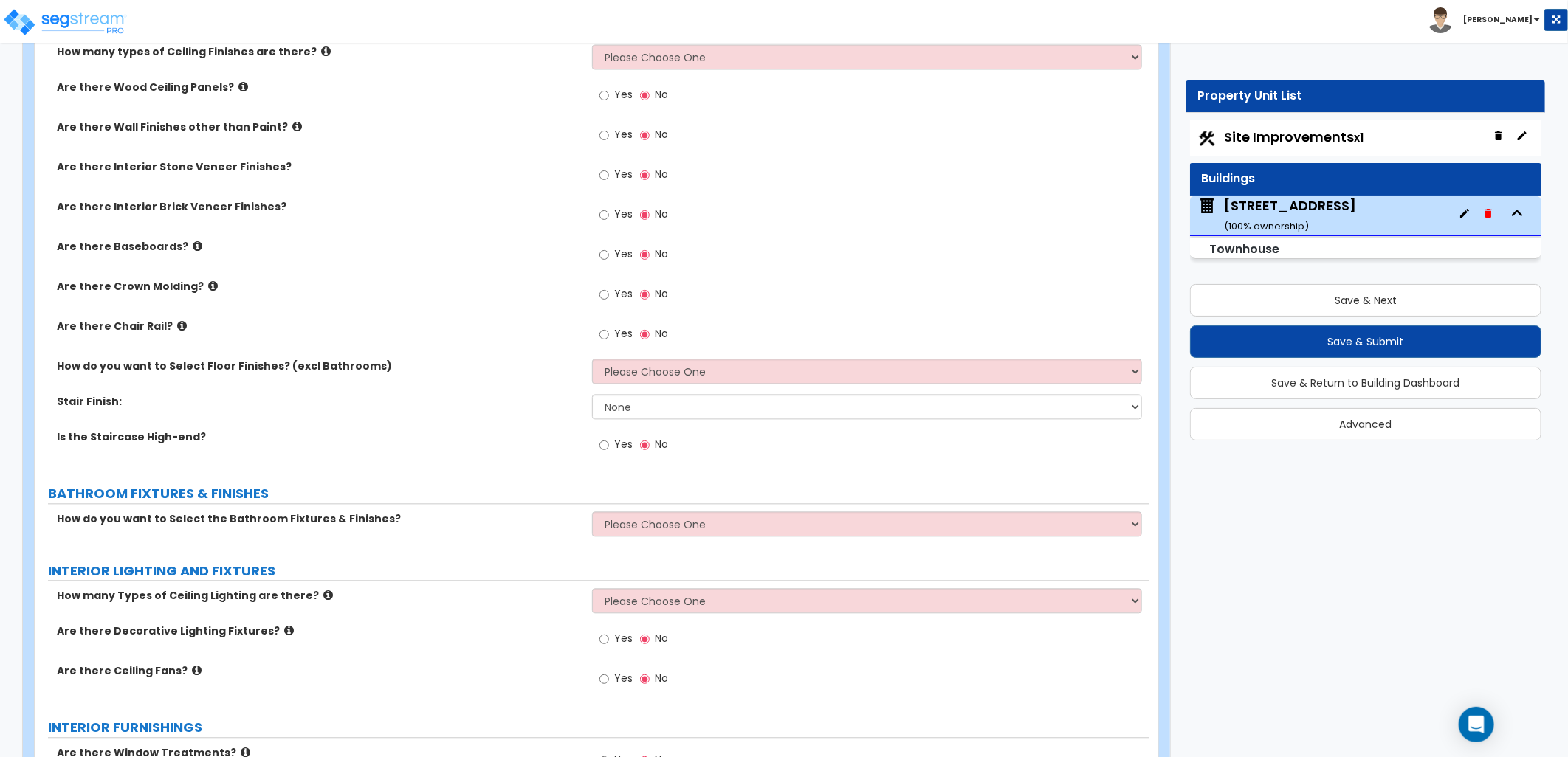
scroll to position [1967, 0]
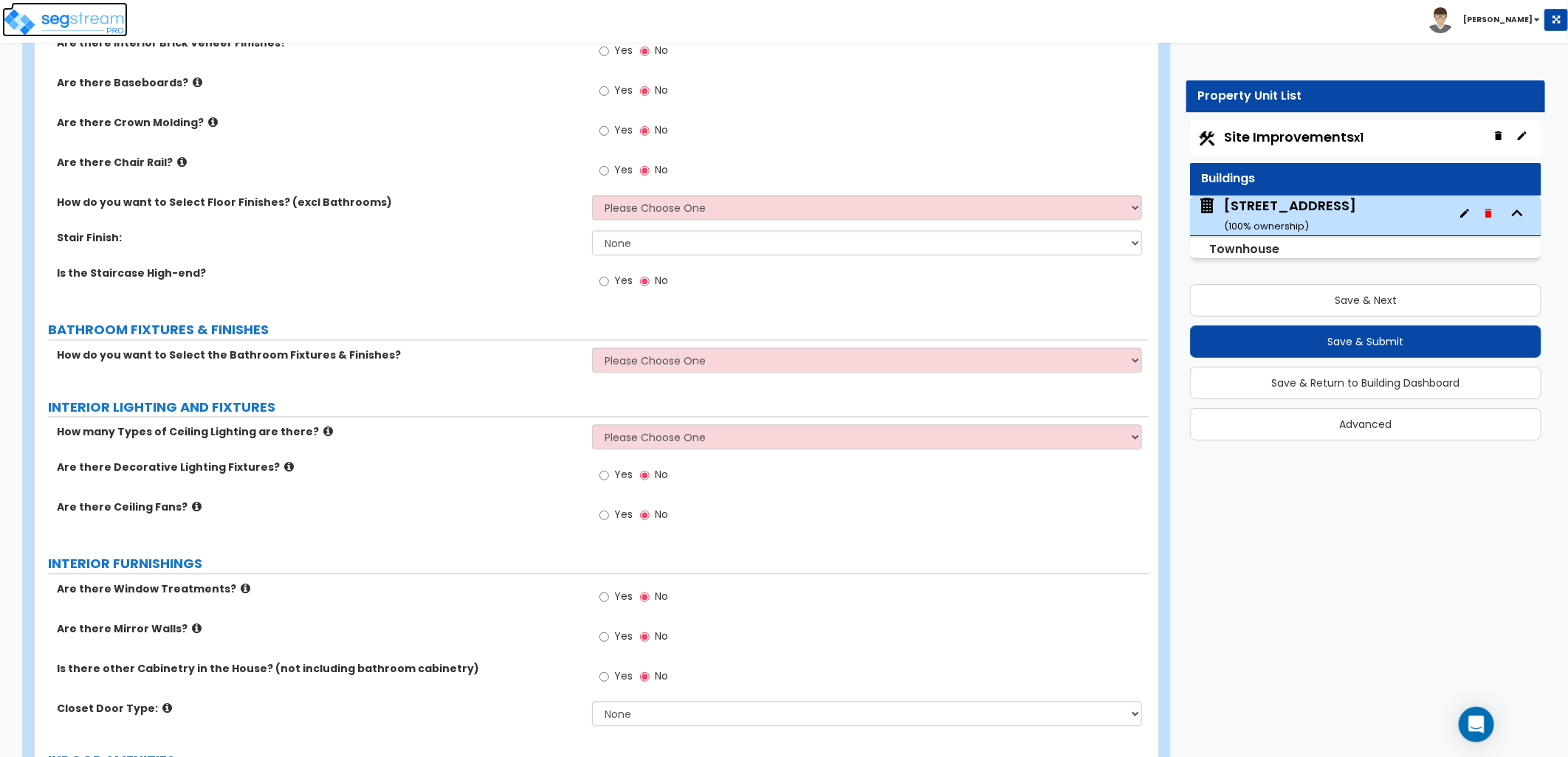
drag, startPoint x: 72, startPoint y: 27, endPoint x: 100, endPoint y: 42, distance: 31.8
click at [72, 27] on img at bounding box center [64, 22] width 126 height 30
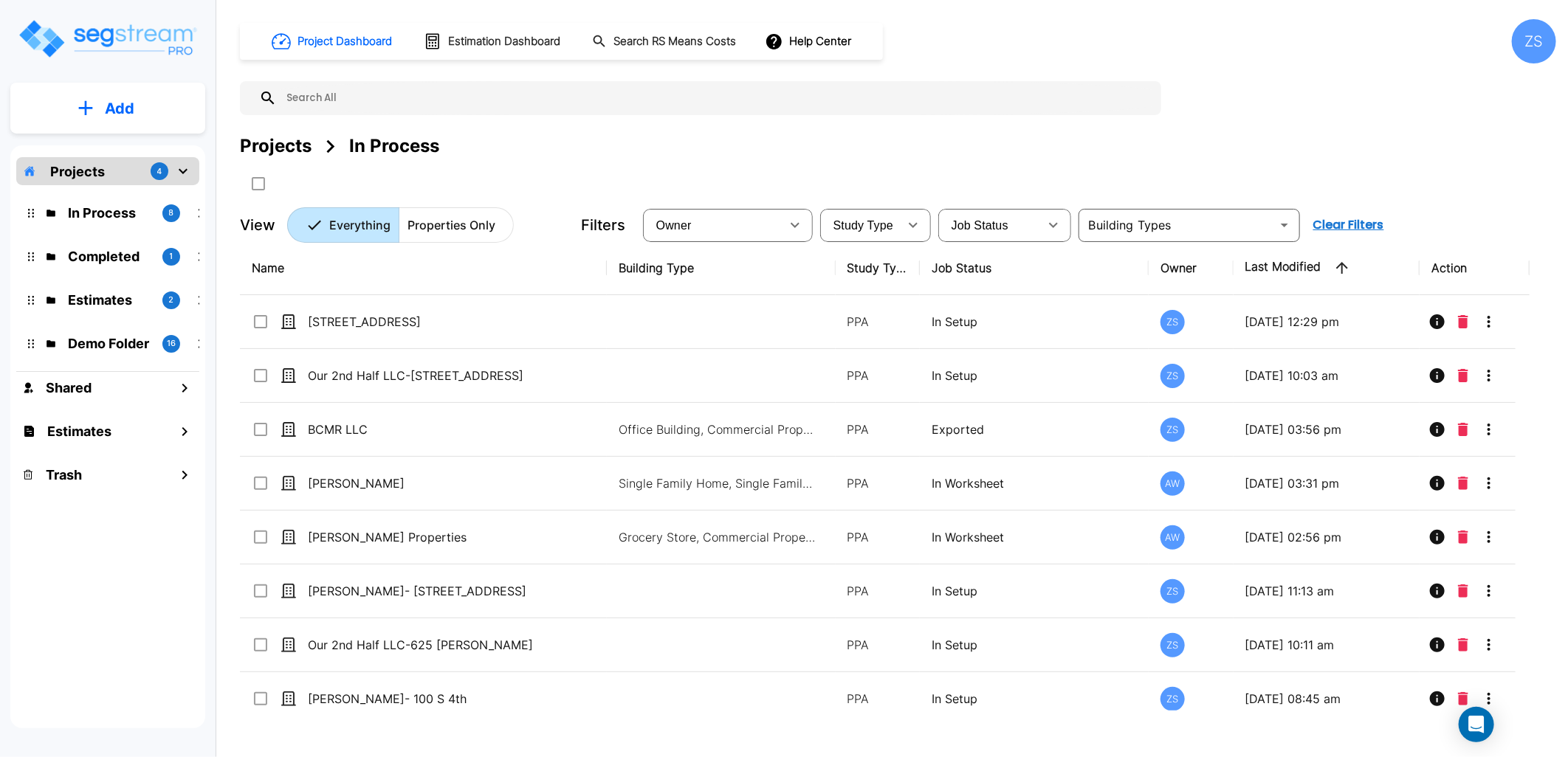
drag, startPoint x: 1421, startPoint y: 137, endPoint x: 1409, endPoint y: 144, distance: 13.9
click at [1421, 137] on div "Projects In Process" at bounding box center [898, 146] width 1316 height 26
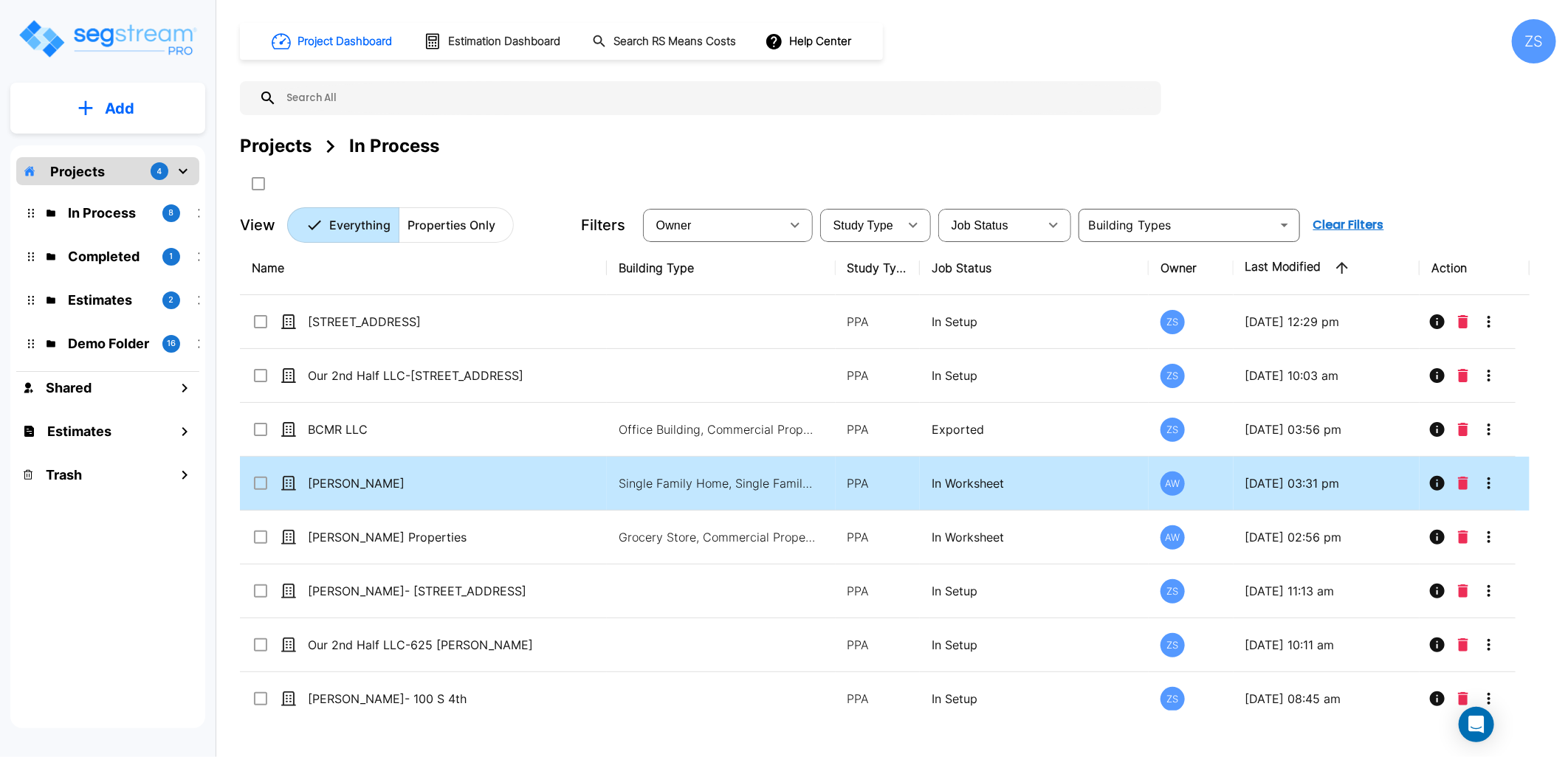
scroll to position [15, 0]
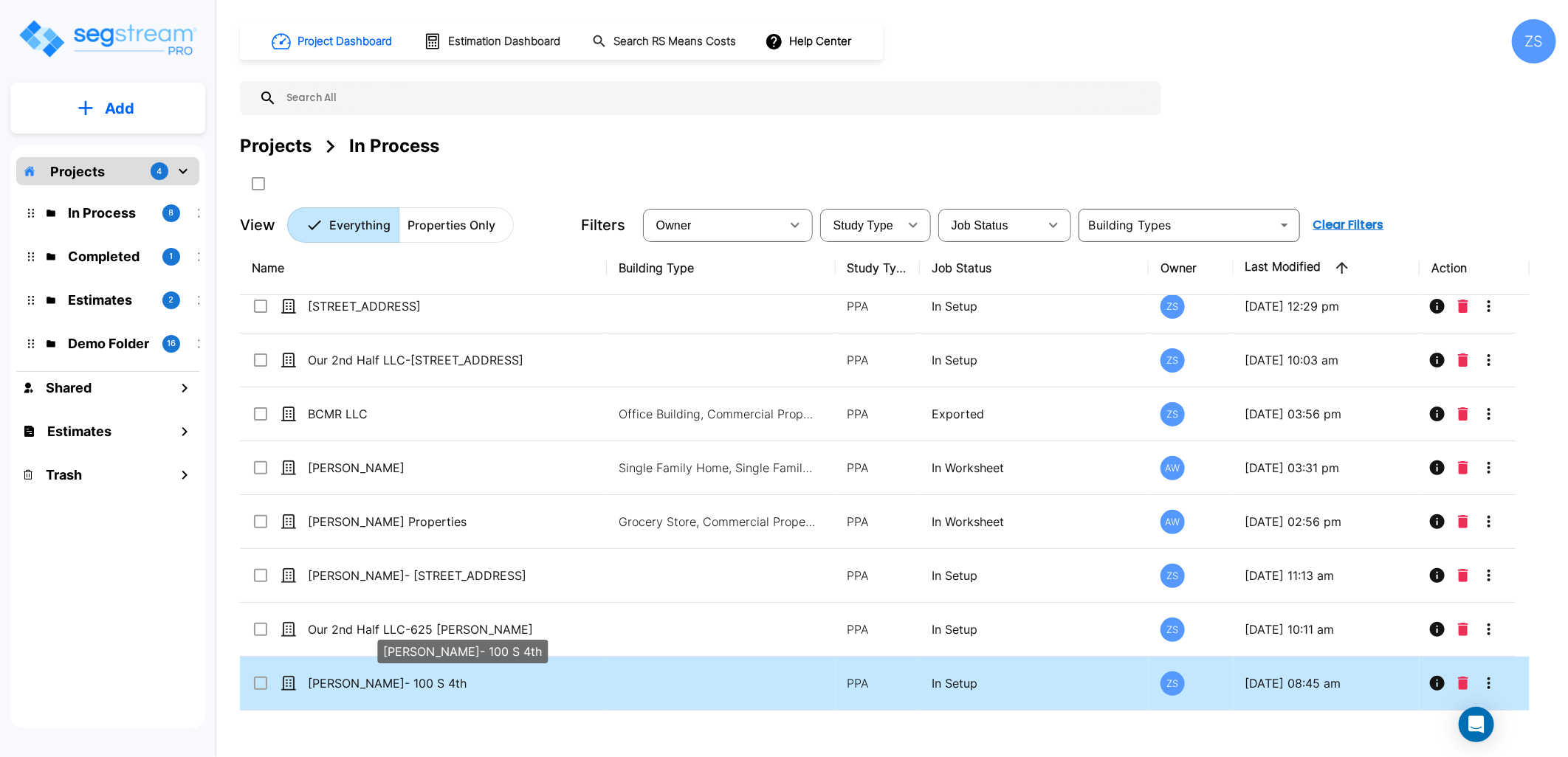
click at [377, 690] on p "Millan- 100 S 4th" at bounding box center [430, 684] width 245 height 18
checkbox input "true"
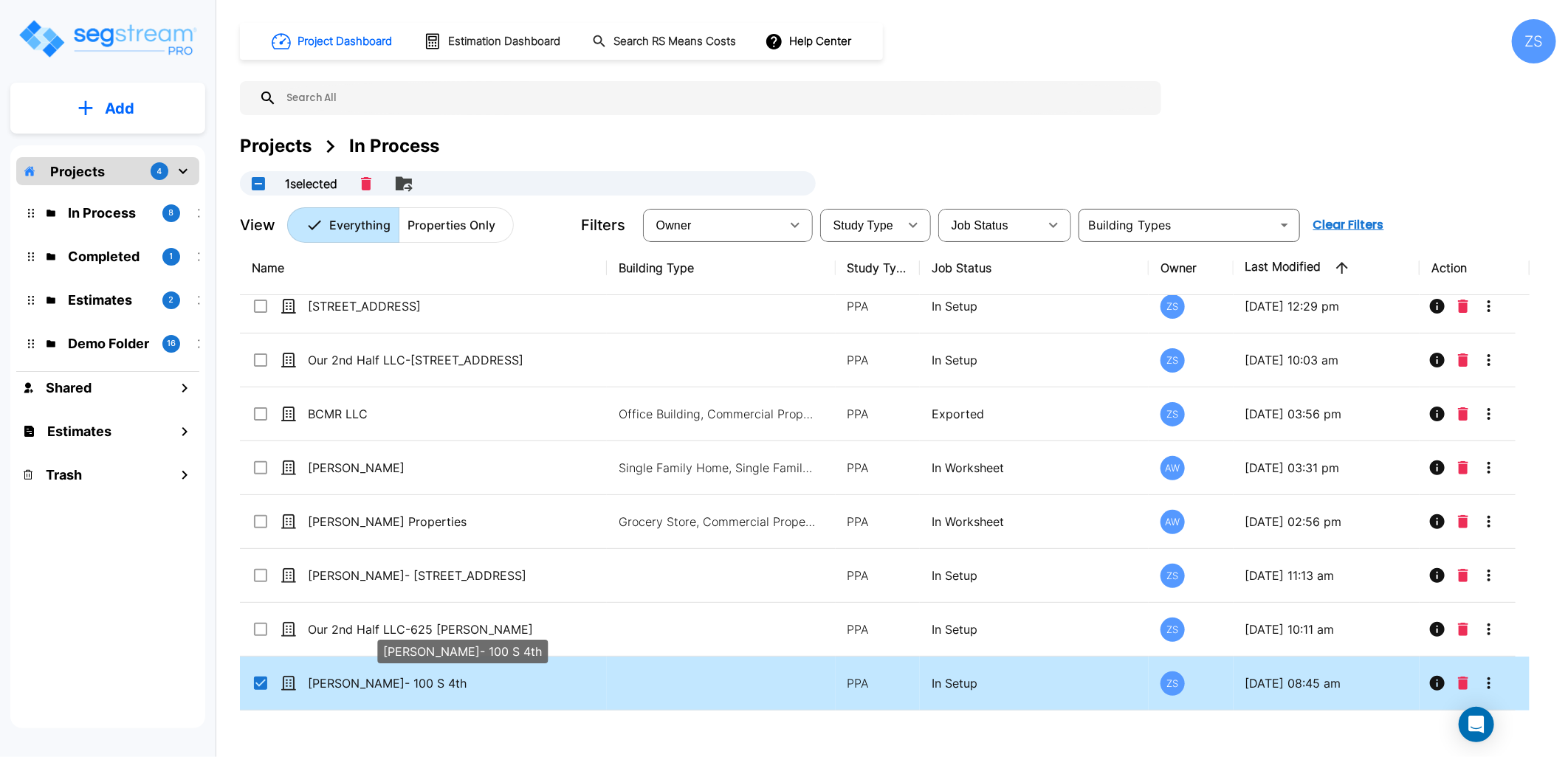
click at [377, 690] on p "Millan- 100 S 4th" at bounding box center [430, 684] width 245 height 18
